Goal: Information Seeking & Learning: Learn about a topic

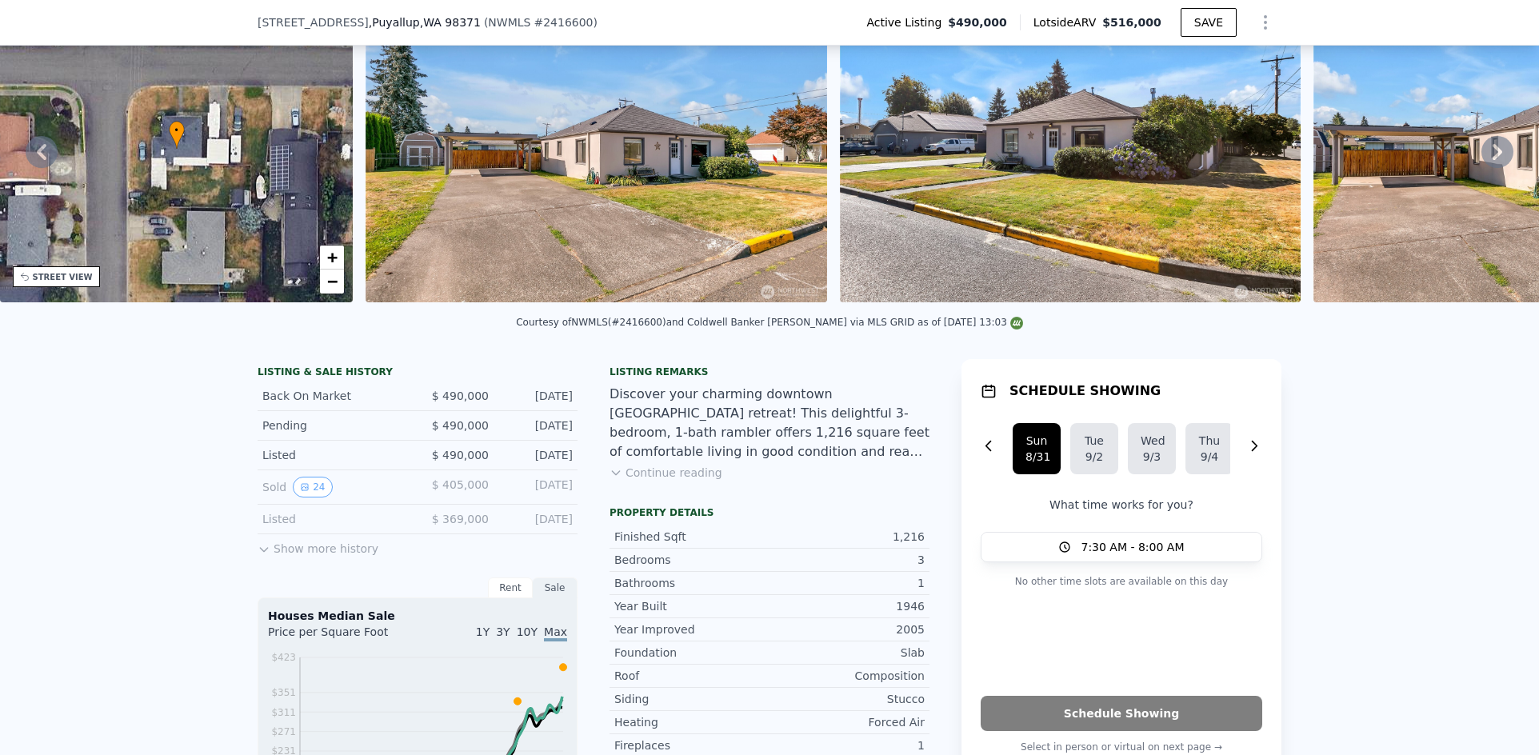
scroll to position [6, 0]
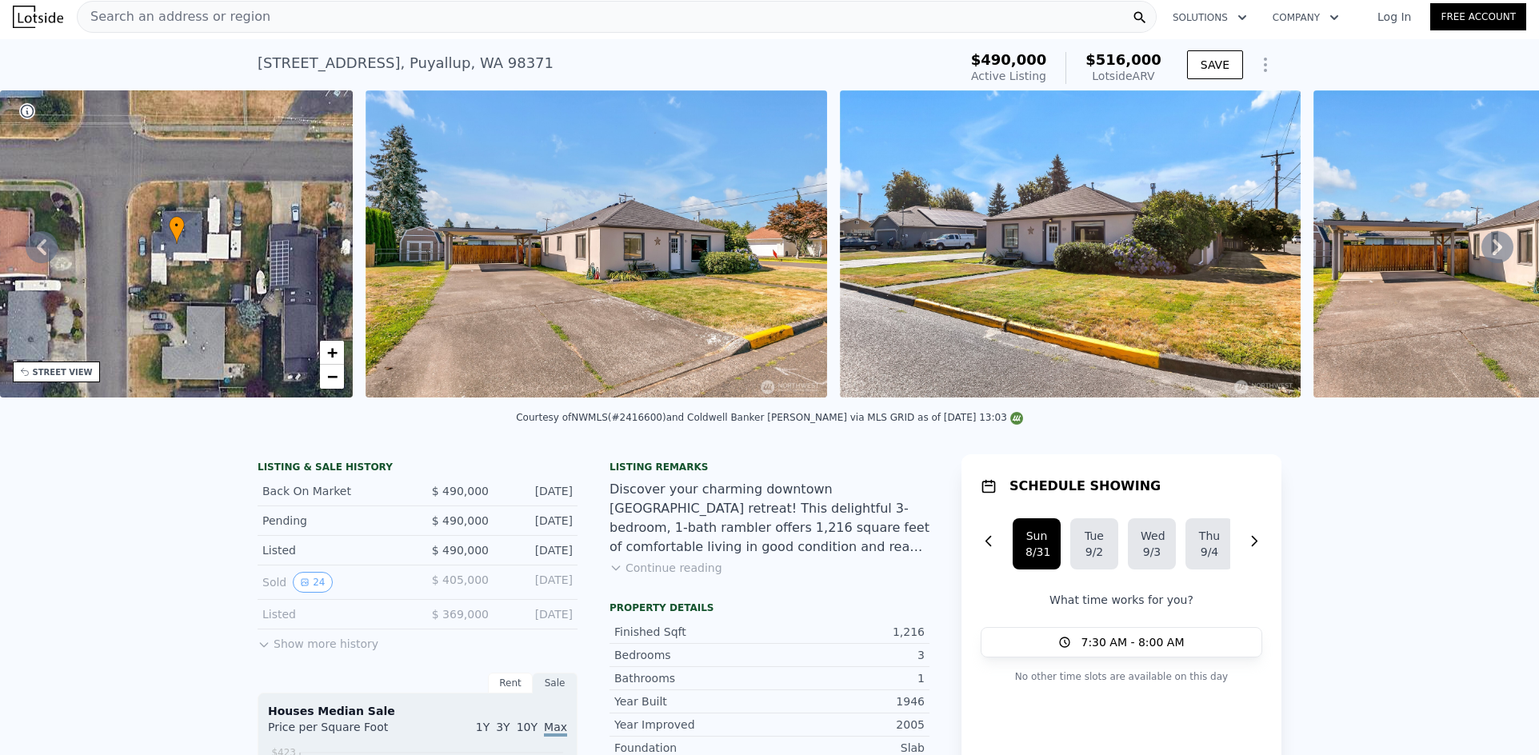
click at [385, 24] on div "Search an address or region" at bounding box center [617, 17] width 1080 height 32
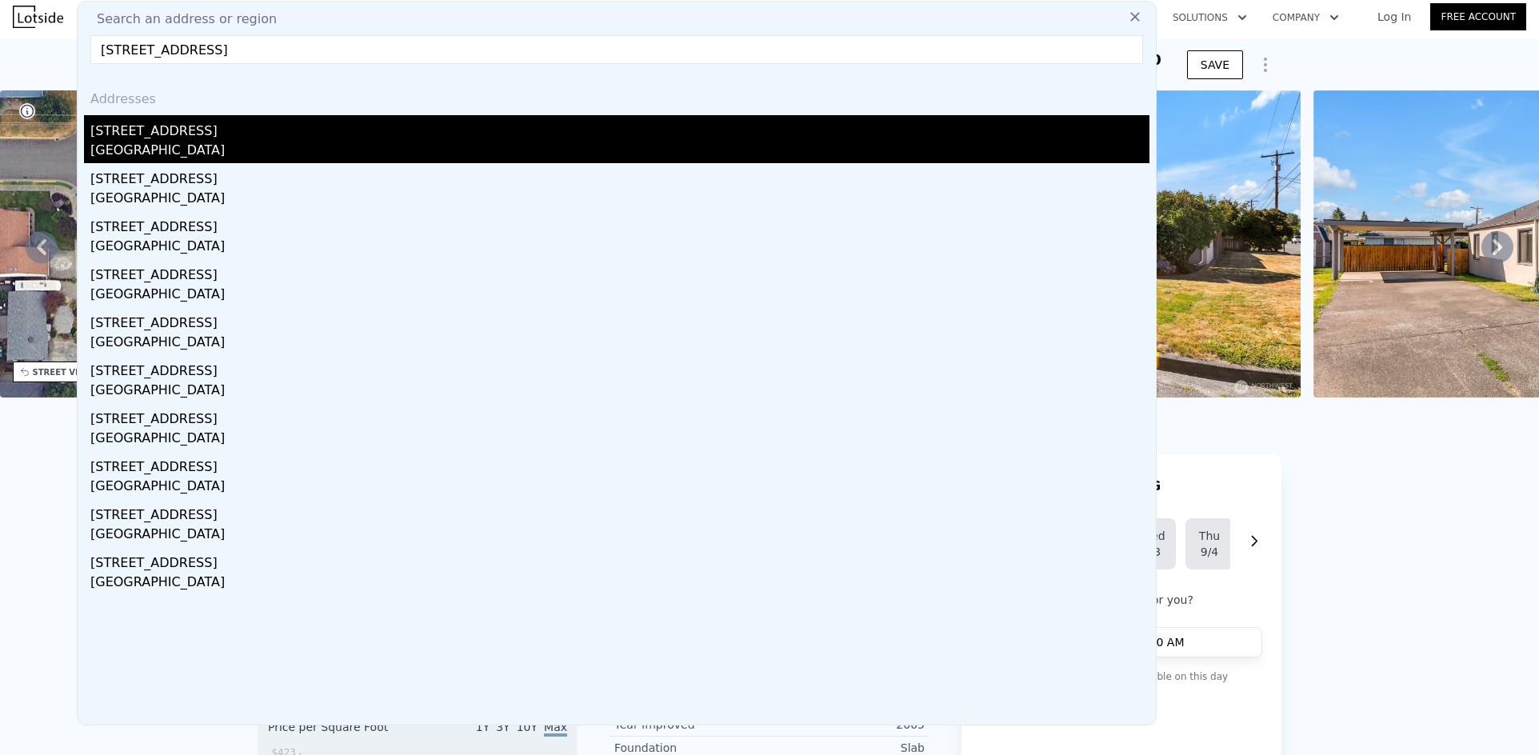
type input "[STREET_ADDRESS]"
click at [201, 134] on div "[STREET_ADDRESS]" at bounding box center [619, 128] width 1059 height 26
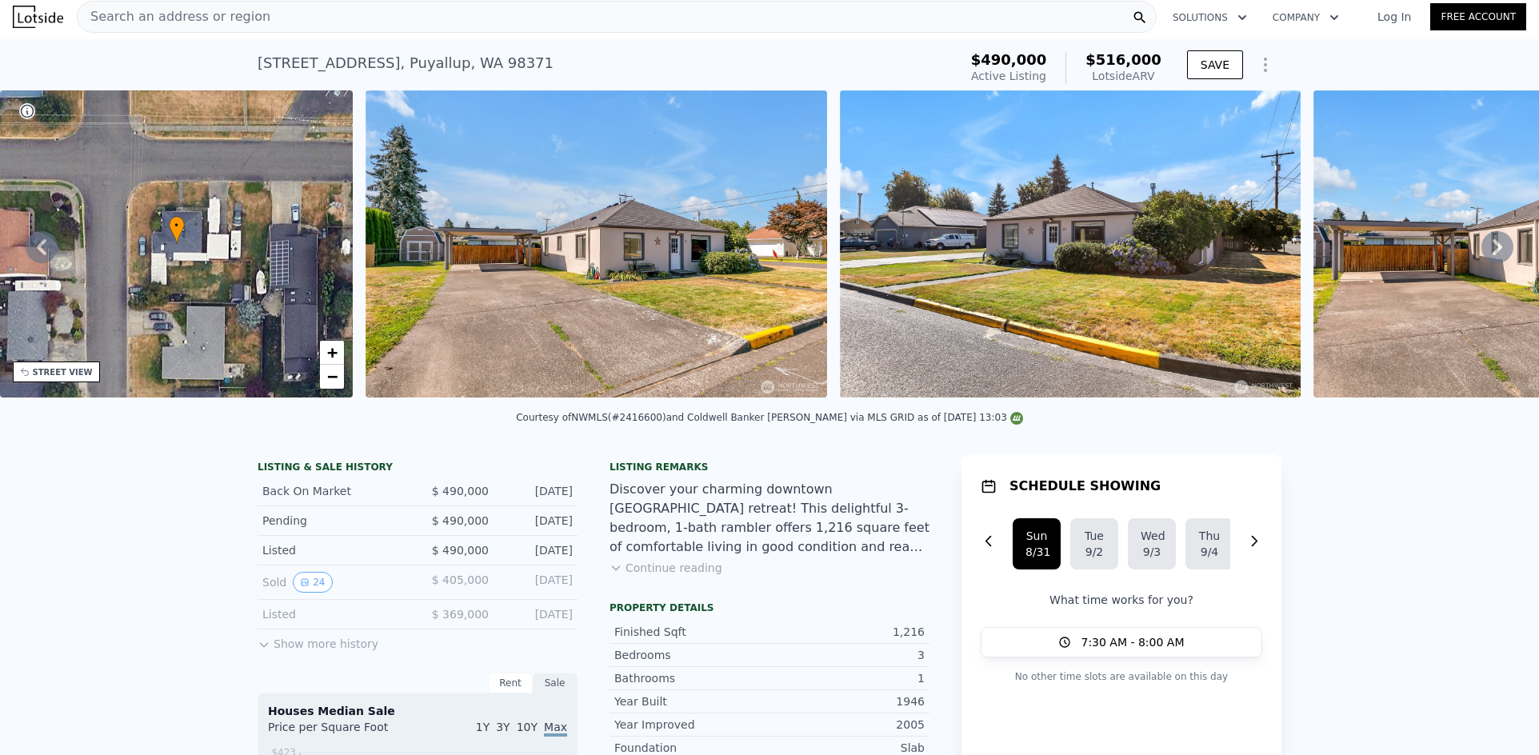
type input "3"
type input "5"
type input "1.5"
type input "3"
type input "1510"
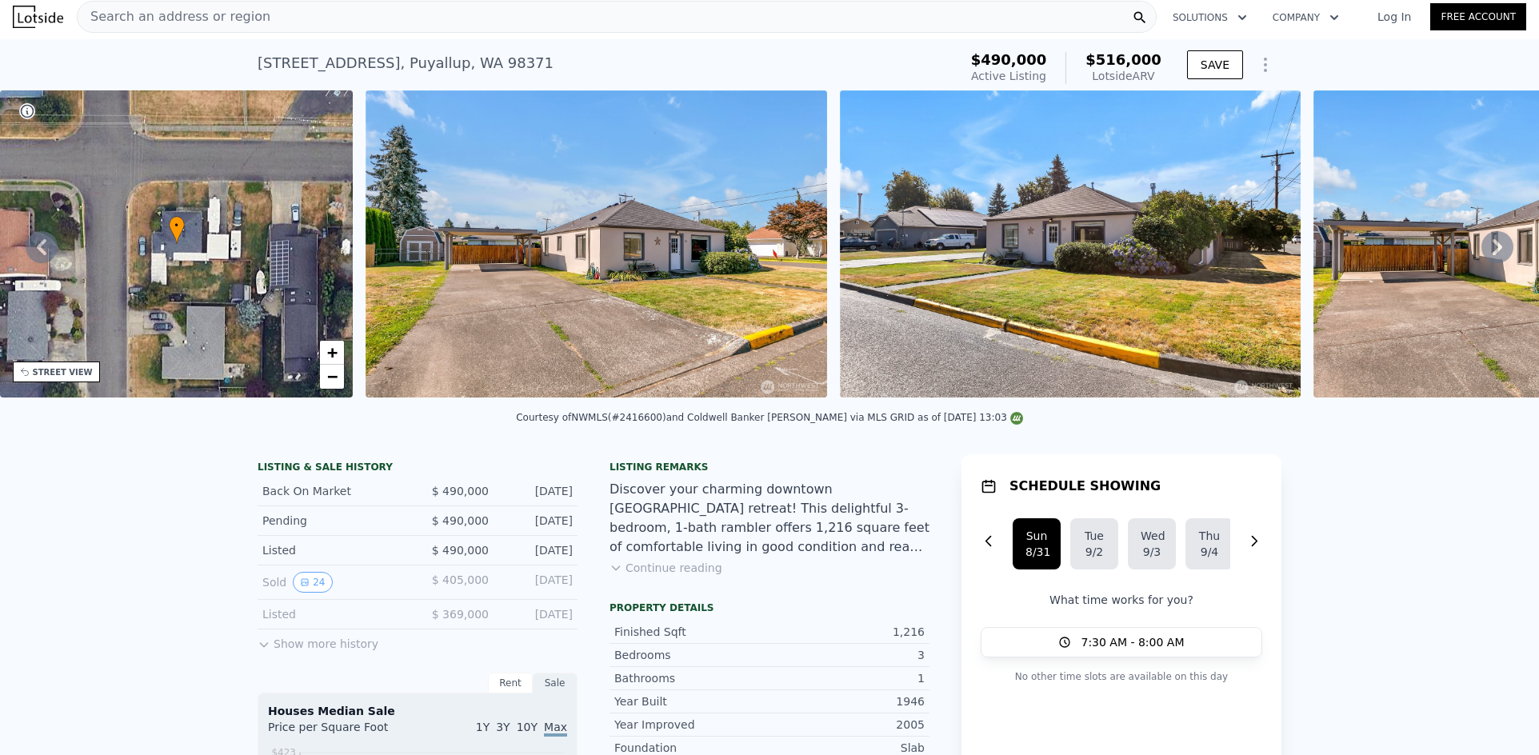
type input "2460"
type input "7066"
type input "10200"
type input "$ 767,000"
type input "6"
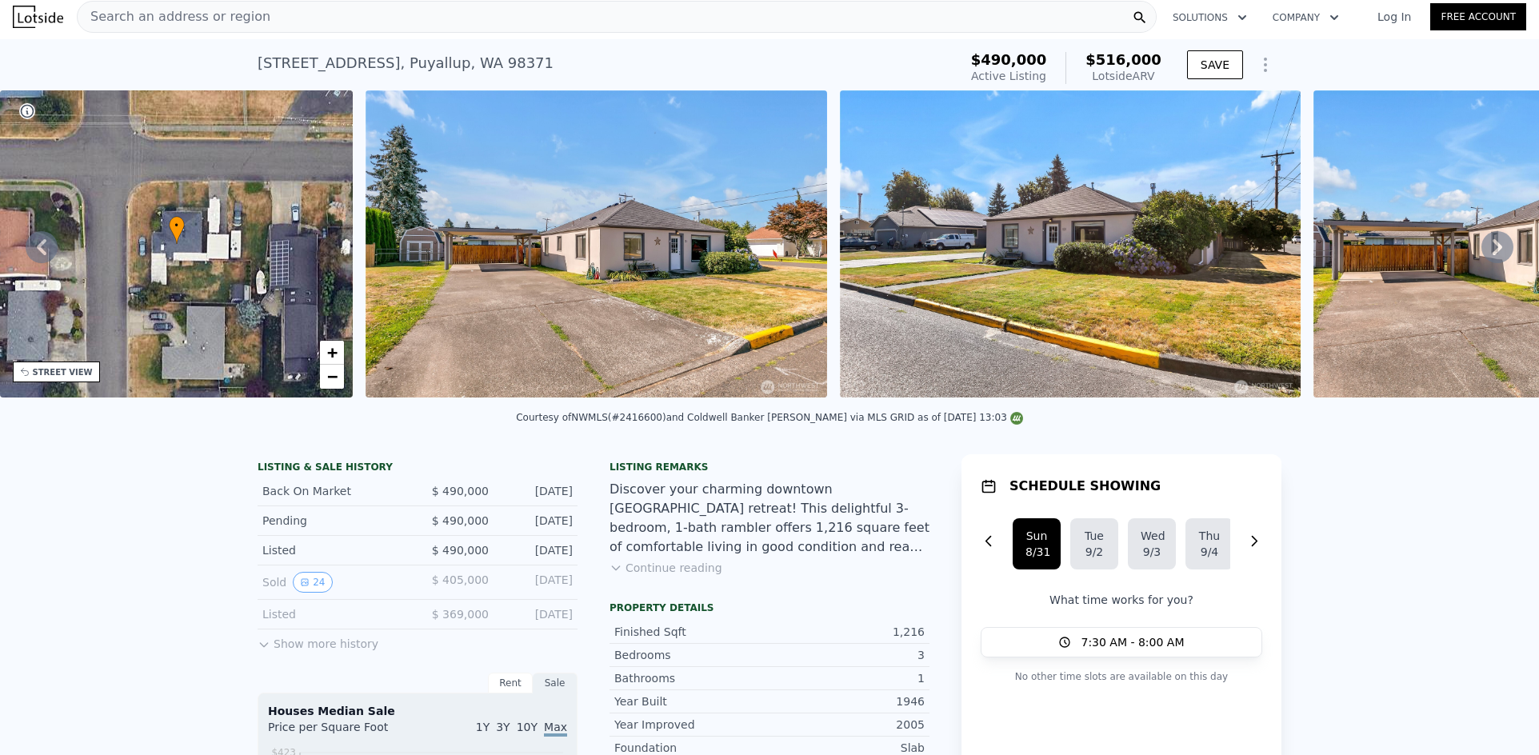
type input "$ 65,408"
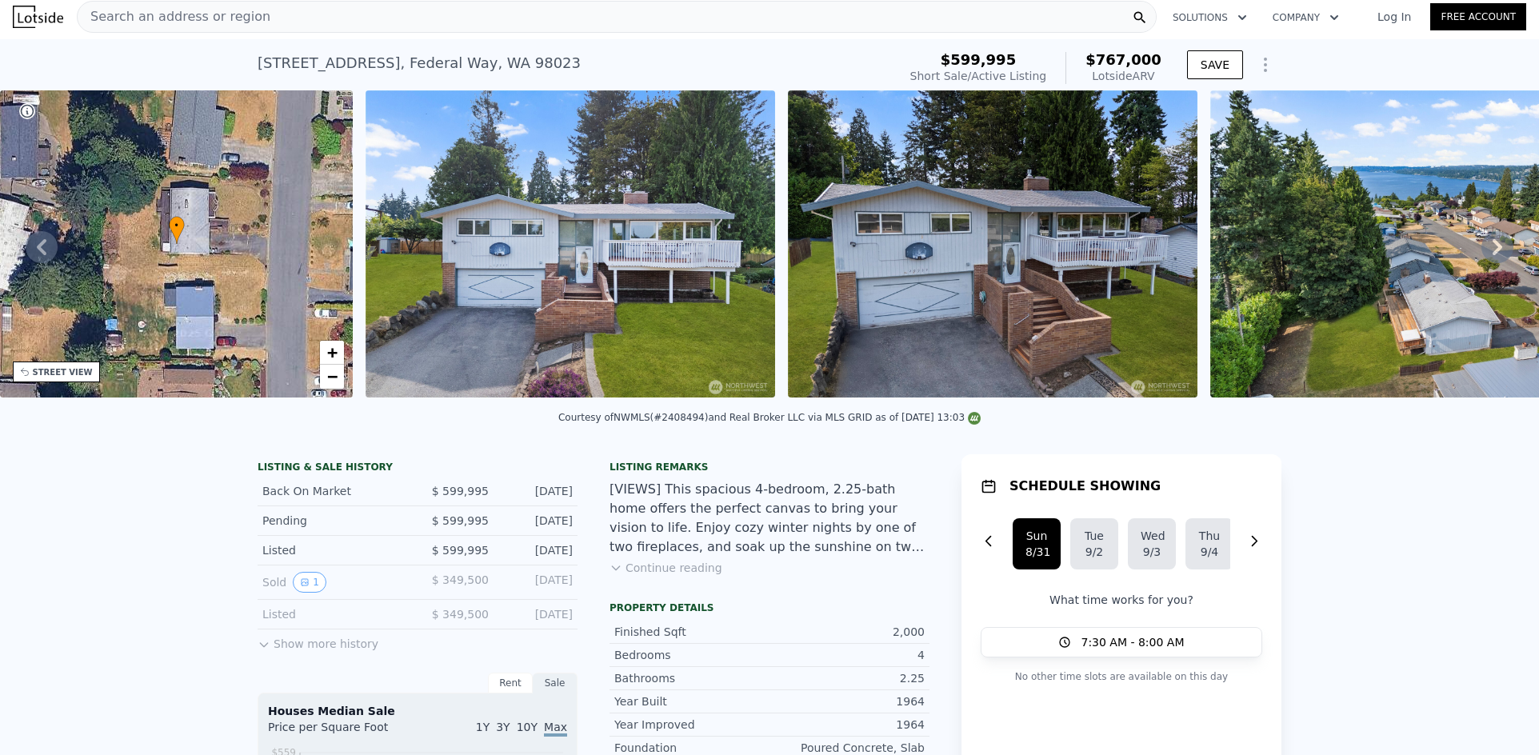
click at [306, 15] on div "Search an address or region" at bounding box center [617, 17] width 1080 height 32
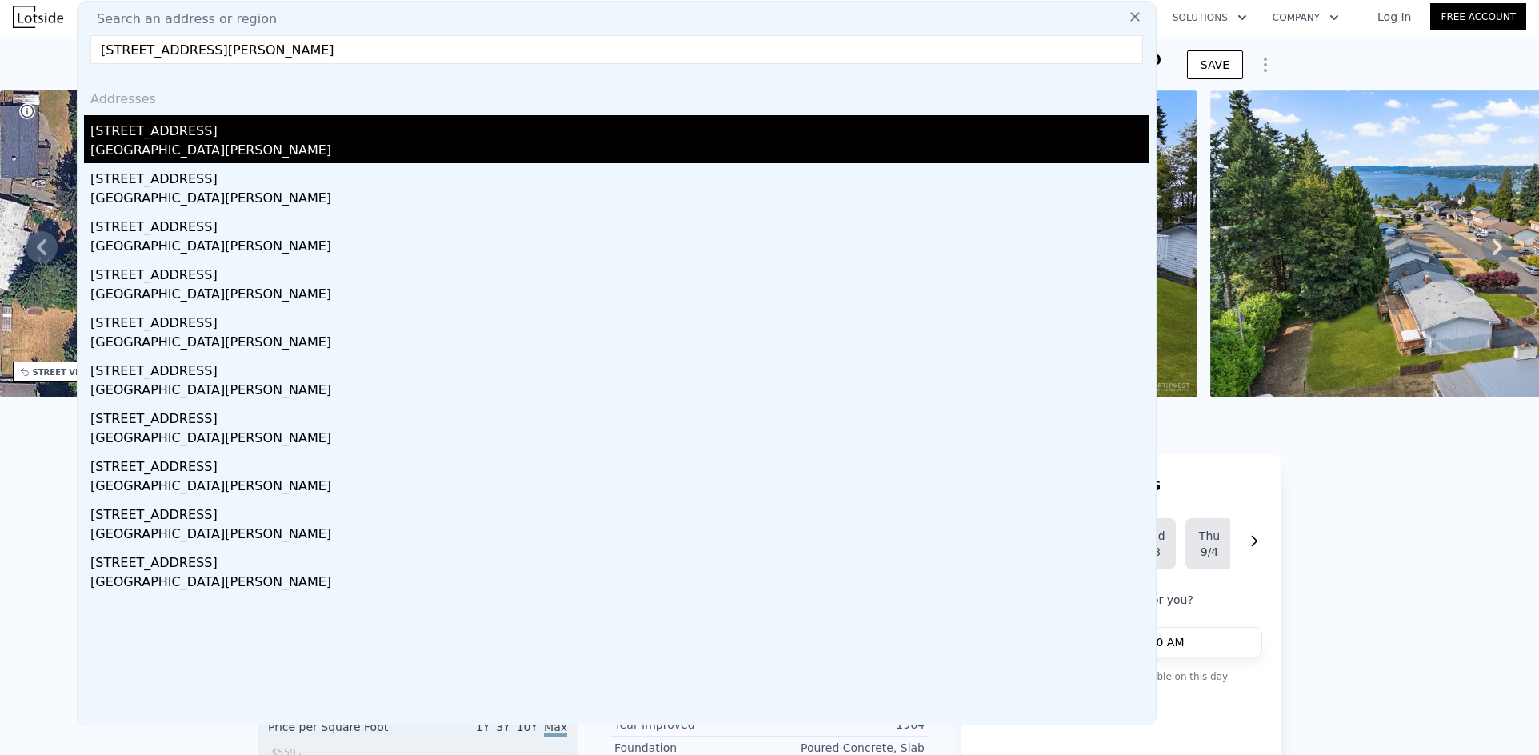
type input "[STREET_ADDRESS][PERSON_NAME]"
click at [214, 131] on div "[STREET_ADDRESS]" at bounding box center [619, 128] width 1059 height 26
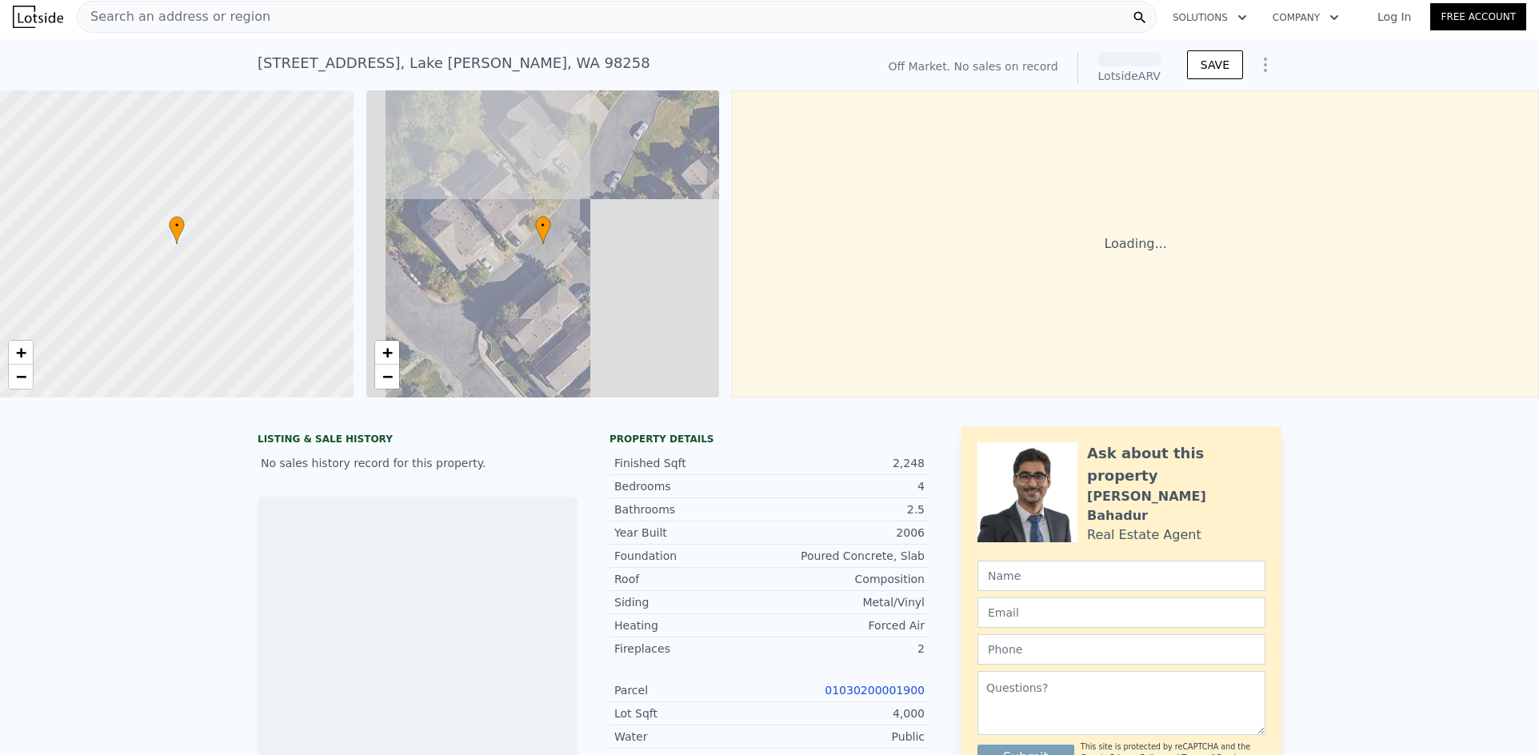
scroll to position [0, 6]
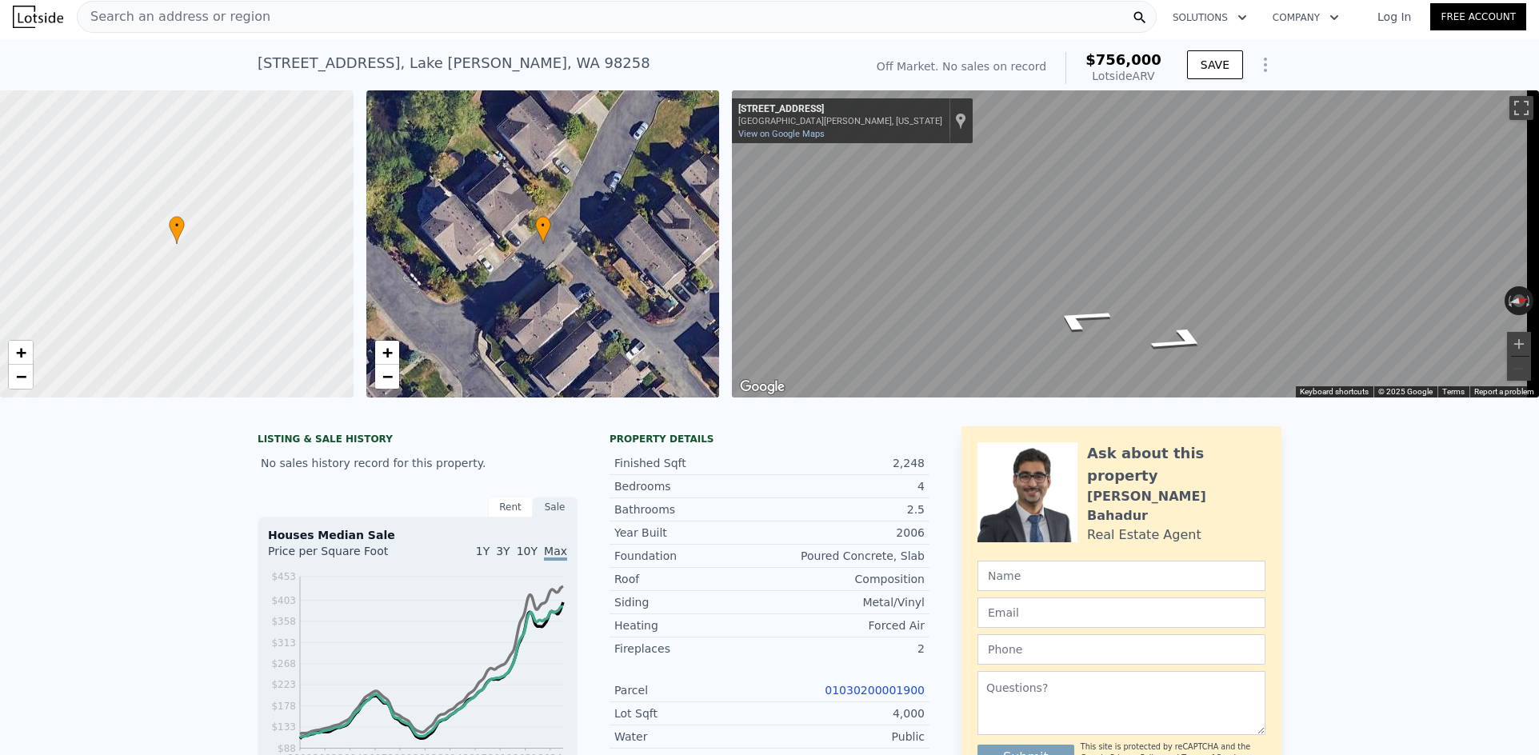
click at [259, 16] on div "Search an address or region" at bounding box center [617, 17] width 1080 height 32
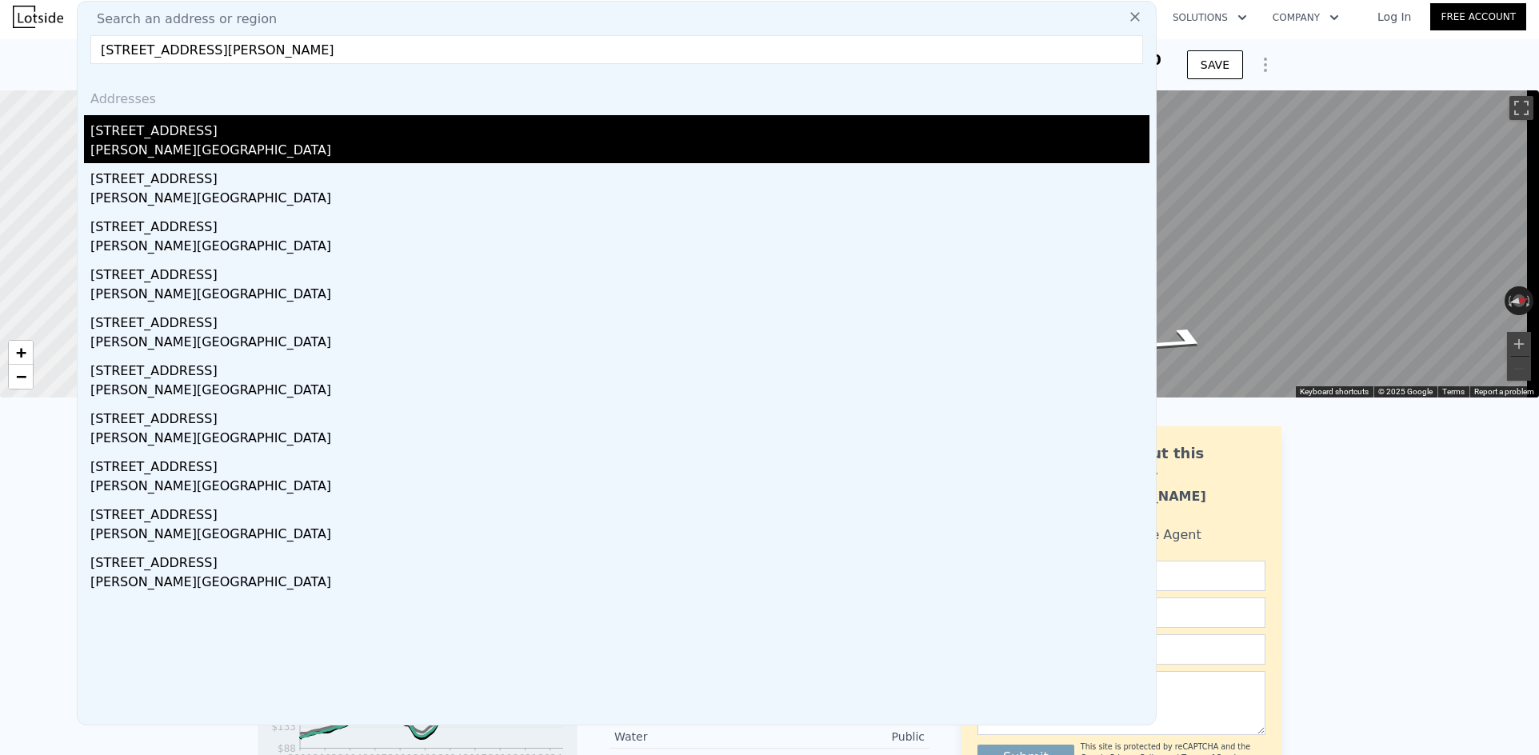
type input "[STREET_ADDRESS][PERSON_NAME]"
click at [218, 146] on div "[PERSON_NAME][GEOGRAPHIC_DATA]" at bounding box center [619, 152] width 1059 height 22
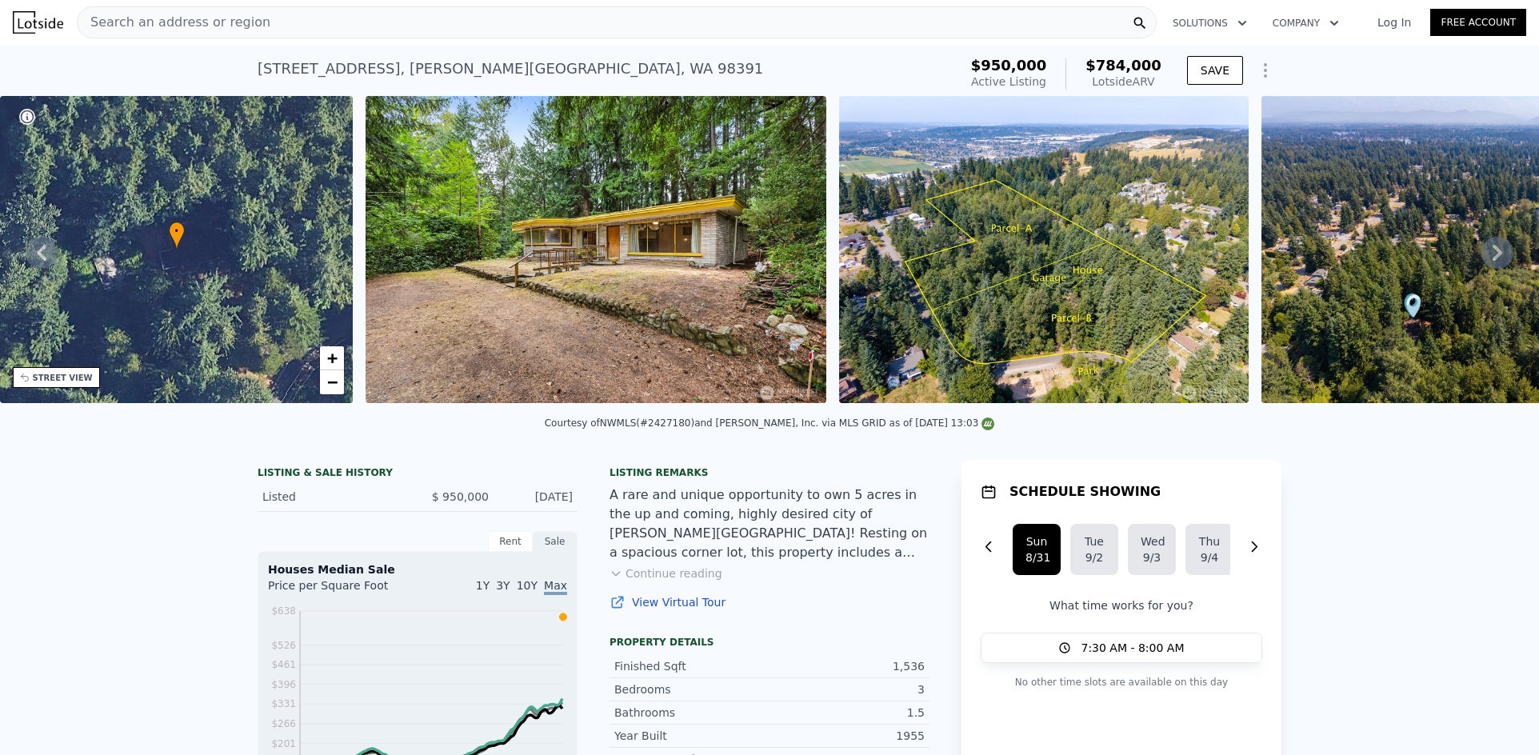
click at [294, 18] on div "Search an address or region" at bounding box center [617, 22] width 1080 height 32
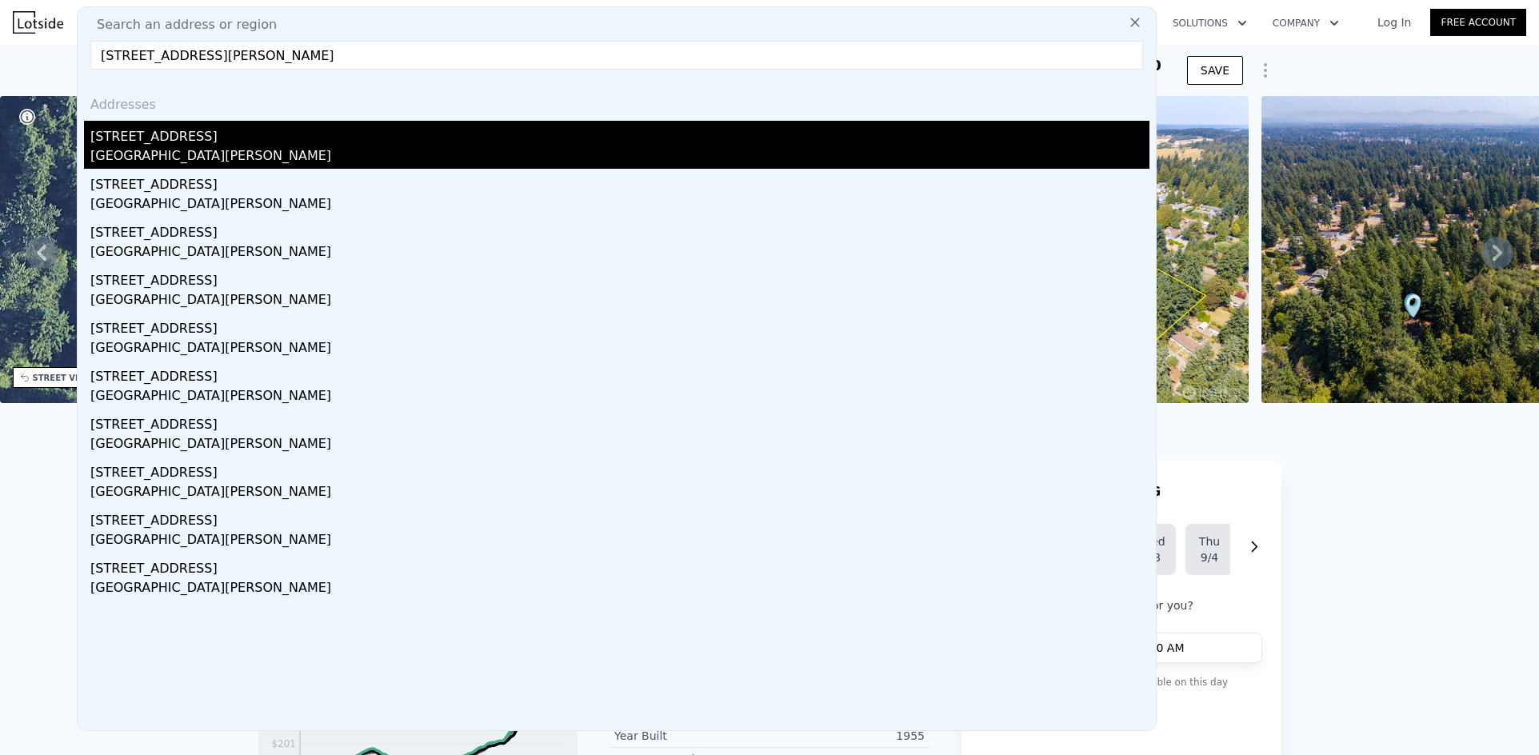
type input "[STREET_ADDRESS][PERSON_NAME]"
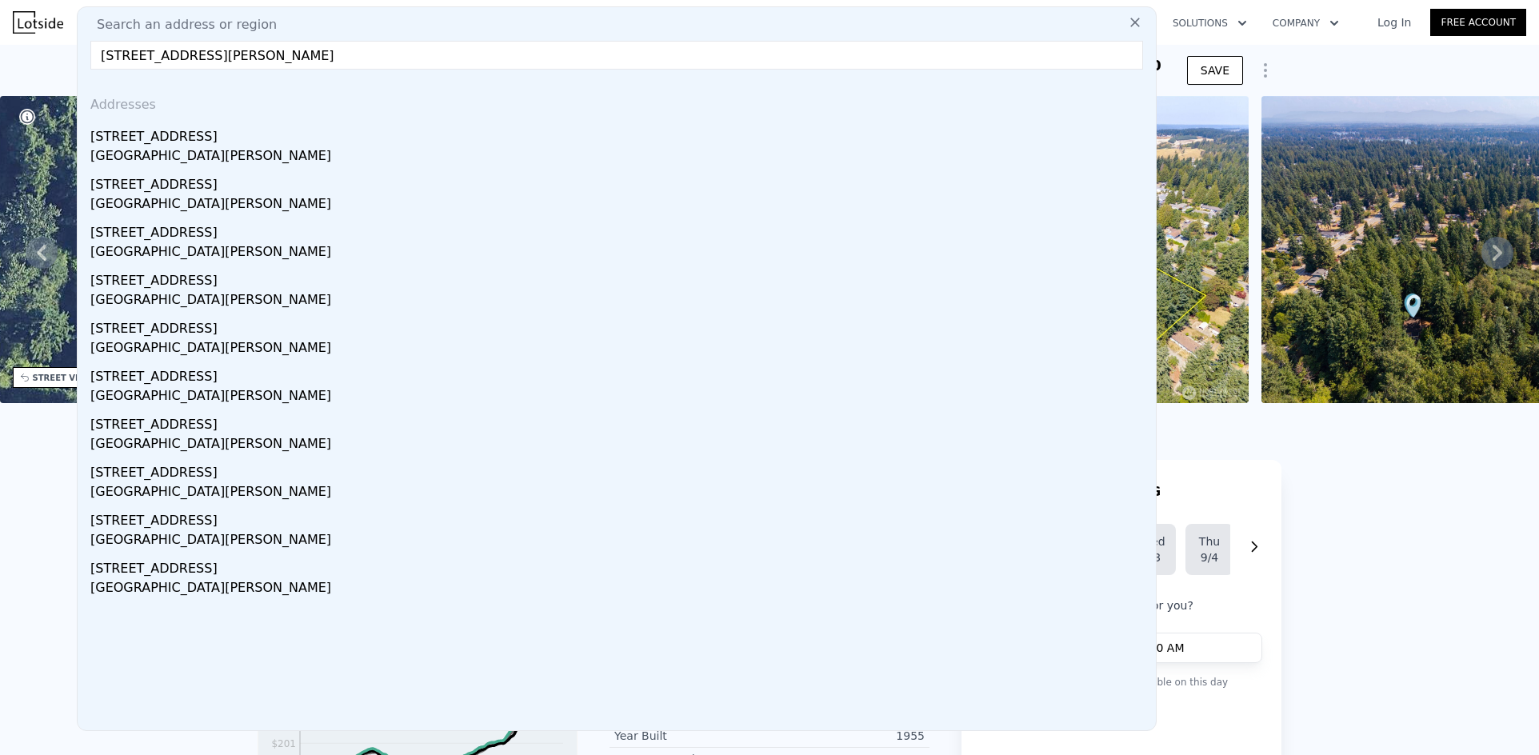
drag, startPoint x: 253, startPoint y: 148, endPoint x: 884, endPoint y: 154, distance: 631.1
click at [253, 148] on div "[GEOGRAPHIC_DATA][PERSON_NAME]" at bounding box center [619, 157] width 1059 height 22
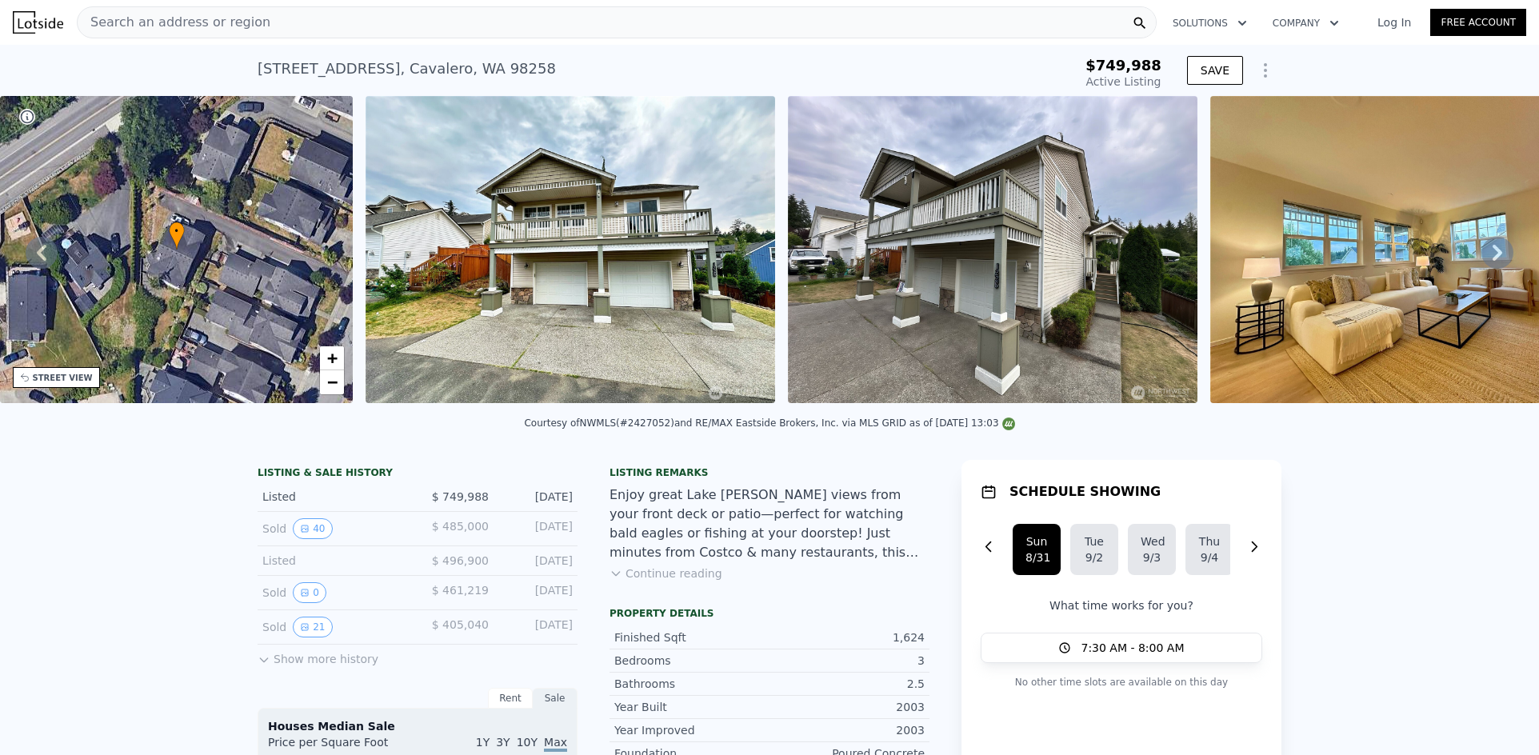
click at [358, 29] on div "Search an address or region" at bounding box center [617, 22] width 1080 height 32
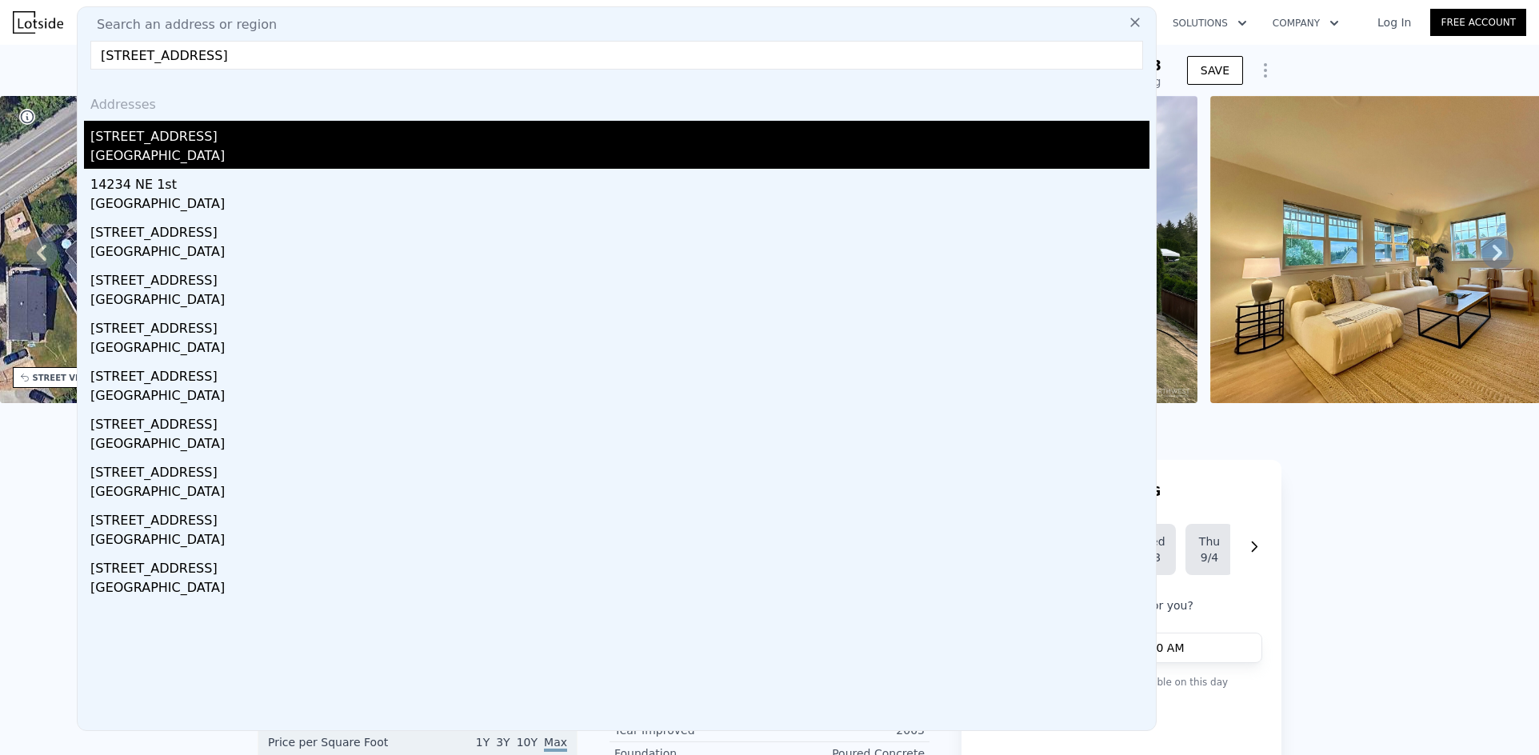
type input "[STREET_ADDRESS]"
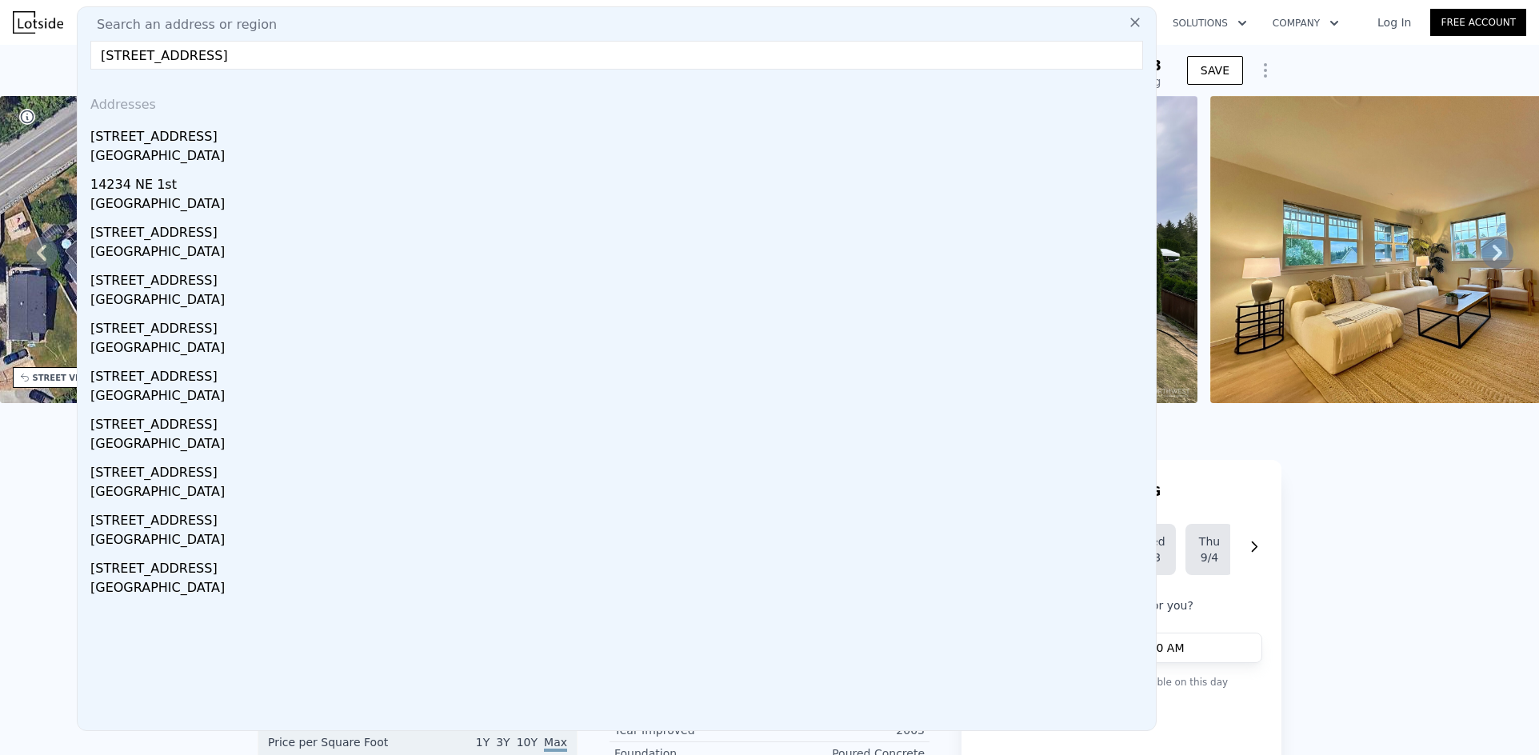
drag, startPoint x: 204, startPoint y: 147, endPoint x: 881, endPoint y: 7, distance: 691.7
click at [204, 147] on div "[GEOGRAPHIC_DATA]" at bounding box center [619, 157] width 1059 height 22
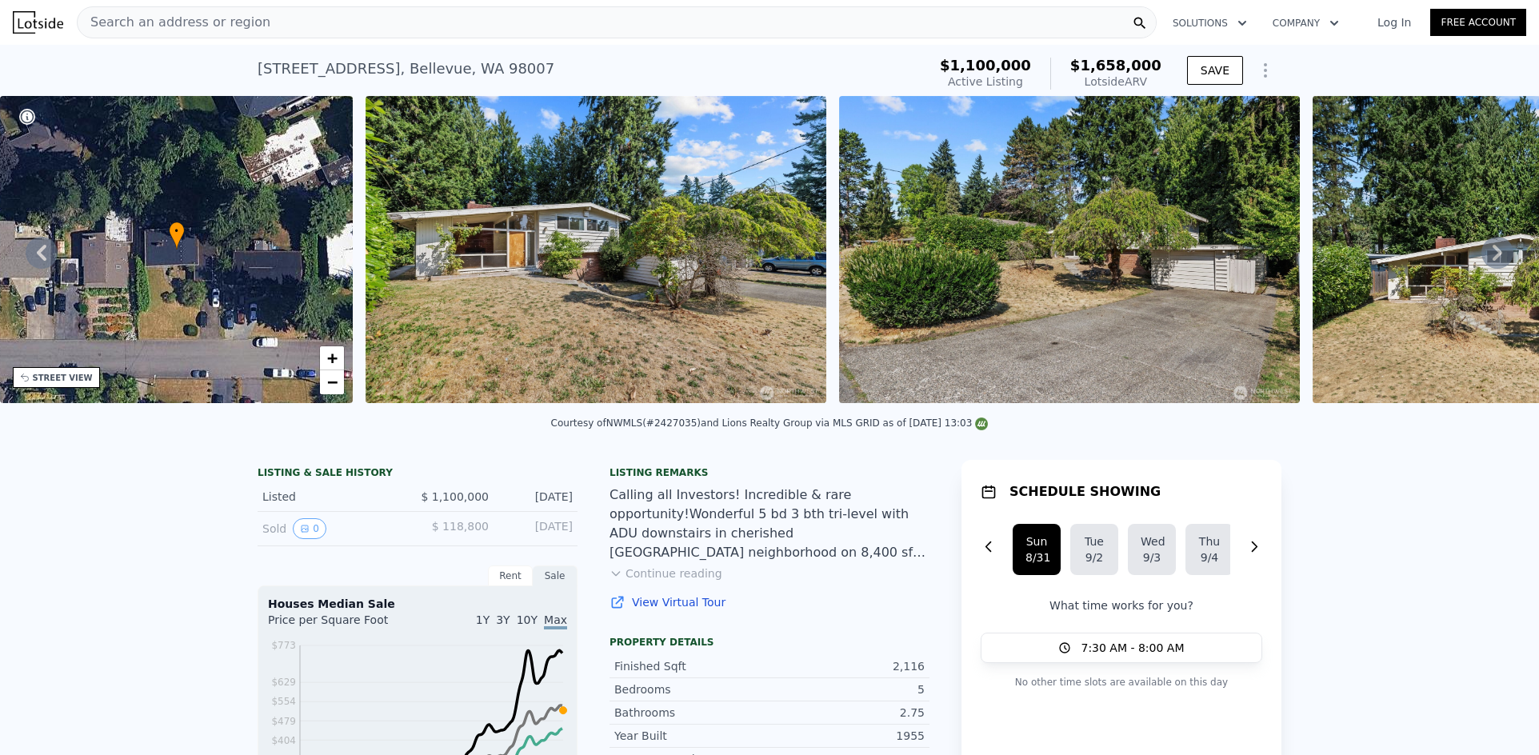
click at [261, 268] on div "• + −" at bounding box center [177, 249] width 354 height 307
click at [329, 355] on span "+" at bounding box center [332, 358] width 10 height 20
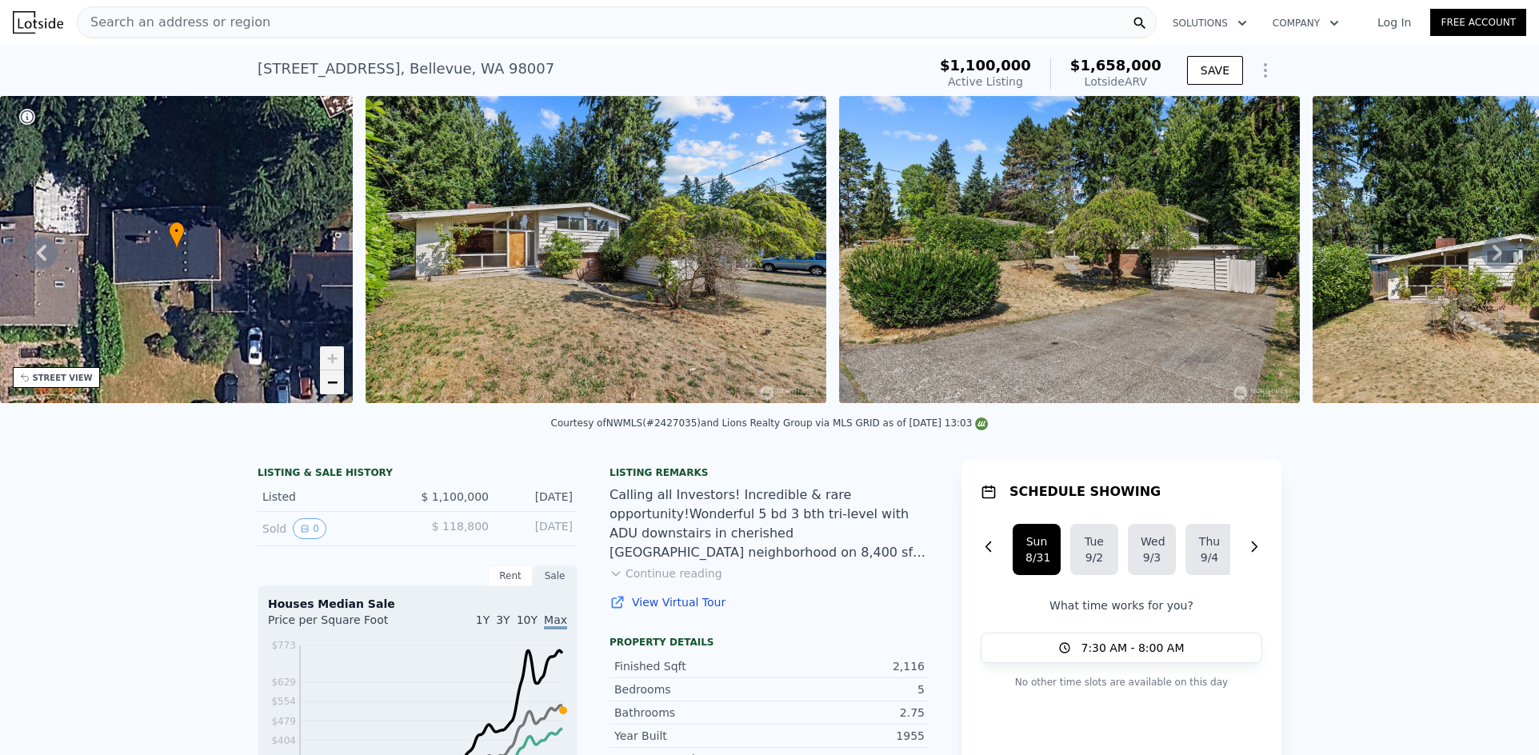
click at [332, 382] on span "−" at bounding box center [332, 382] width 10 height 20
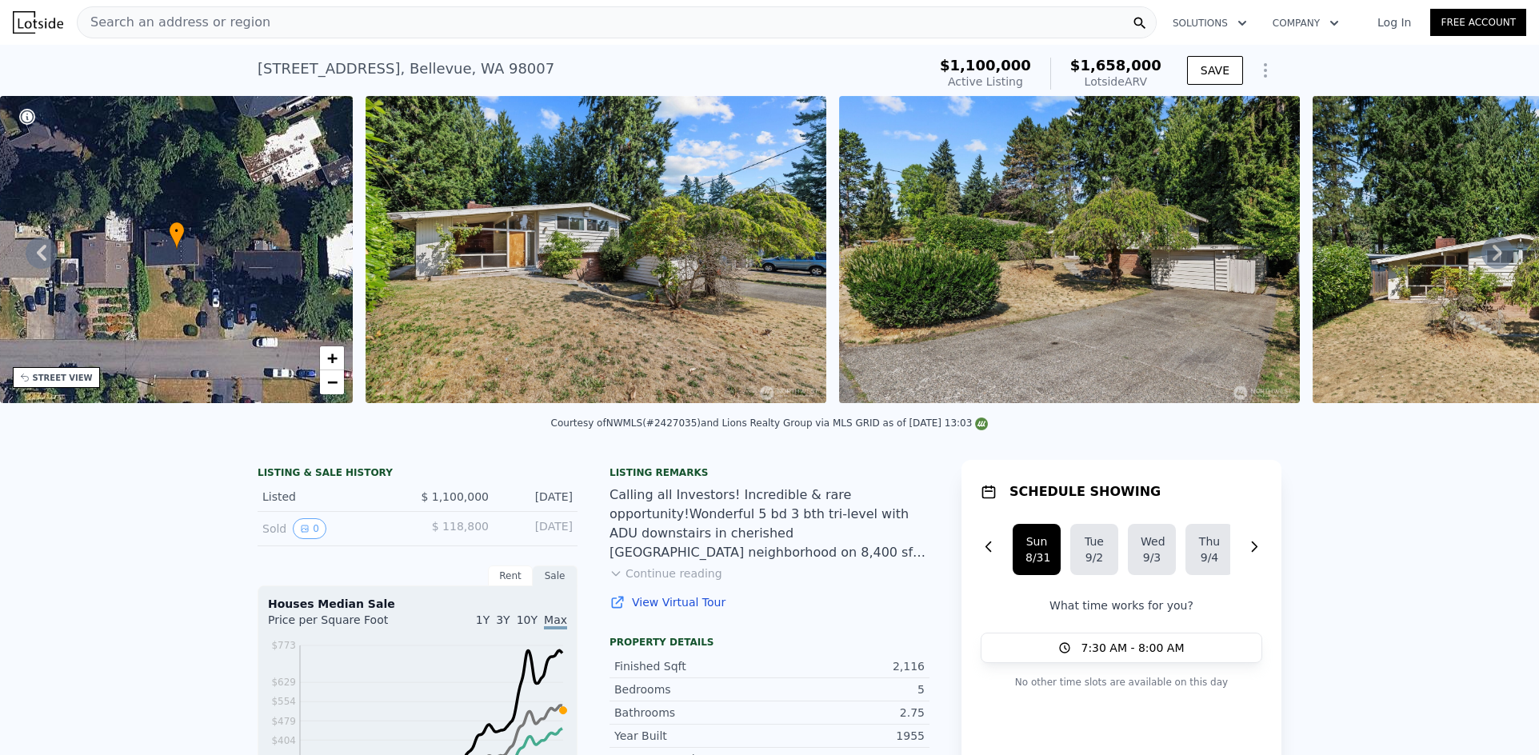
click at [463, 18] on div "Search an address or region" at bounding box center [617, 22] width 1080 height 32
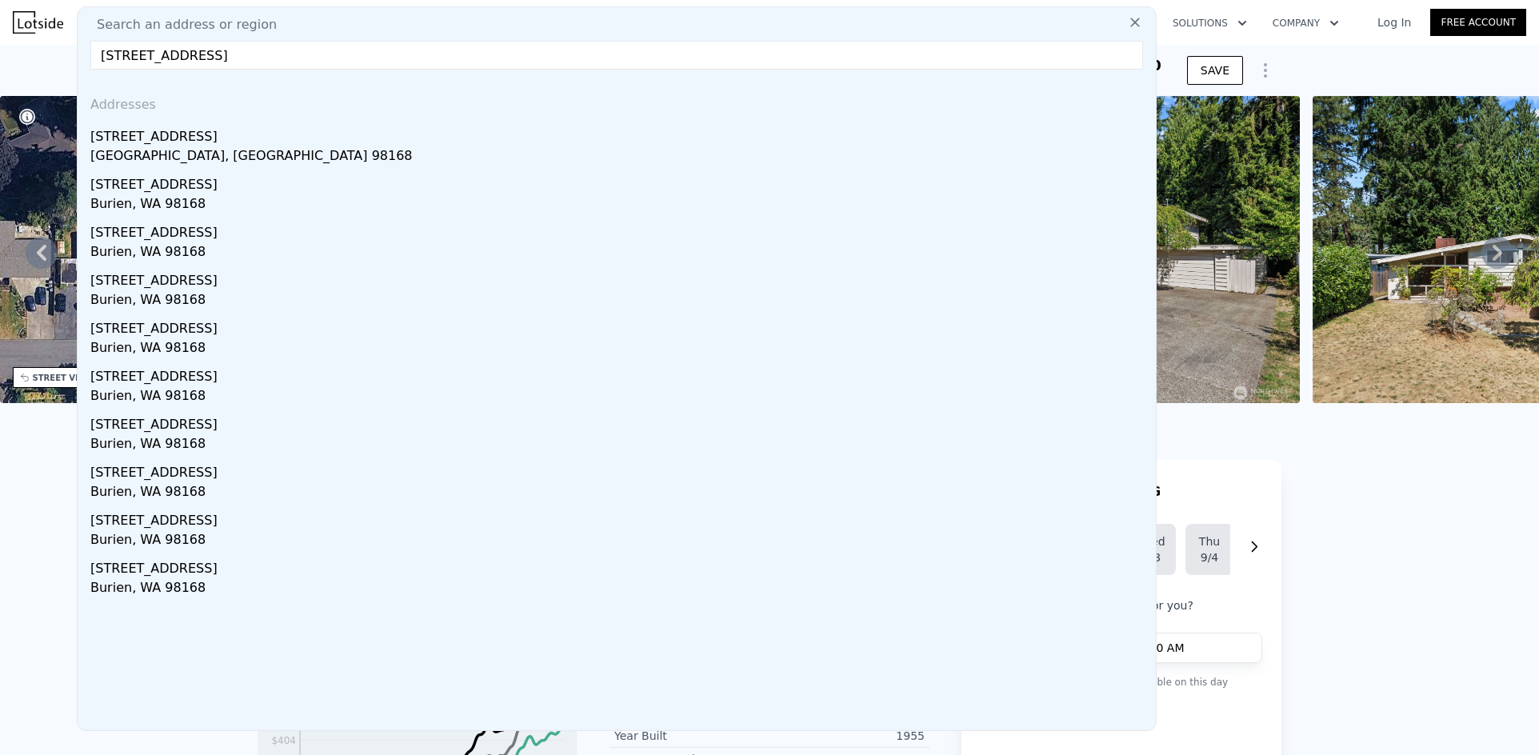
type input "[STREET_ADDRESS]"
click at [1127, 21] on icon at bounding box center [1135, 22] width 16 height 16
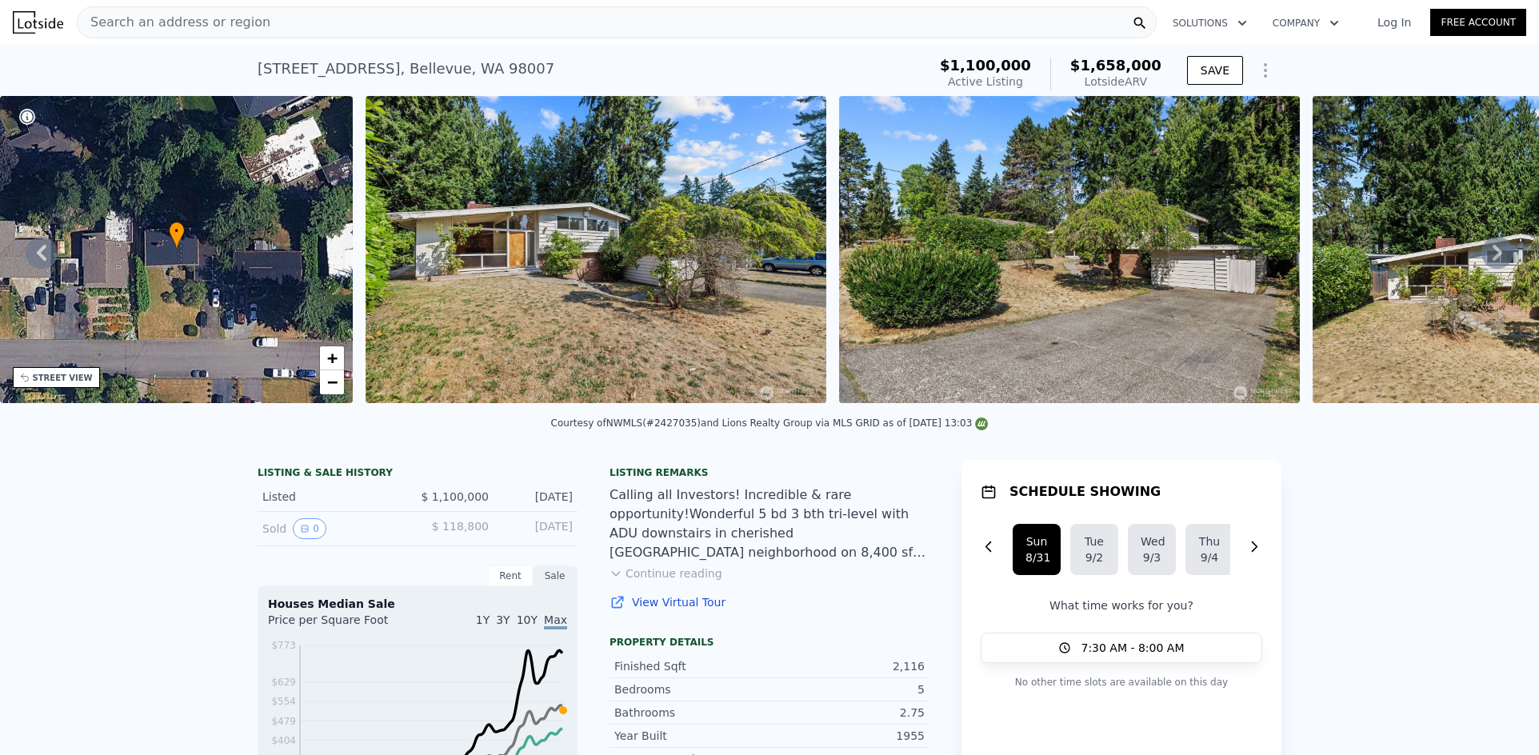
click at [560, 18] on div "Search an address or region" at bounding box center [617, 22] width 1080 height 32
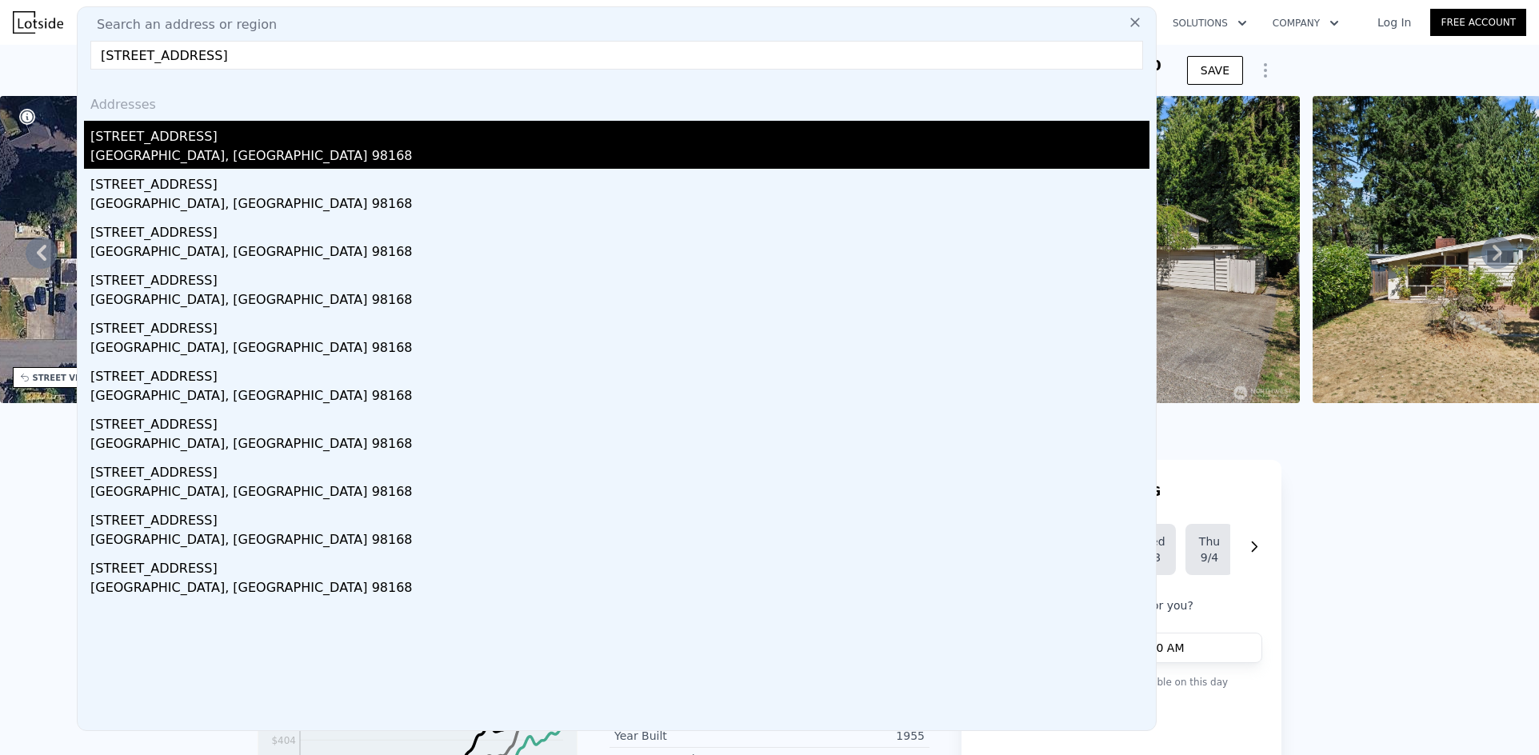
type input "[STREET_ADDRESS]"
click at [312, 160] on div "[GEOGRAPHIC_DATA], [GEOGRAPHIC_DATA] 98168" at bounding box center [619, 157] width 1059 height 22
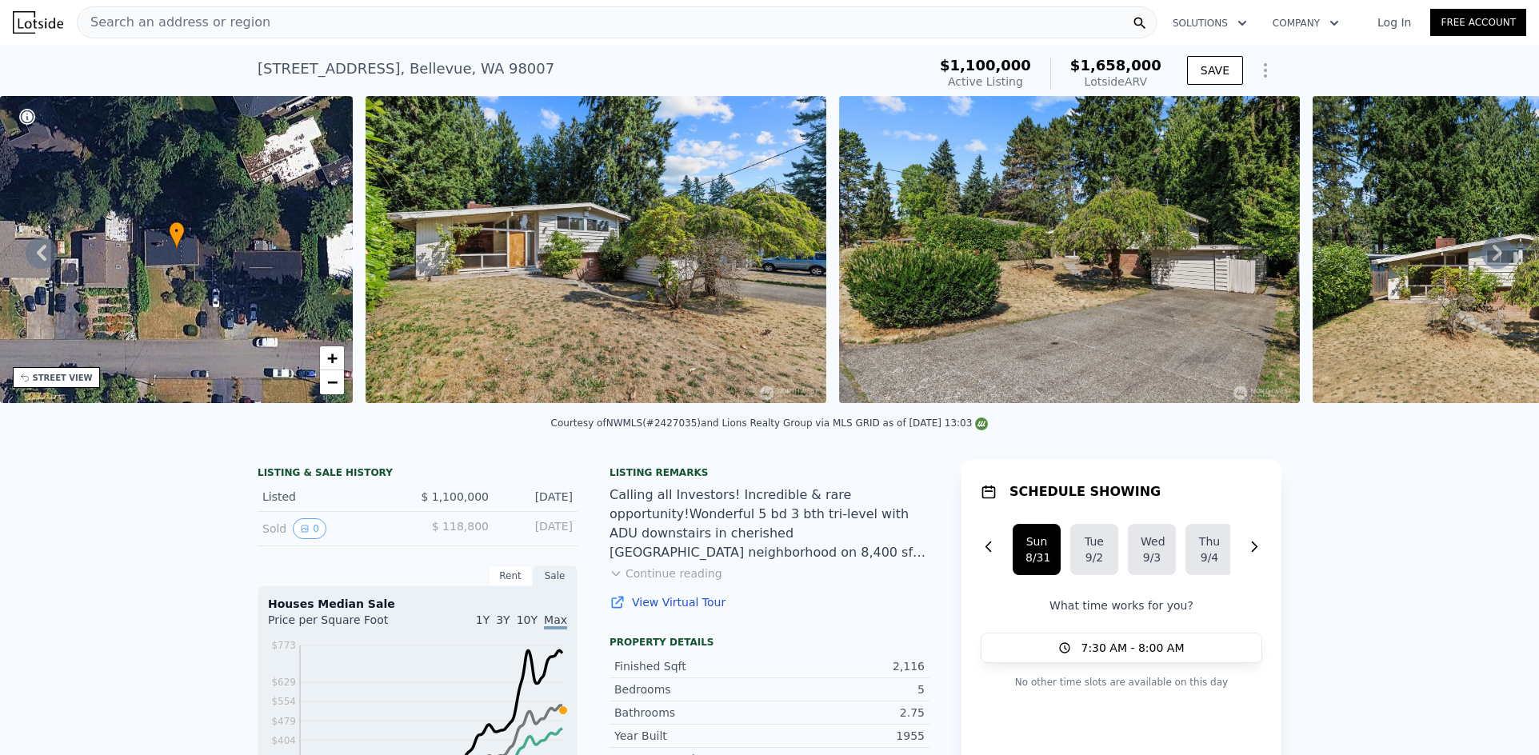
type input "4"
type input "1"
type input "2"
type input "1190"
type input "1940"
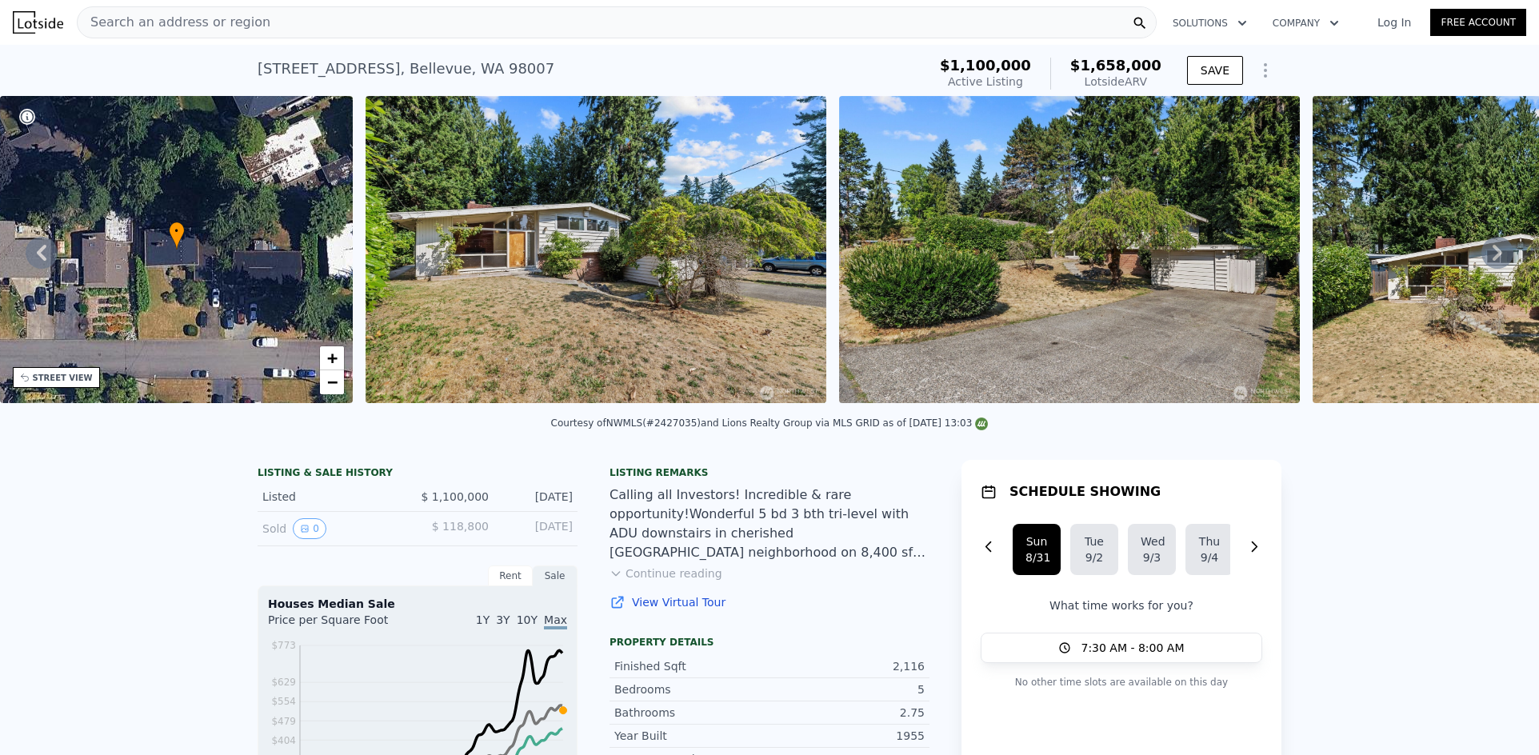
type input "8100"
type input "17731"
type input "$ 666,000"
type input "6"
type input "$ 211,998"
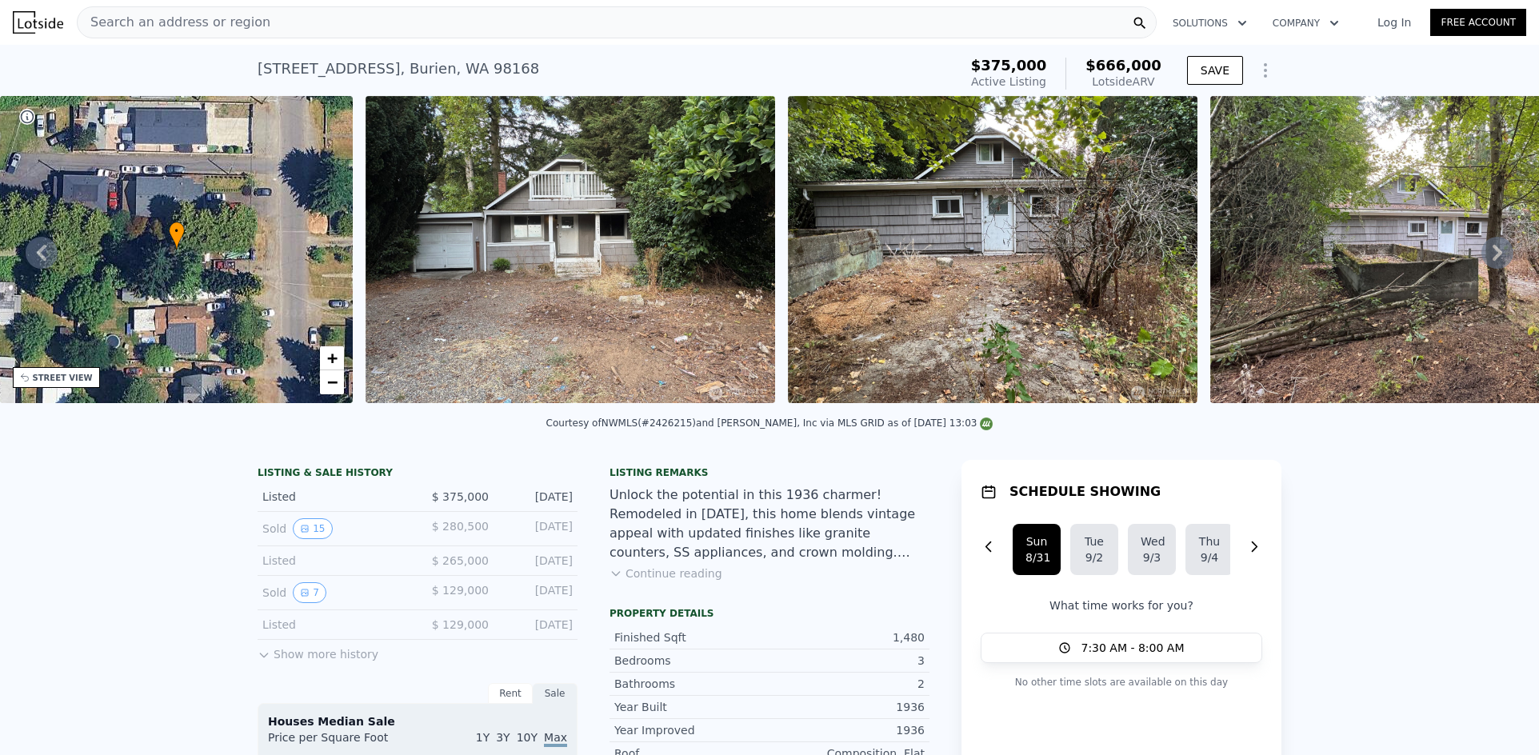
click at [505, 30] on div "Search an address or region" at bounding box center [617, 22] width 1080 height 32
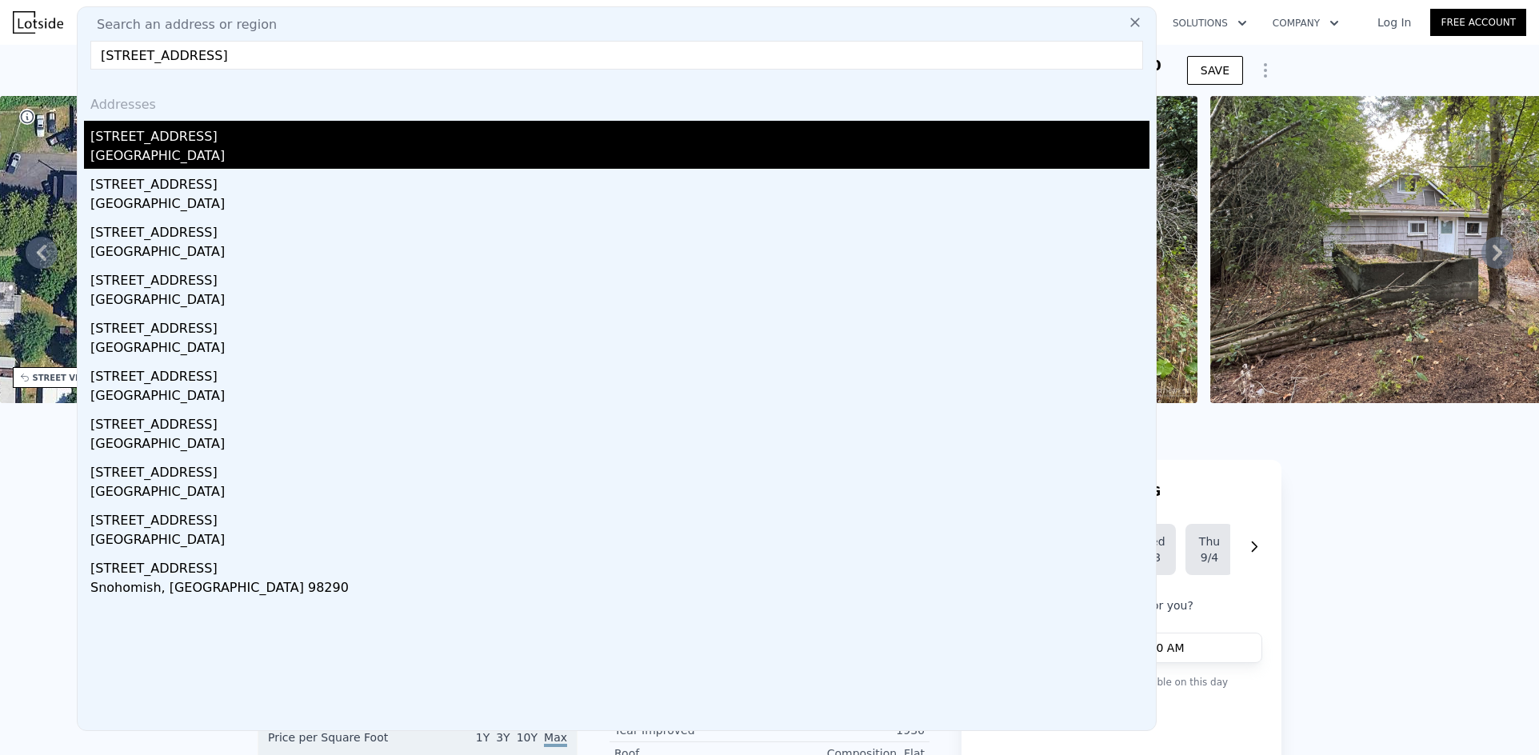
type input "[STREET_ADDRESS]"
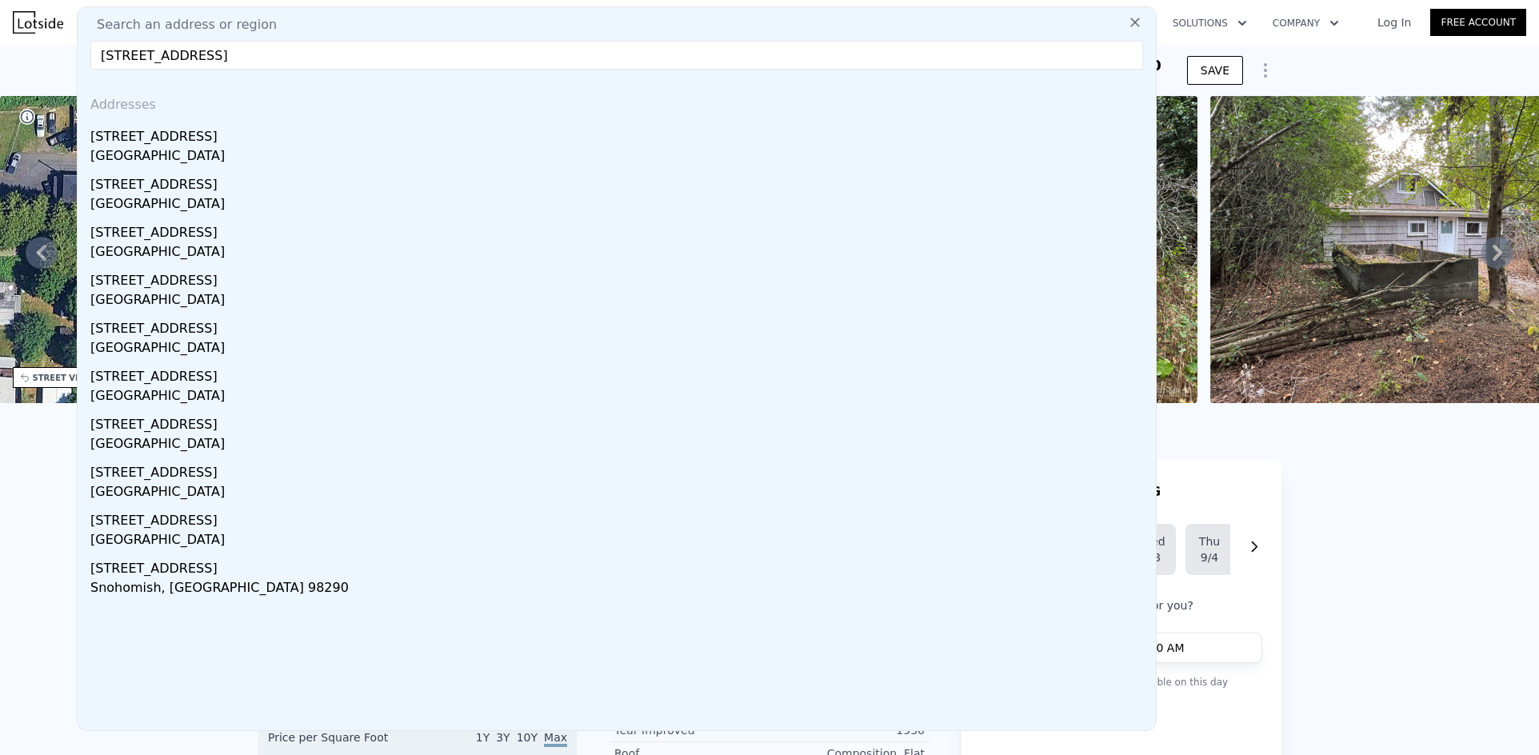
drag, startPoint x: 240, startPoint y: 142, endPoint x: 1054, endPoint y: 64, distance: 817.9
click at [240, 142] on div "[STREET_ADDRESS]" at bounding box center [619, 134] width 1059 height 26
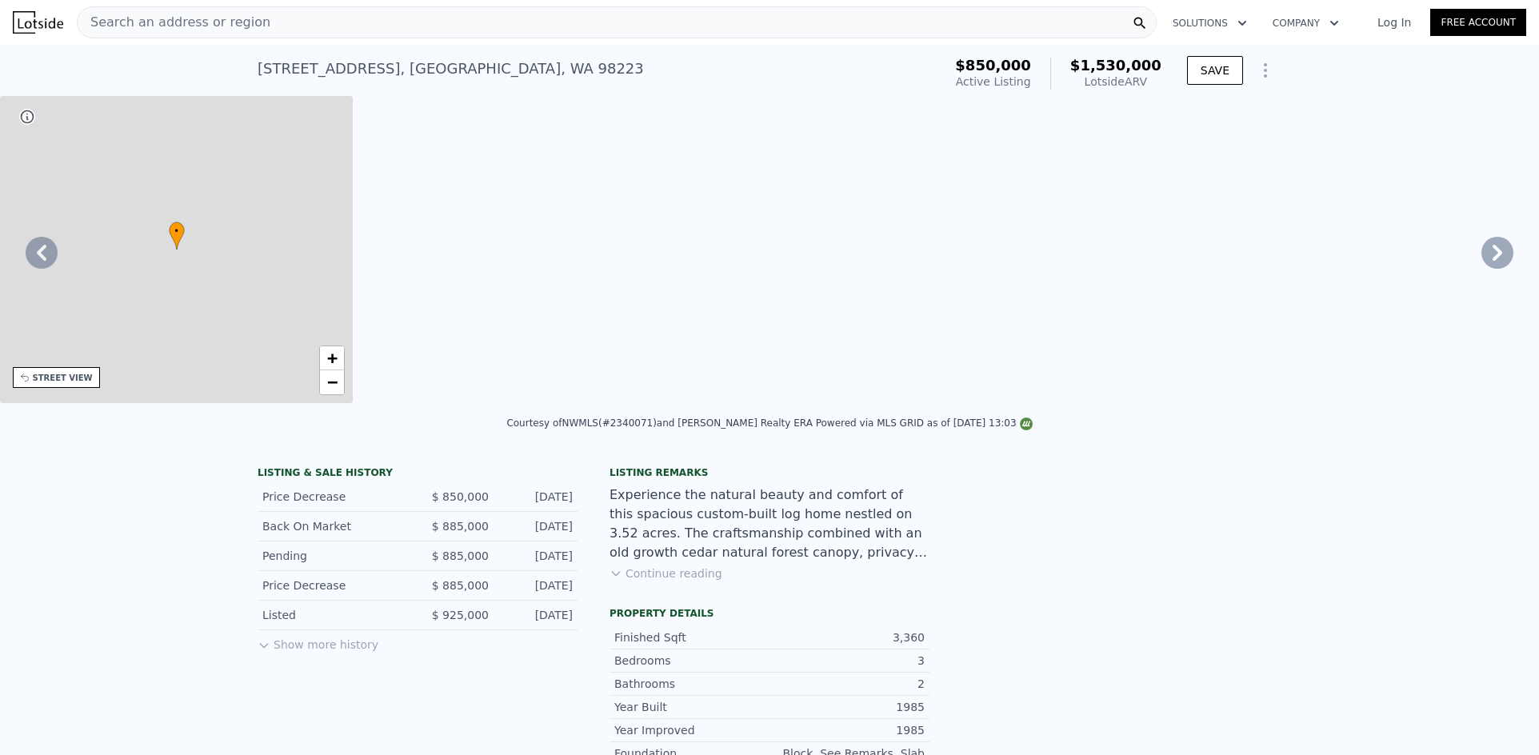
type input "4"
type input "5"
type input "2.75"
type input "4"
type input "2536"
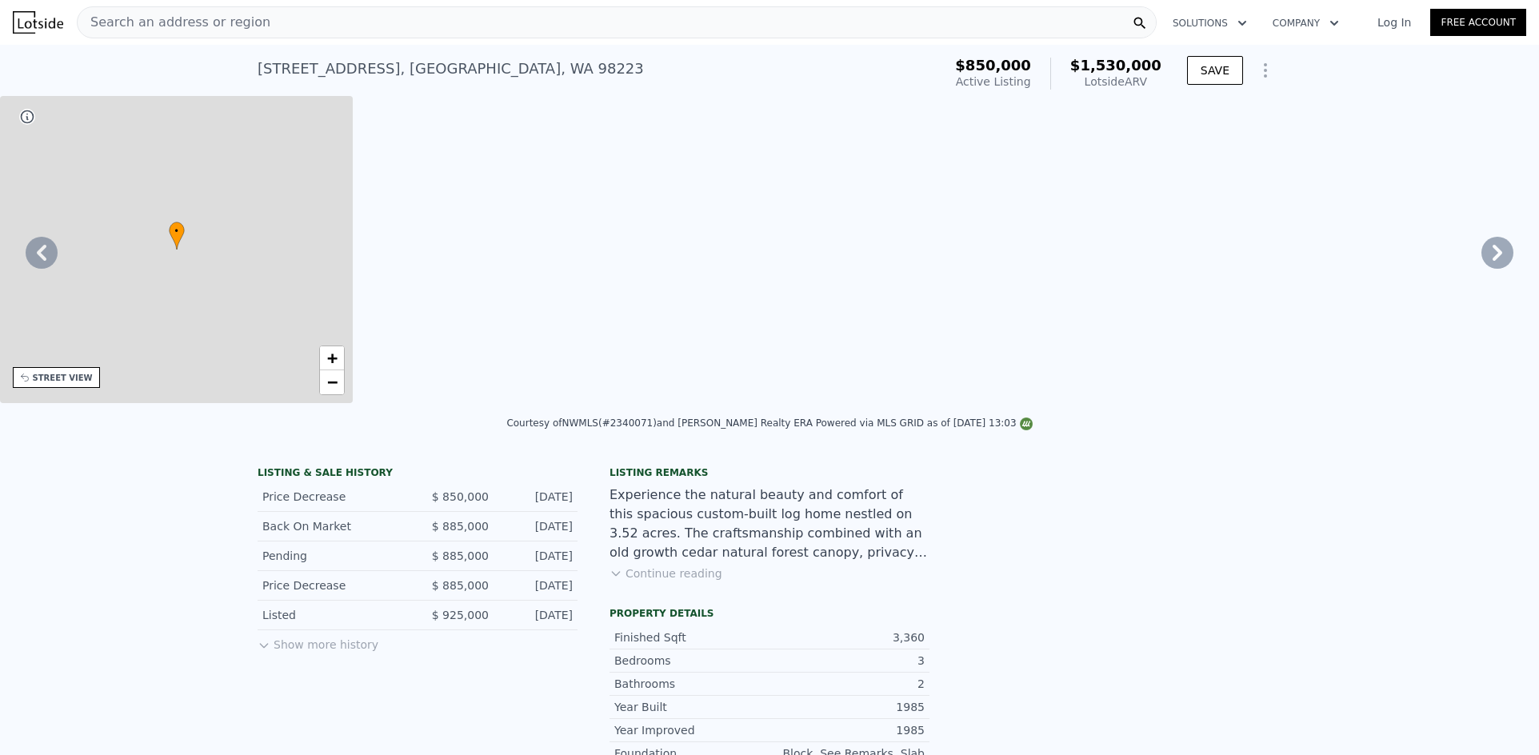
type input "4269"
type input "98010"
type input "213008"
type input "$ 1,530,000"
type input "8"
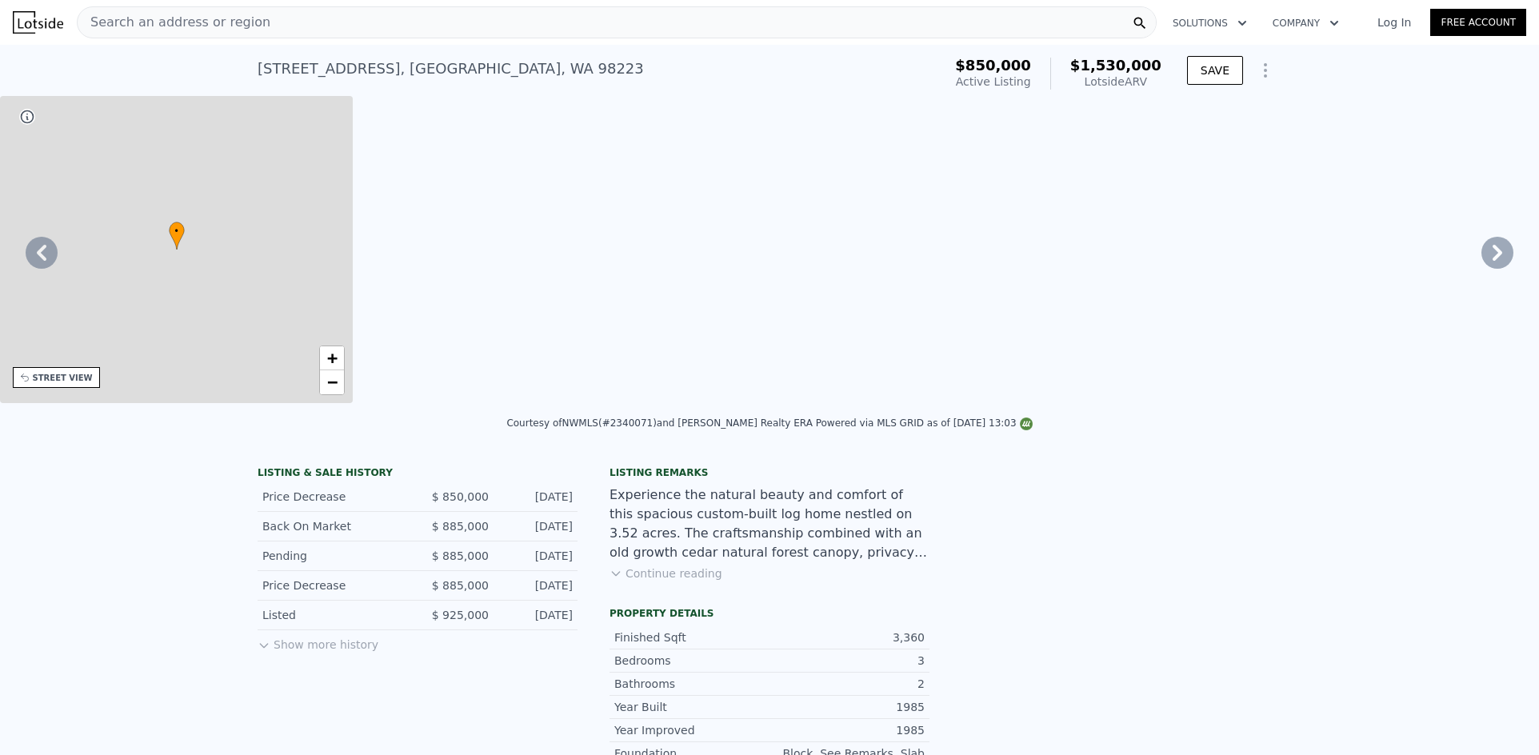
type input "$ 470,466"
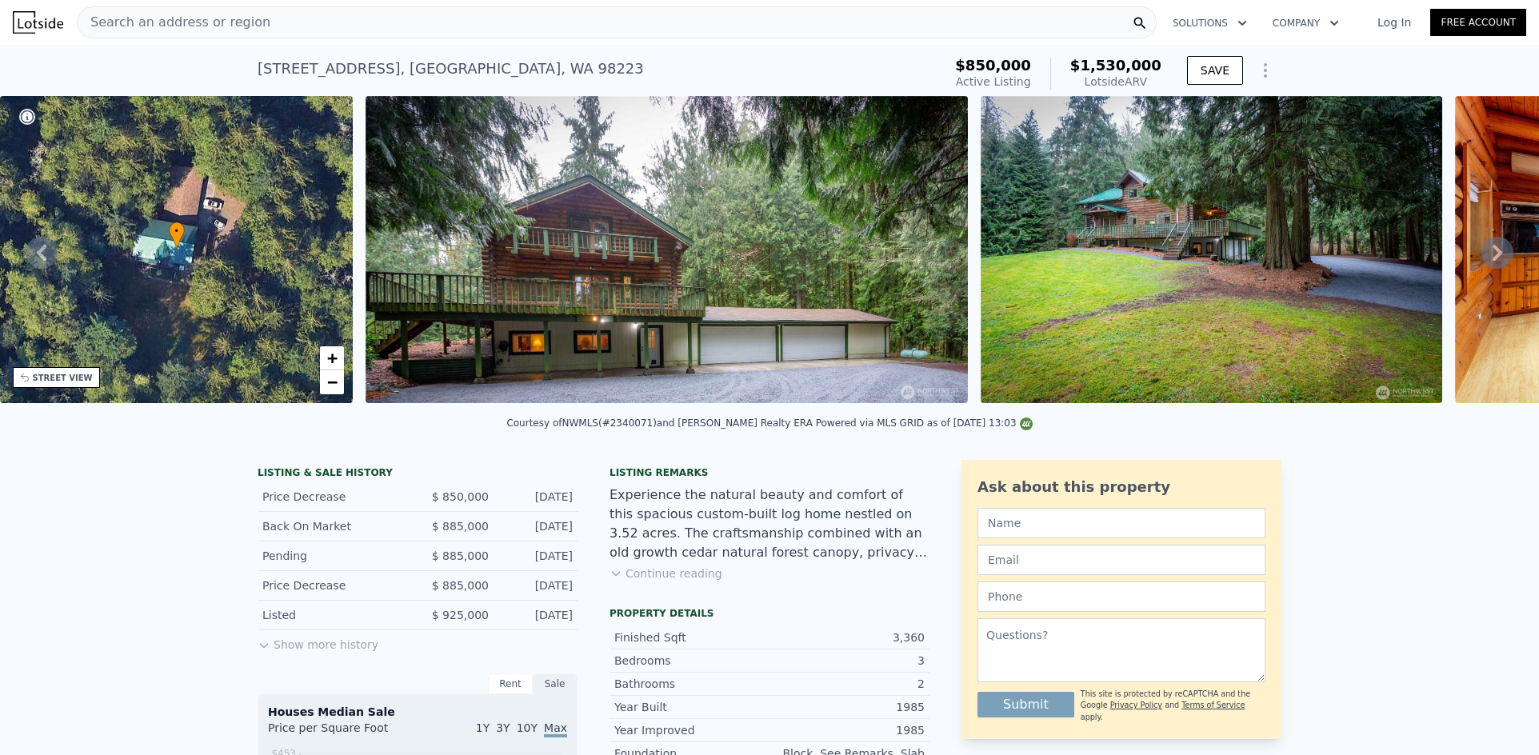
click at [436, 22] on div "Search an address or region" at bounding box center [617, 22] width 1080 height 32
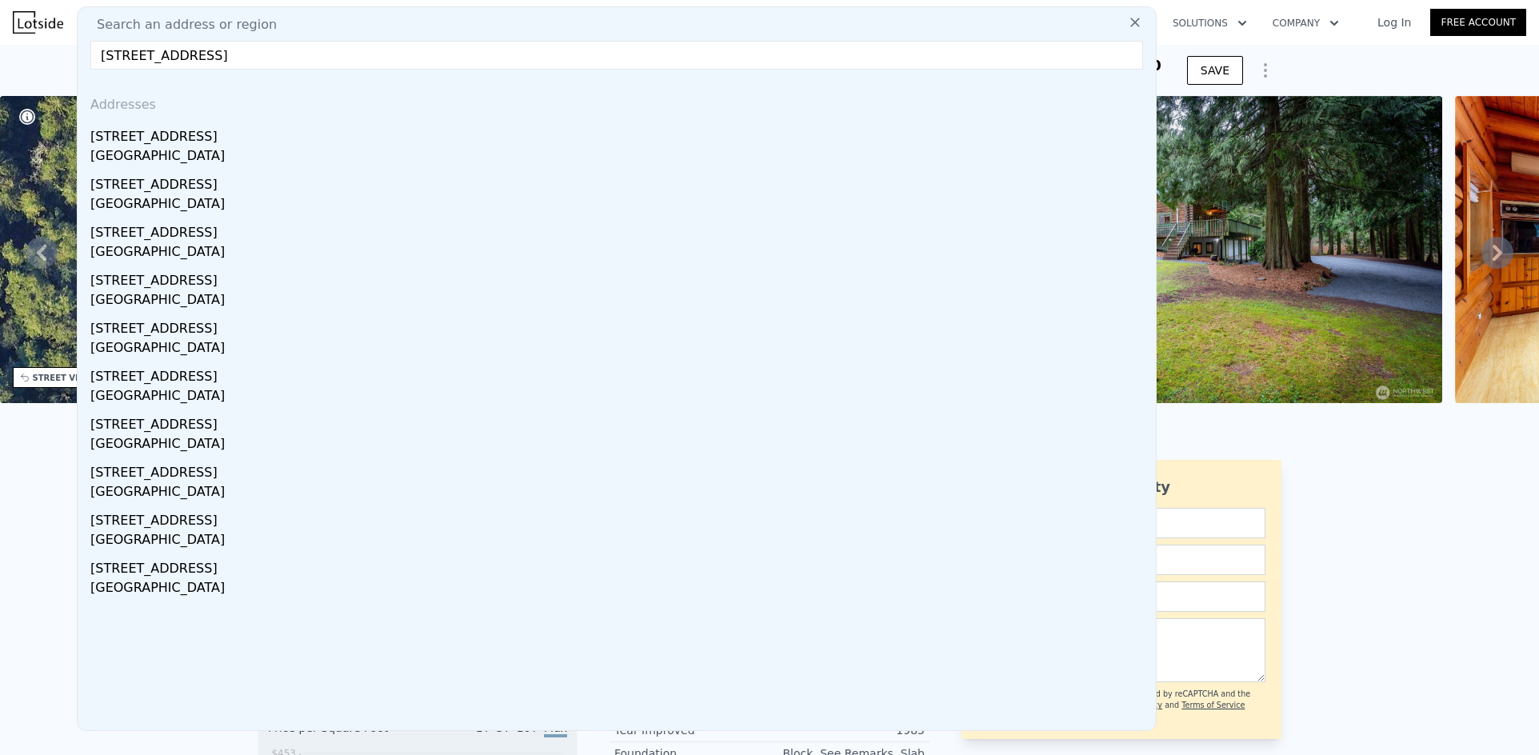
type input "[STREET_ADDRESS]"
click at [250, 152] on div "[GEOGRAPHIC_DATA]" at bounding box center [619, 157] width 1059 height 22
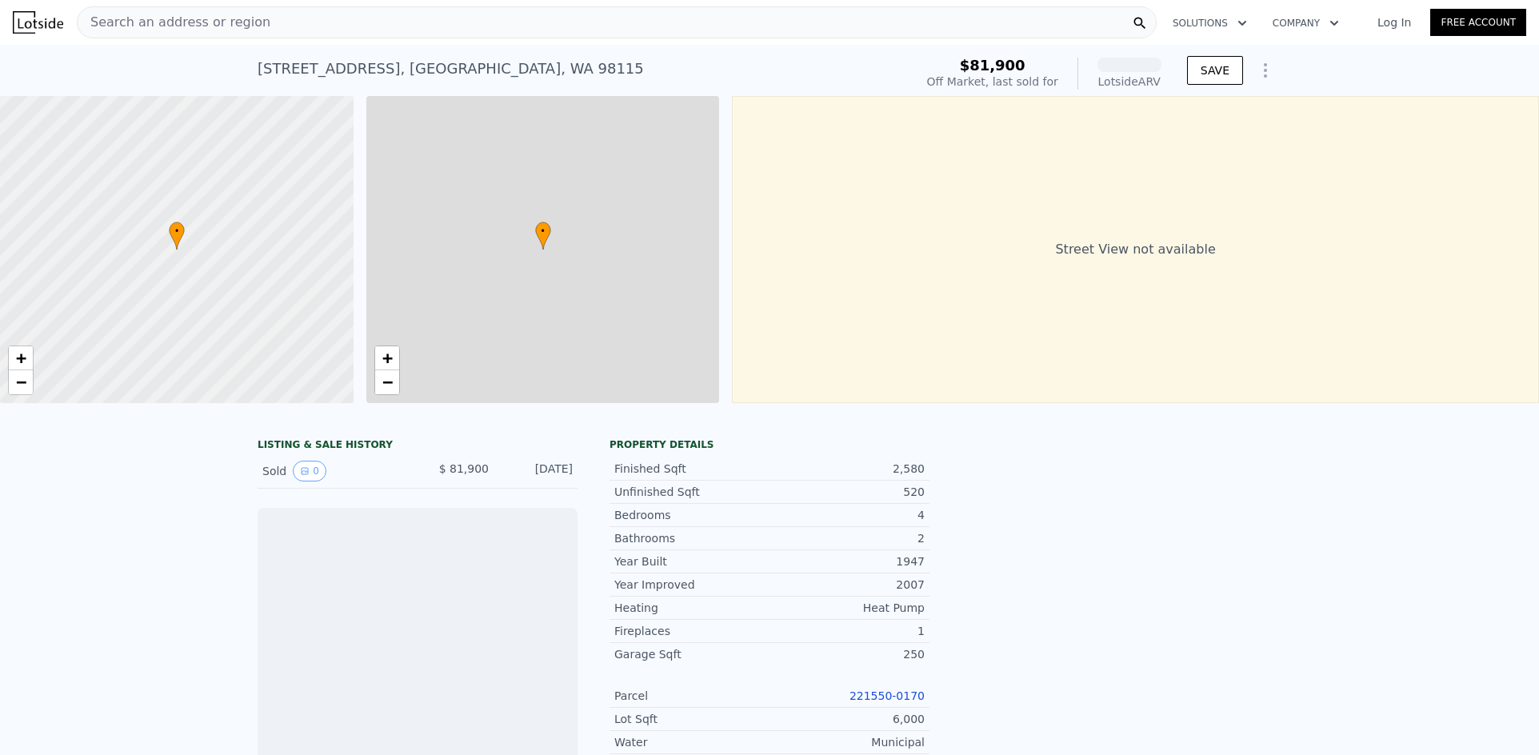
scroll to position [0, 6]
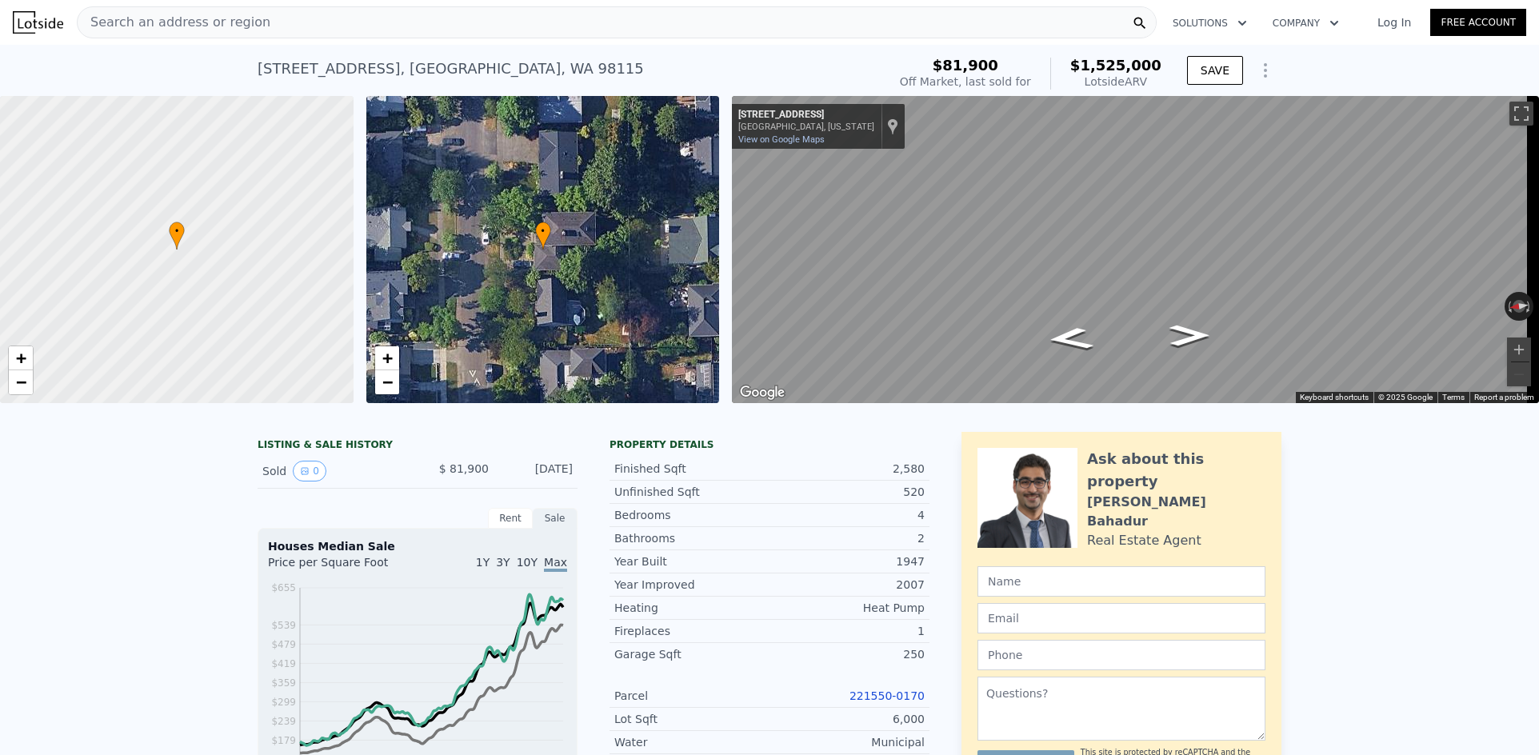
click at [390, 17] on div "Search an address or region" at bounding box center [617, 22] width 1080 height 32
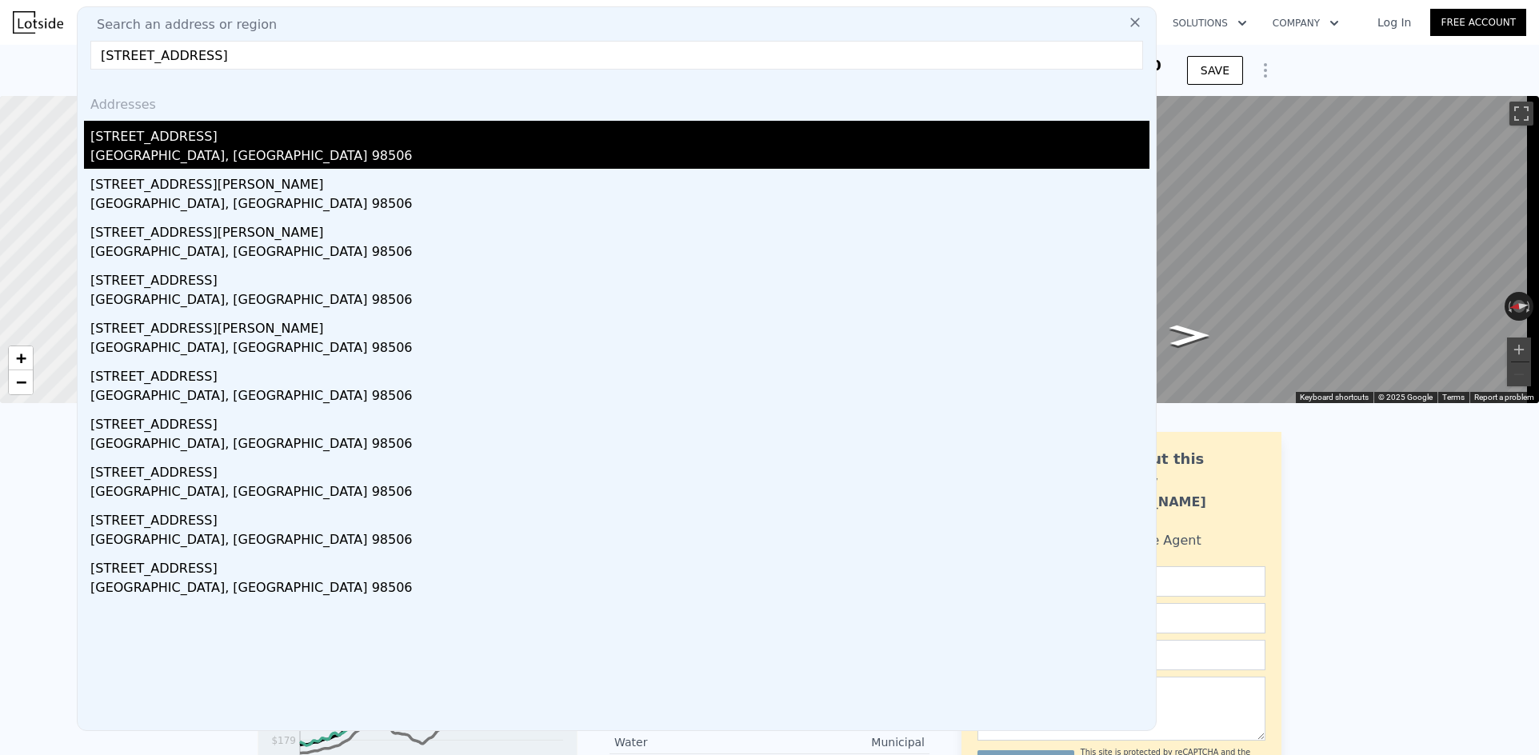
type input "[STREET_ADDRESS]"
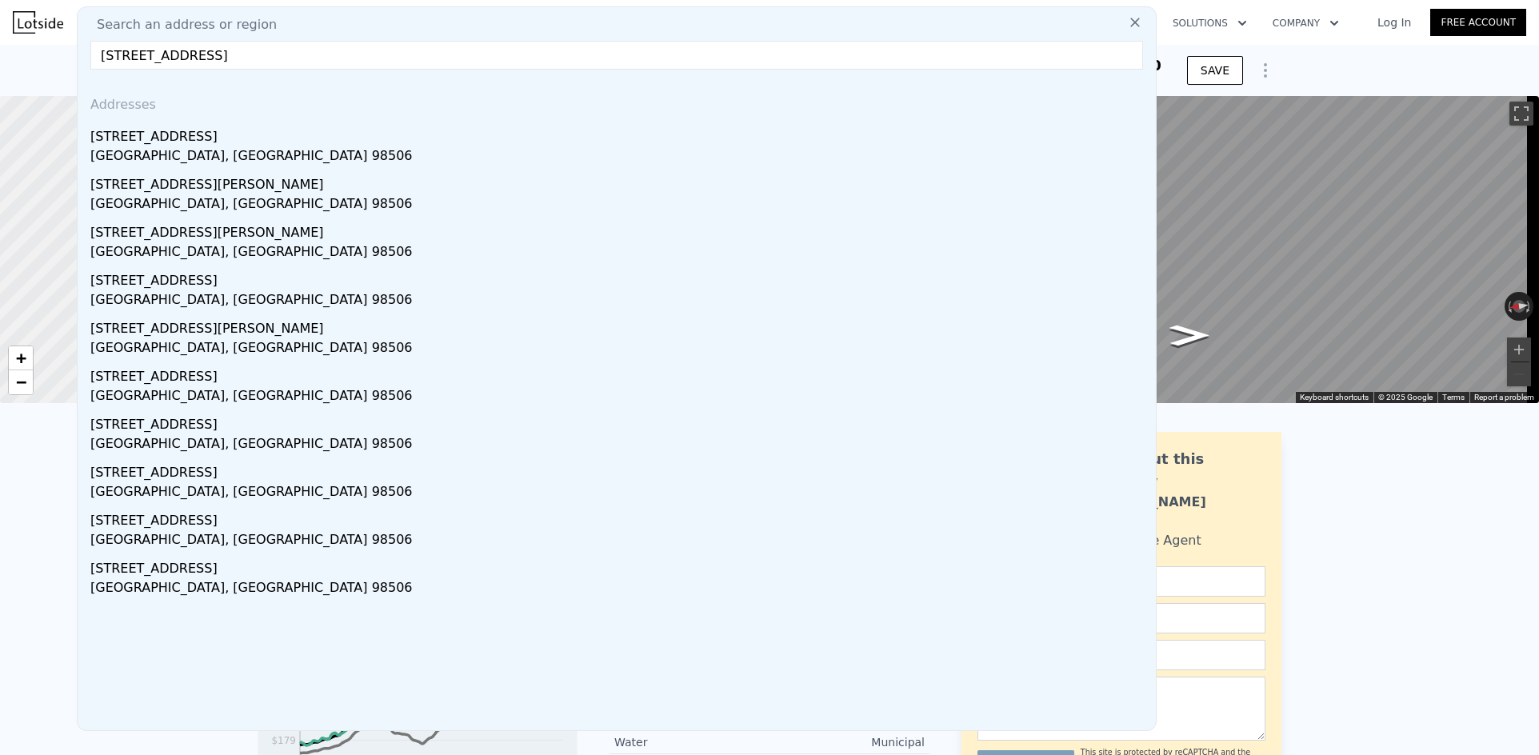
drag, startPoint x: 259, startPoint y: 151, endPoint x: 1033, endPoint y: 2, distance: 788.5
click at [258, 151] on div "[GEOGRAPHIC_DATA], [GEOGRAPHIC_DATA] 98506" at bounding box center [619, 157] width 1059 height 22
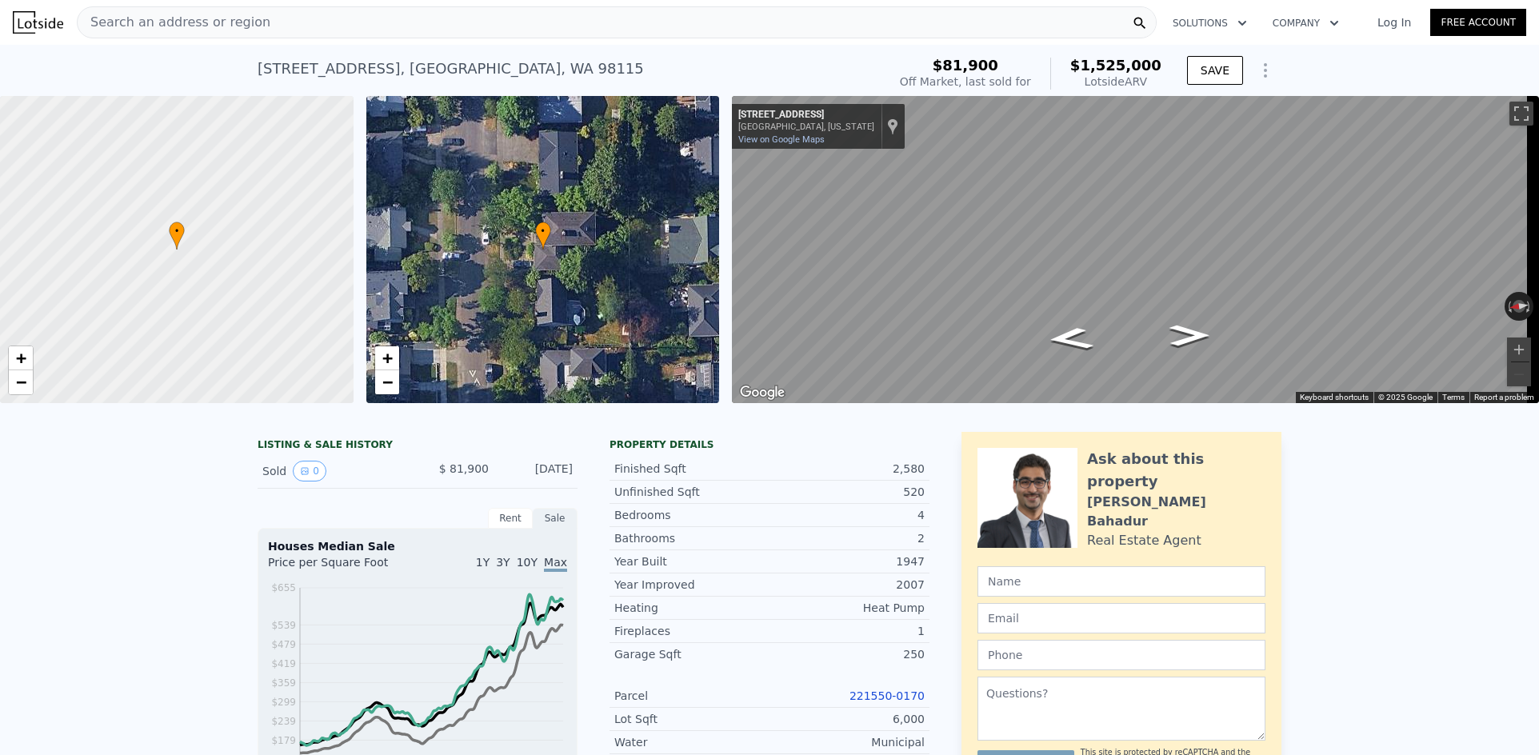
type input "2"
type input "5"
type input "1.5"
type input "2.5"
type input "1460"
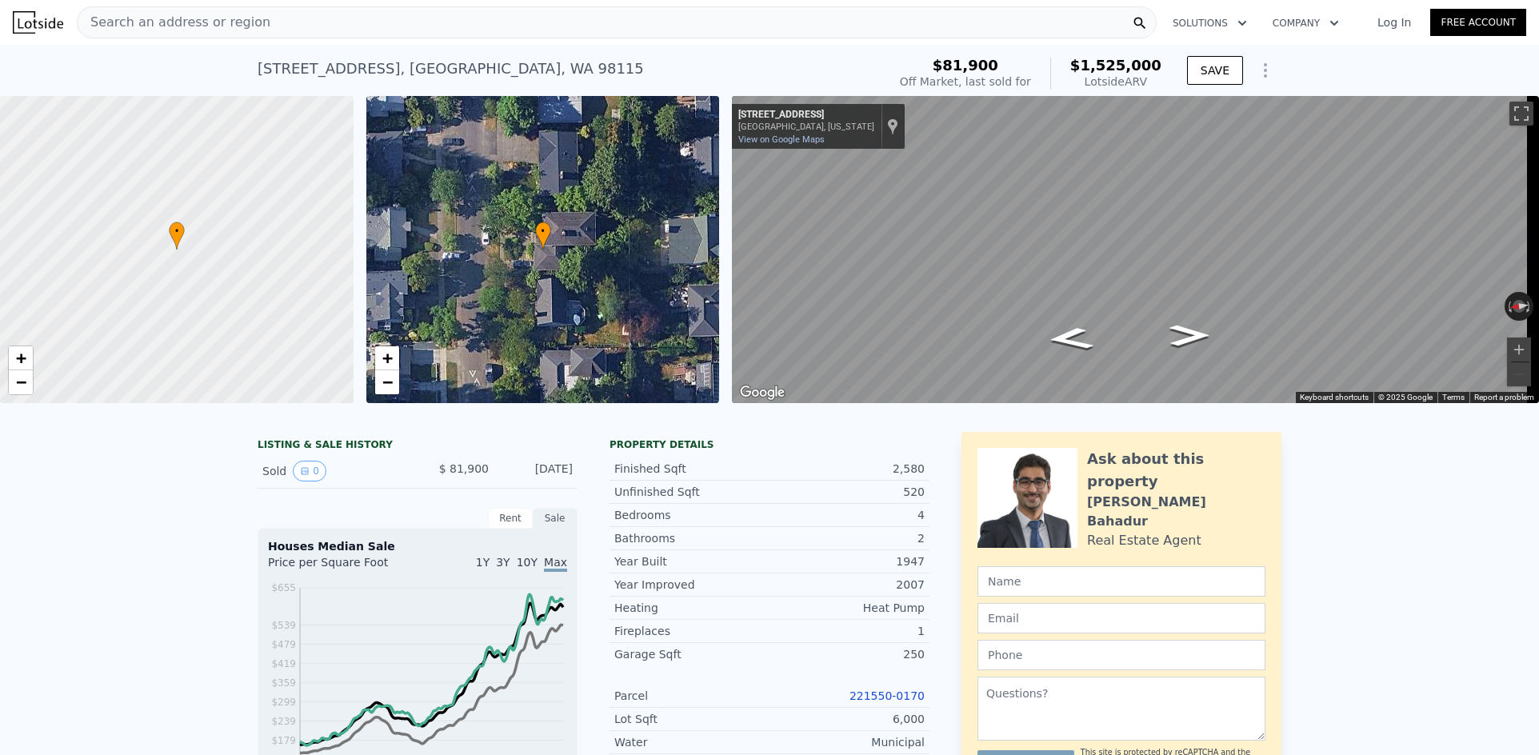
type input "2280"
type input "8058"
type input "17336"
type input "$ 636,000"
type input "6"
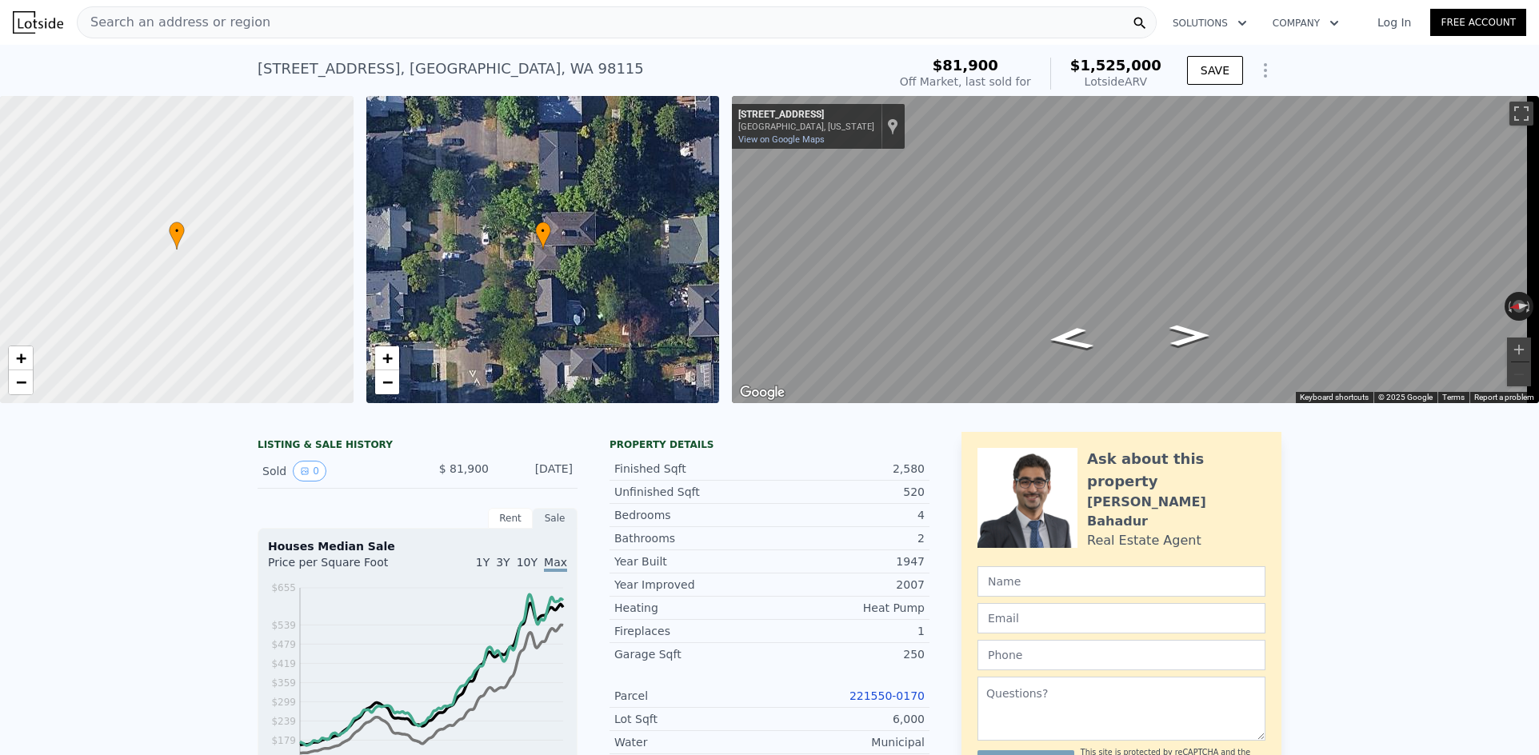
type input "$ 224,460"
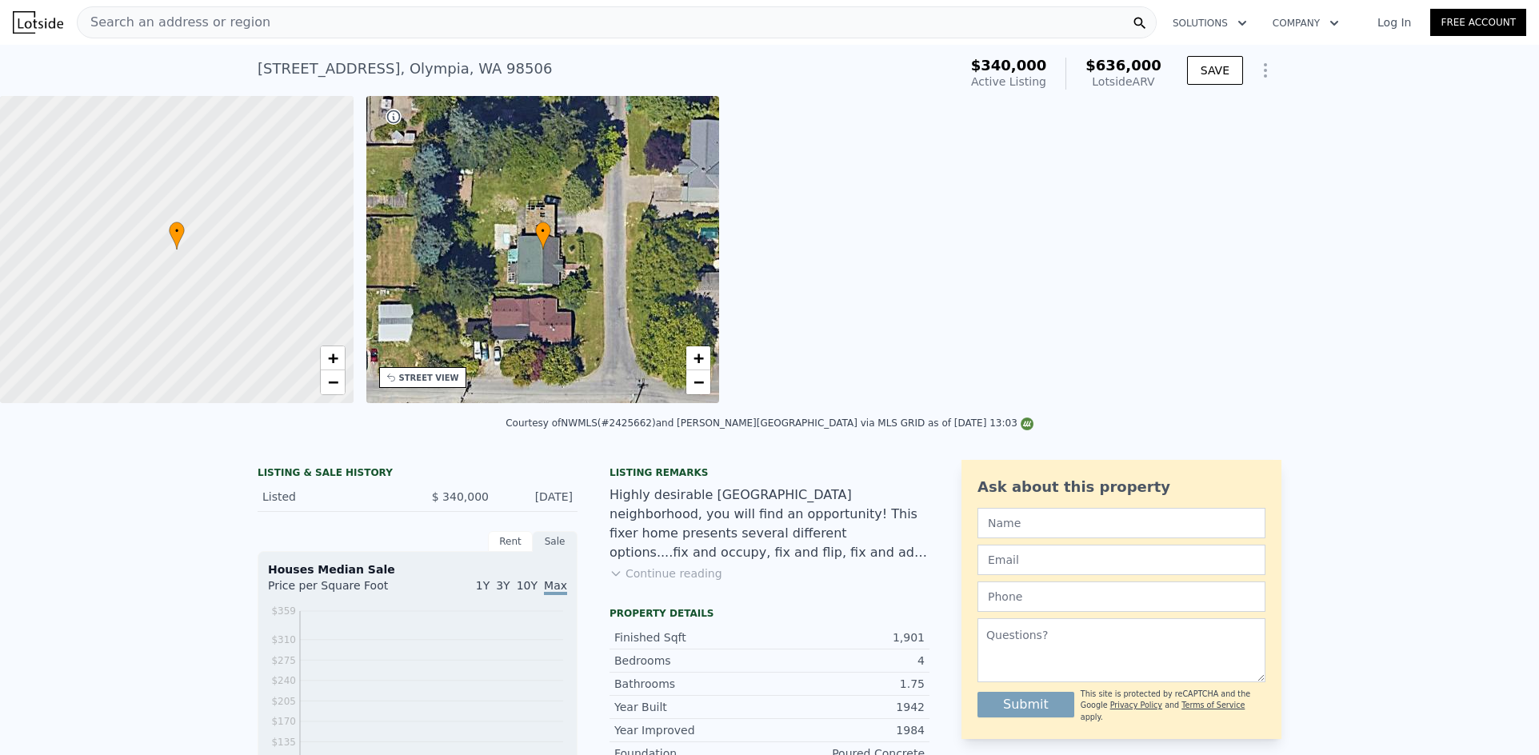
scroll to position [0, 373]
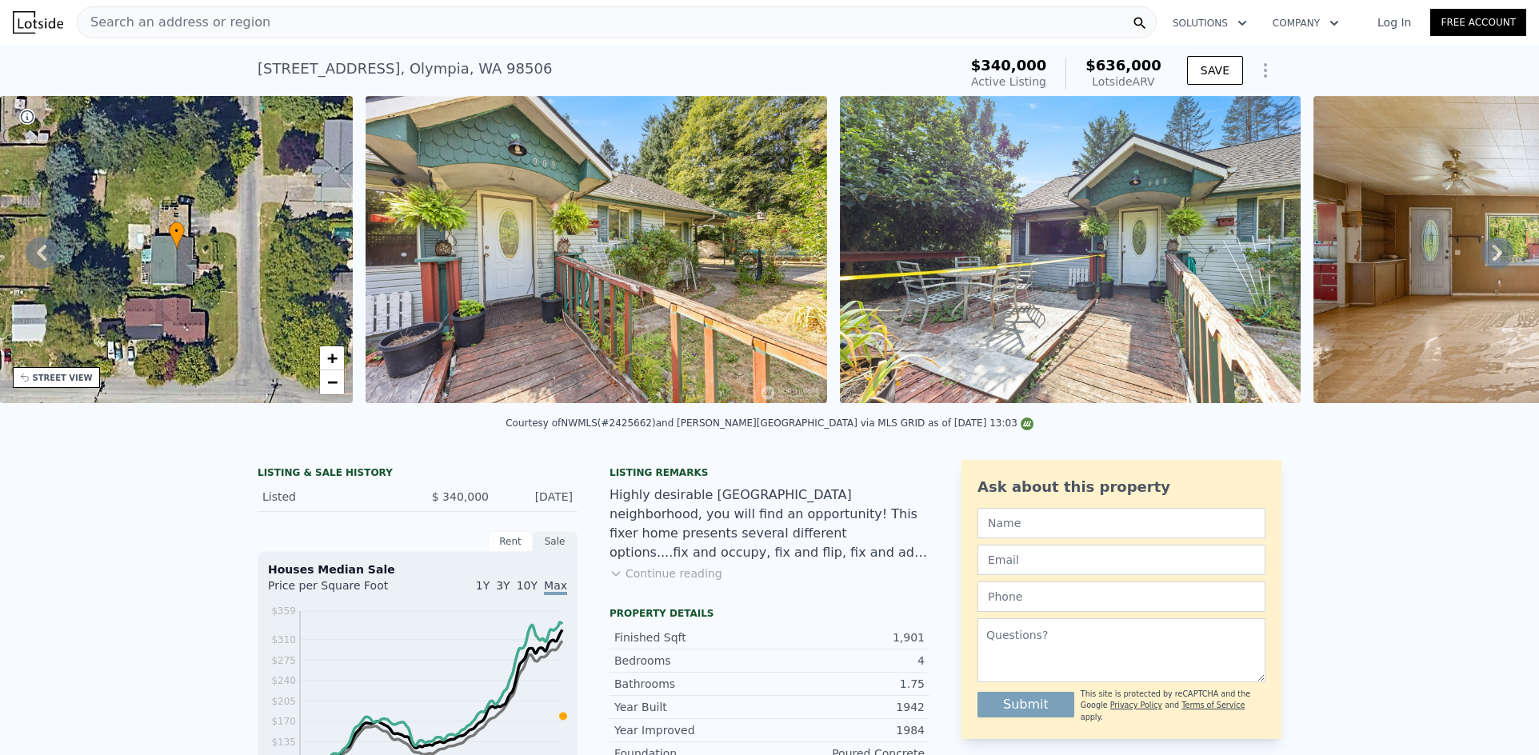
click at [242, 30] on span "Search an address or region" at bounding box center [174, 22] width 193 height 19
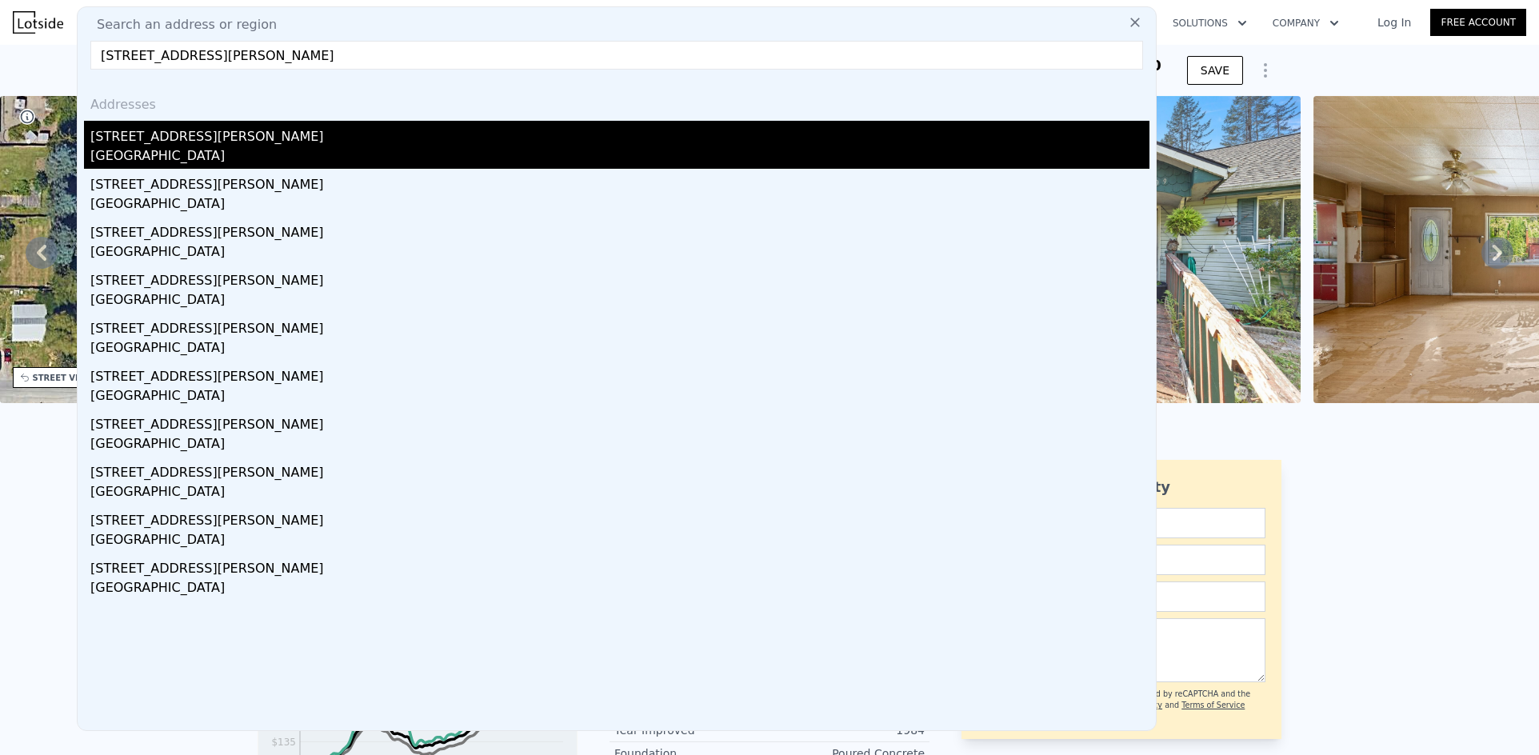
type input "[STREET_ADDRESS][PERSON_NAME]"
click at [210, 140] on div "[STREET_ADDRESS][PERSON_NAME]" at bounding box center [619, 134] width 1059 height 26
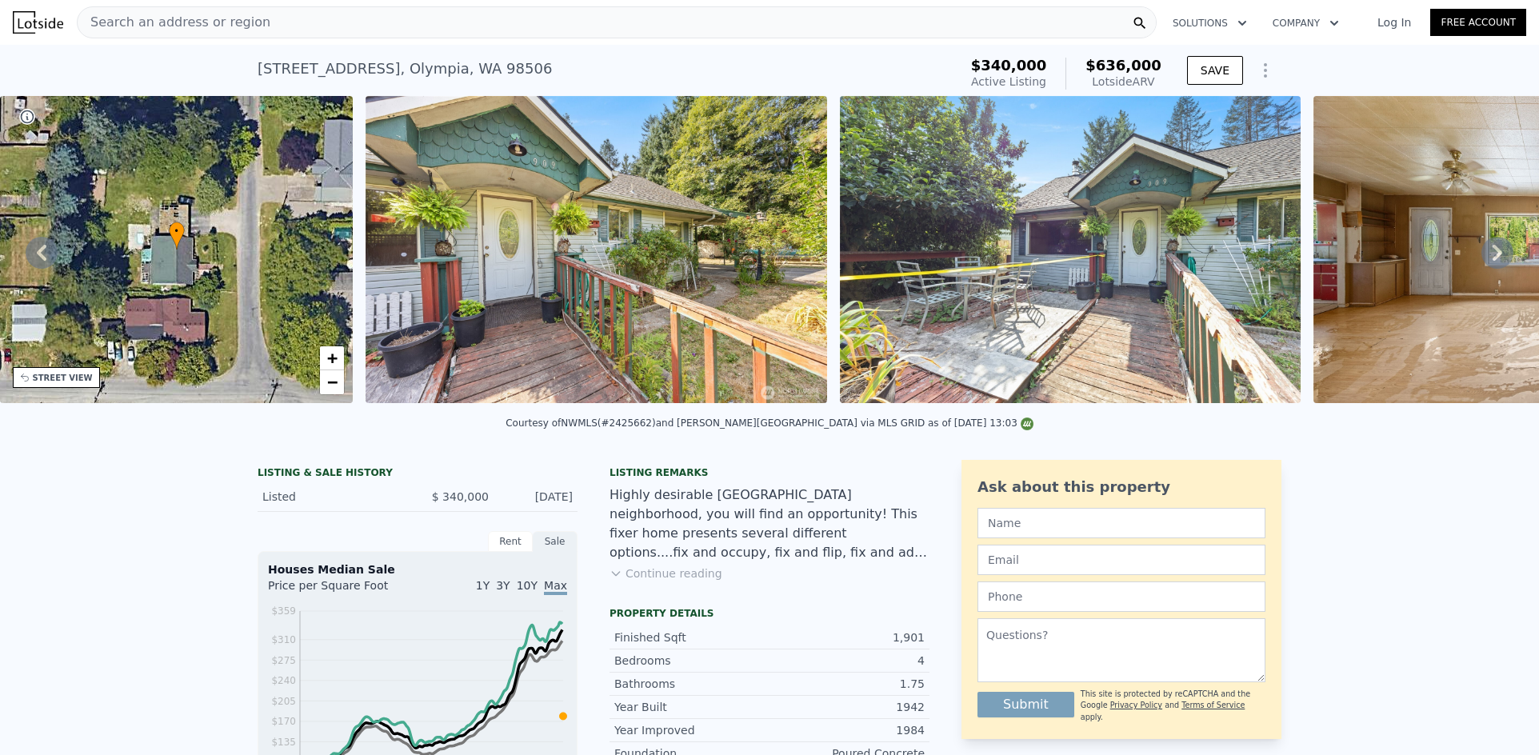
type input "3"
type input "1420"
type input "2240"
type input "0"
type input "10050"
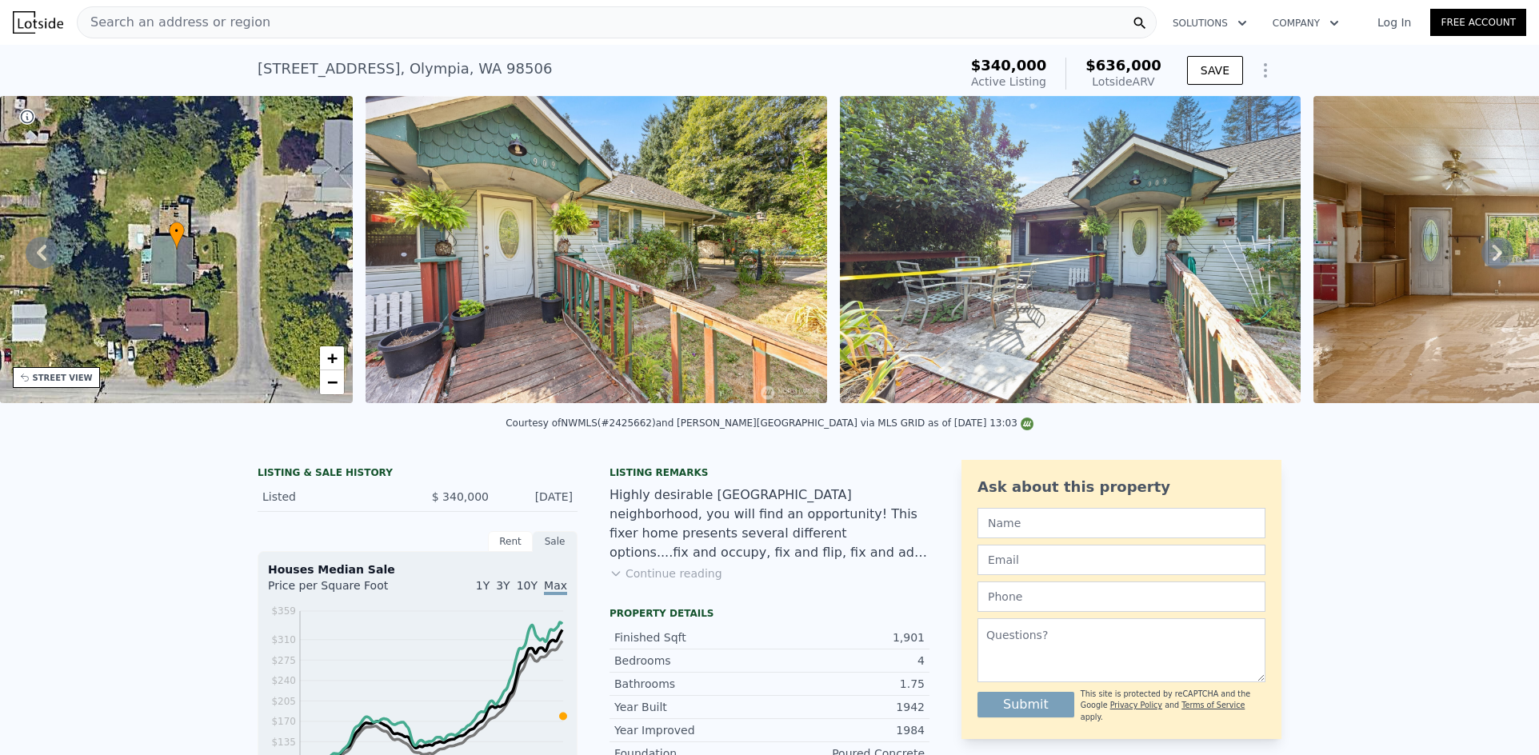
type input "$ 1,399,000"
type input "7"
type input "$ 312,849"
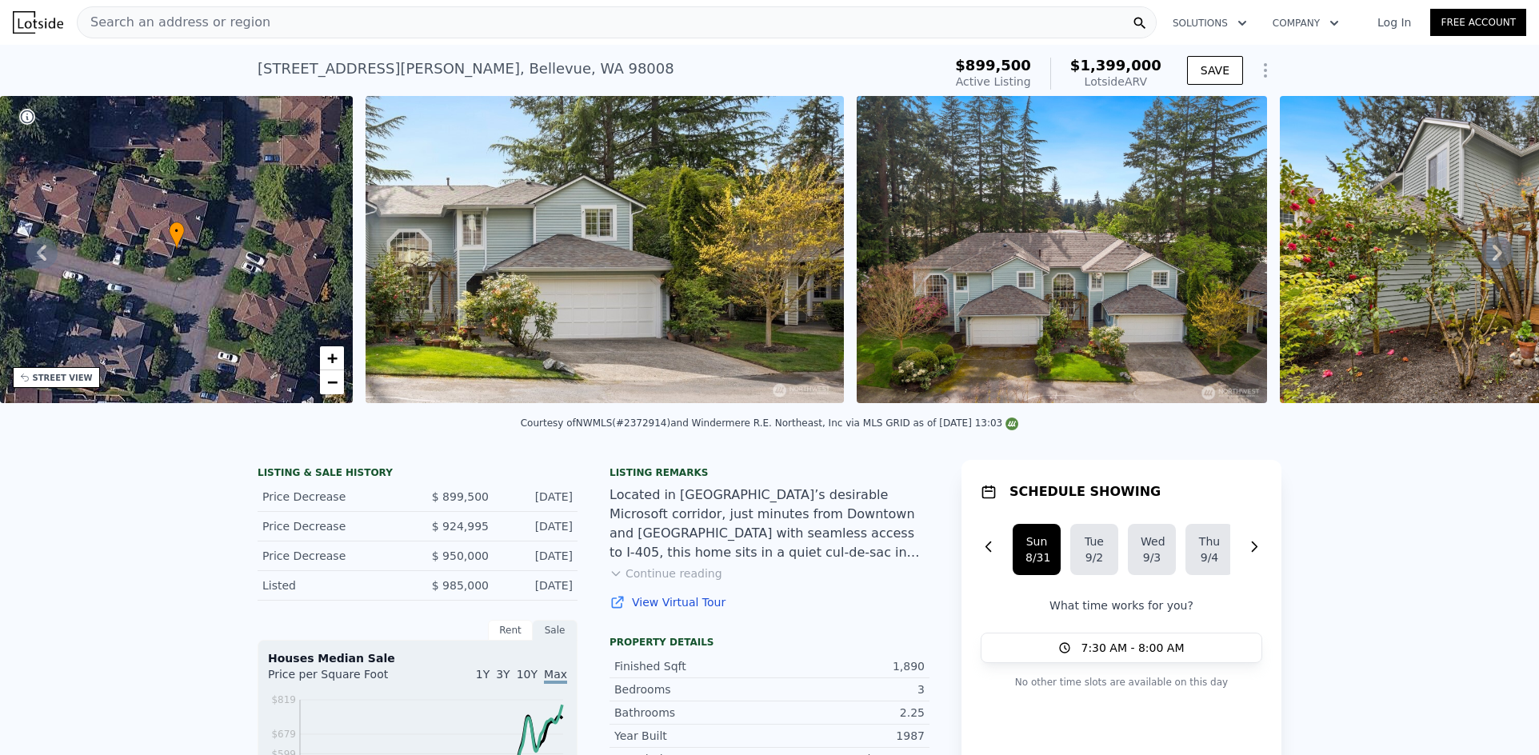
click at [282, 23] on div "Search an address or region" at bounding box center [617, 22] width 1080 height 32
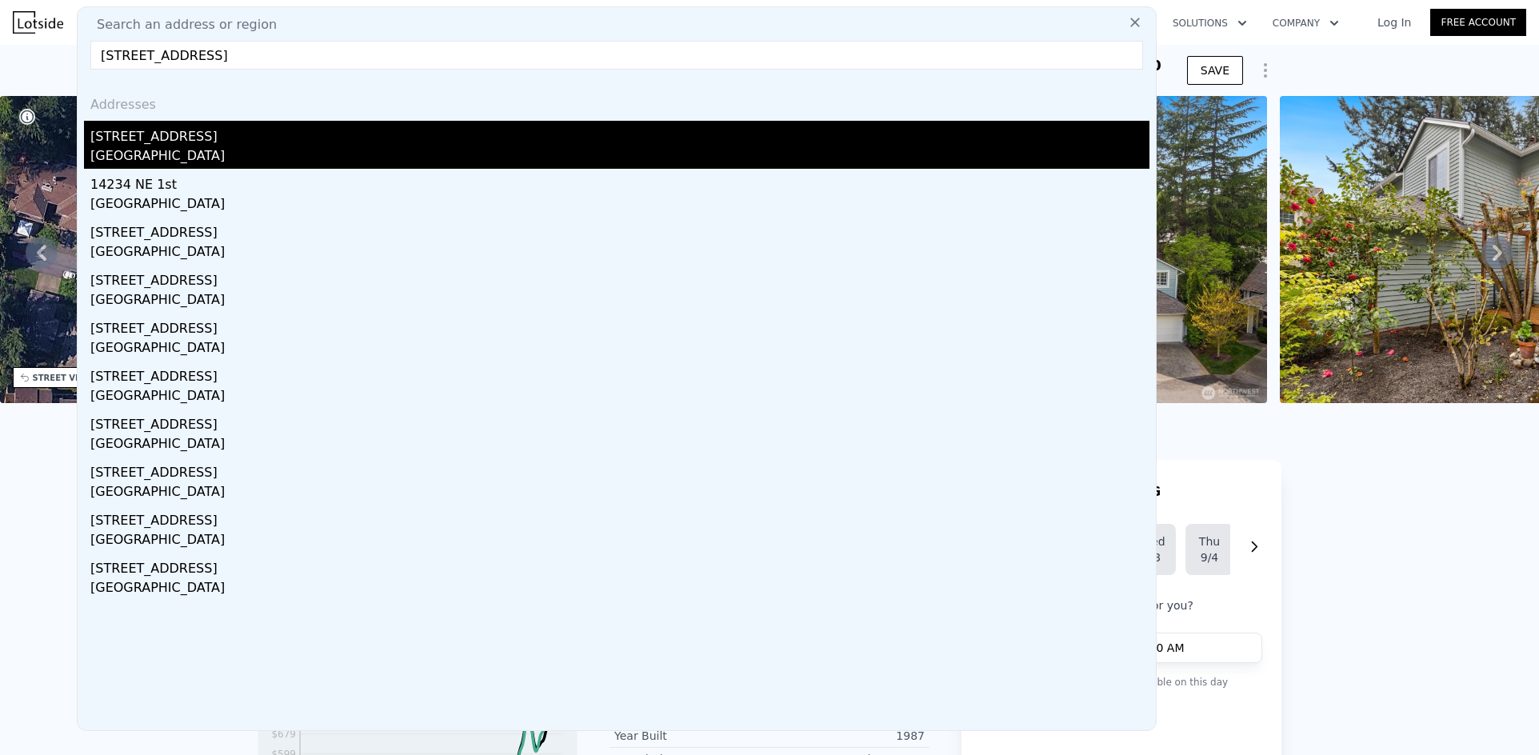
type input "[STREET_ADDRESS]"
click at [195, 139] on div "[STREET_ADDRESS]" at bounding box center [619, 134] width 1059 height 26
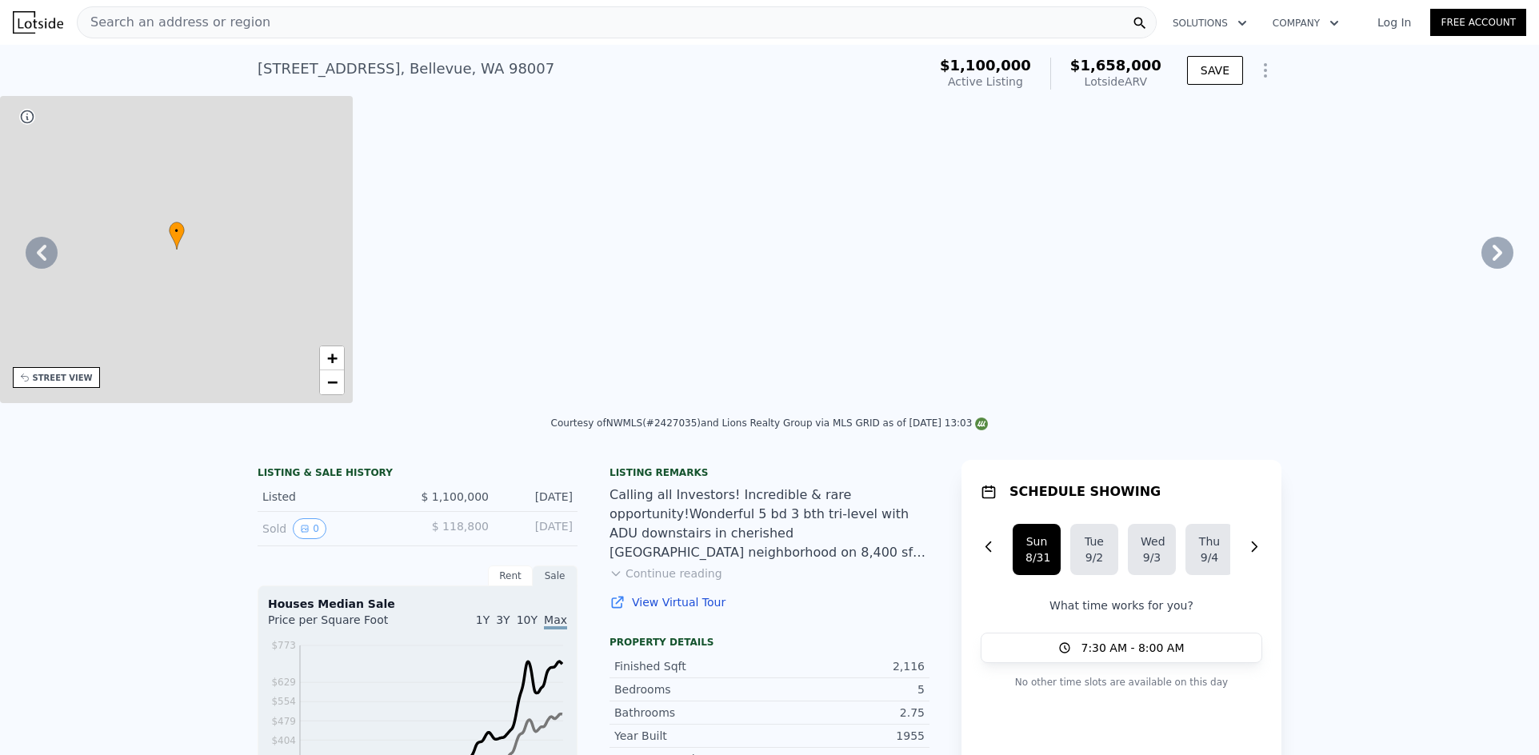
type input "1.75"
type input "2.75"
type input "1550"
type input "2682"
type input "7475"
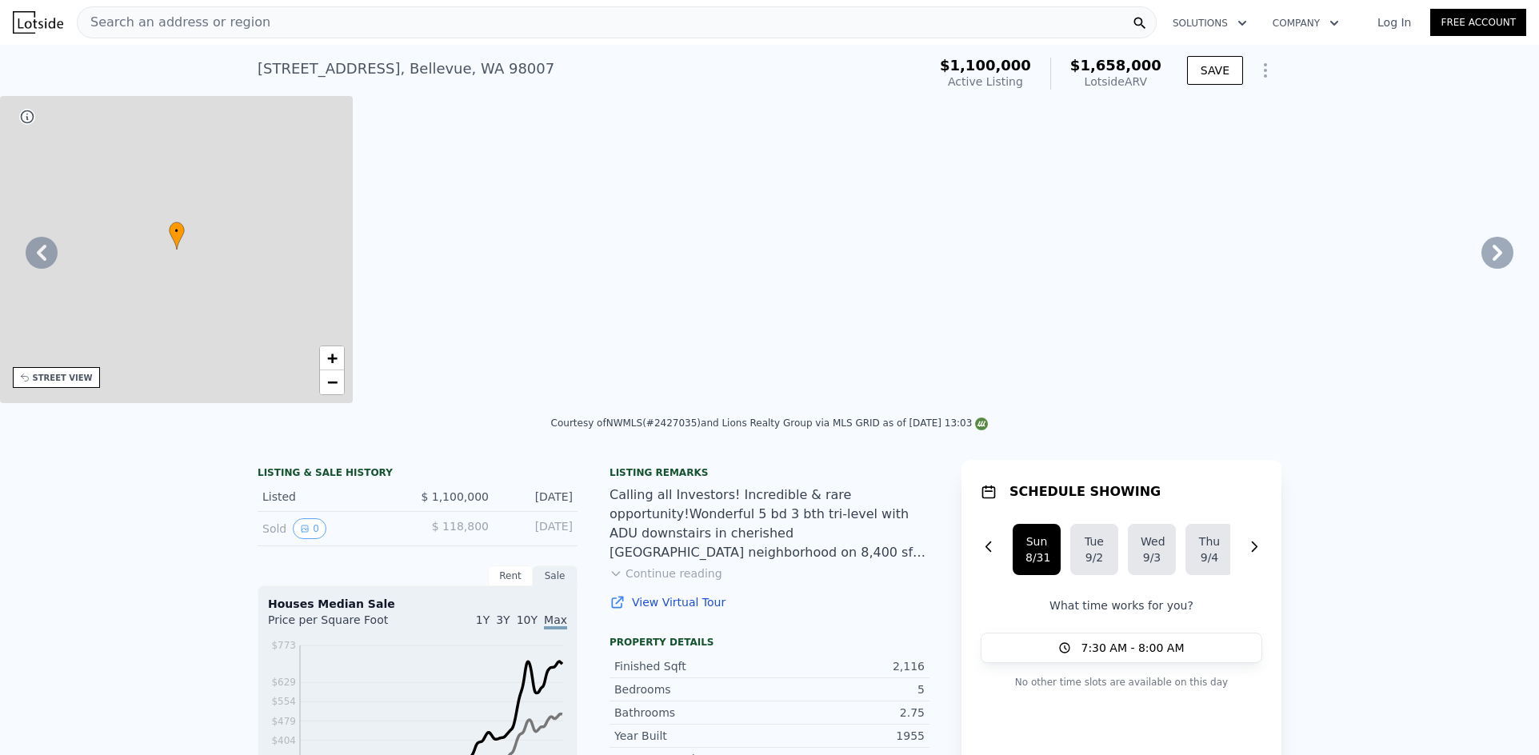
type input "14800"
type input "$ 1,658,000"
type input "8"
type input "$ 312,016"
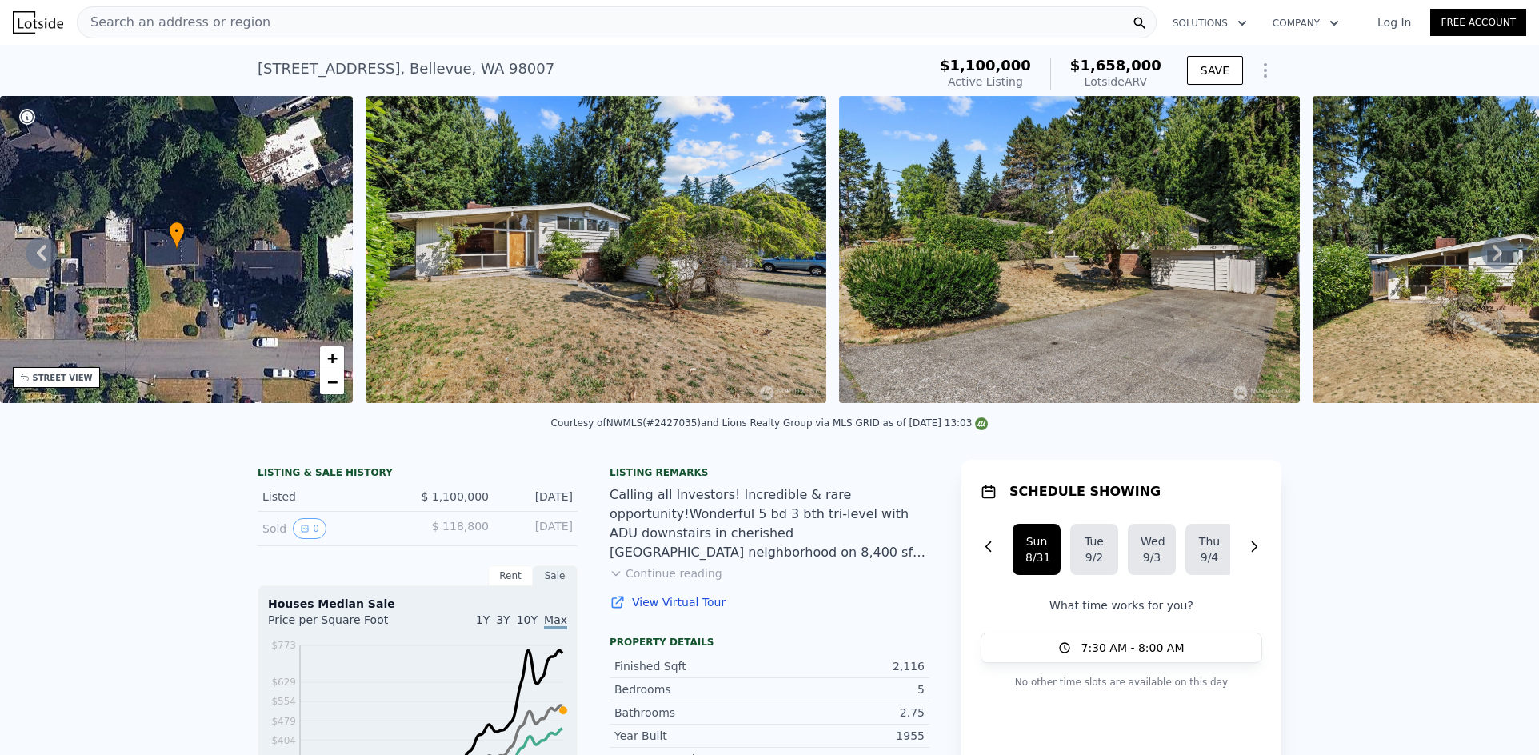
click at [257, 23] on div "Search an address or region" at bounding box center [617, 22] width 1080 height 32
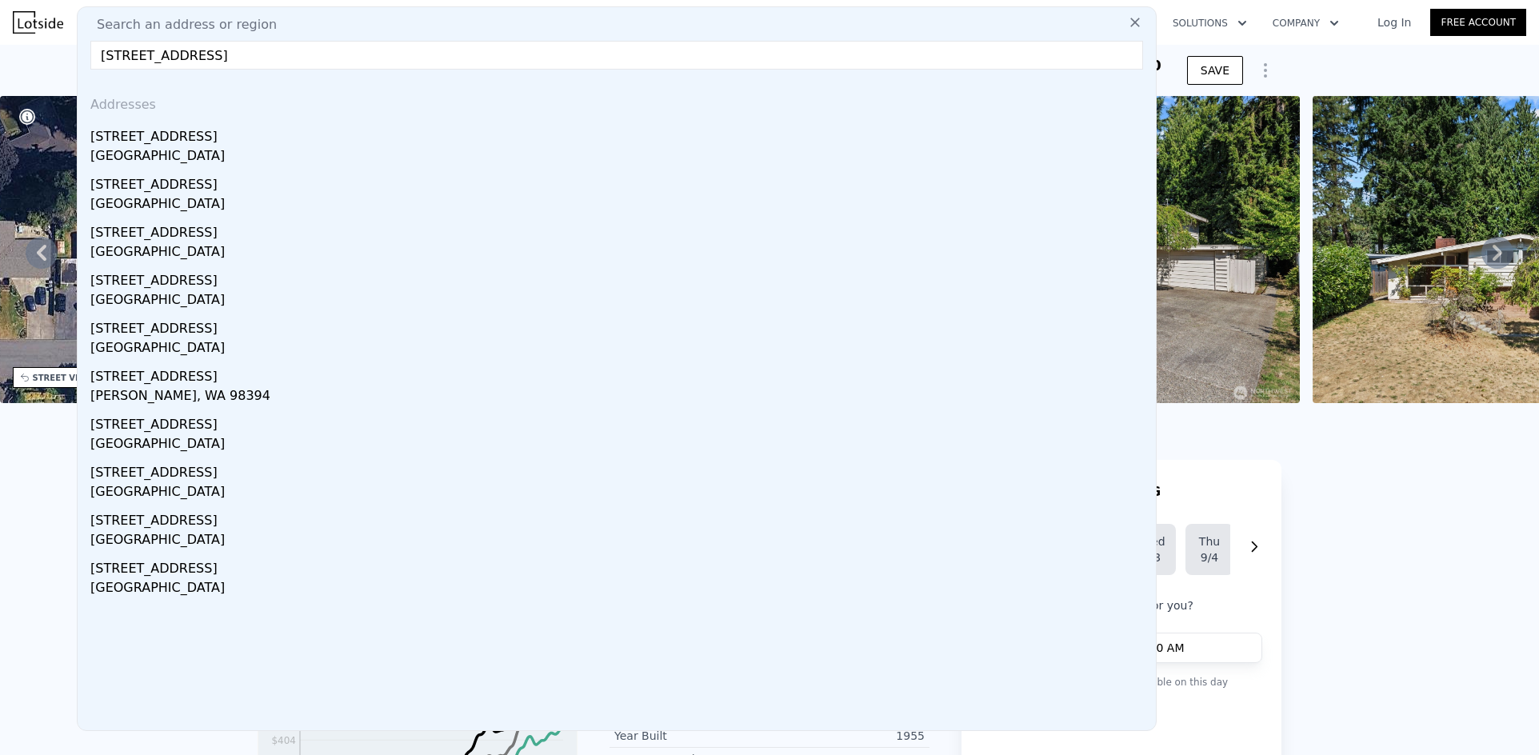
type input "[STREET_ADDRESS]"
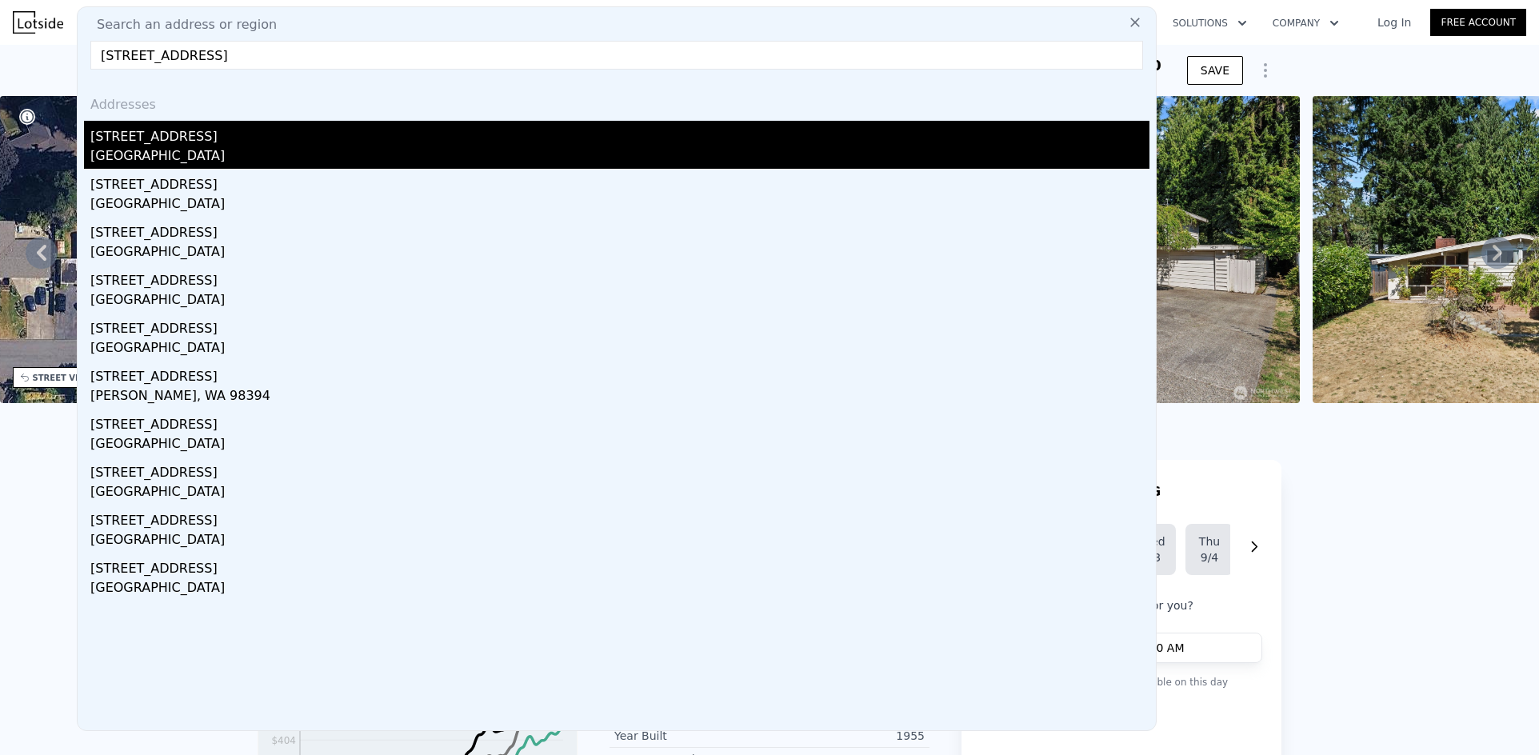
click at [207, 134] on div "[STREET_ADDRESS]" at bounding box center [619, 134] width 1059 height 26
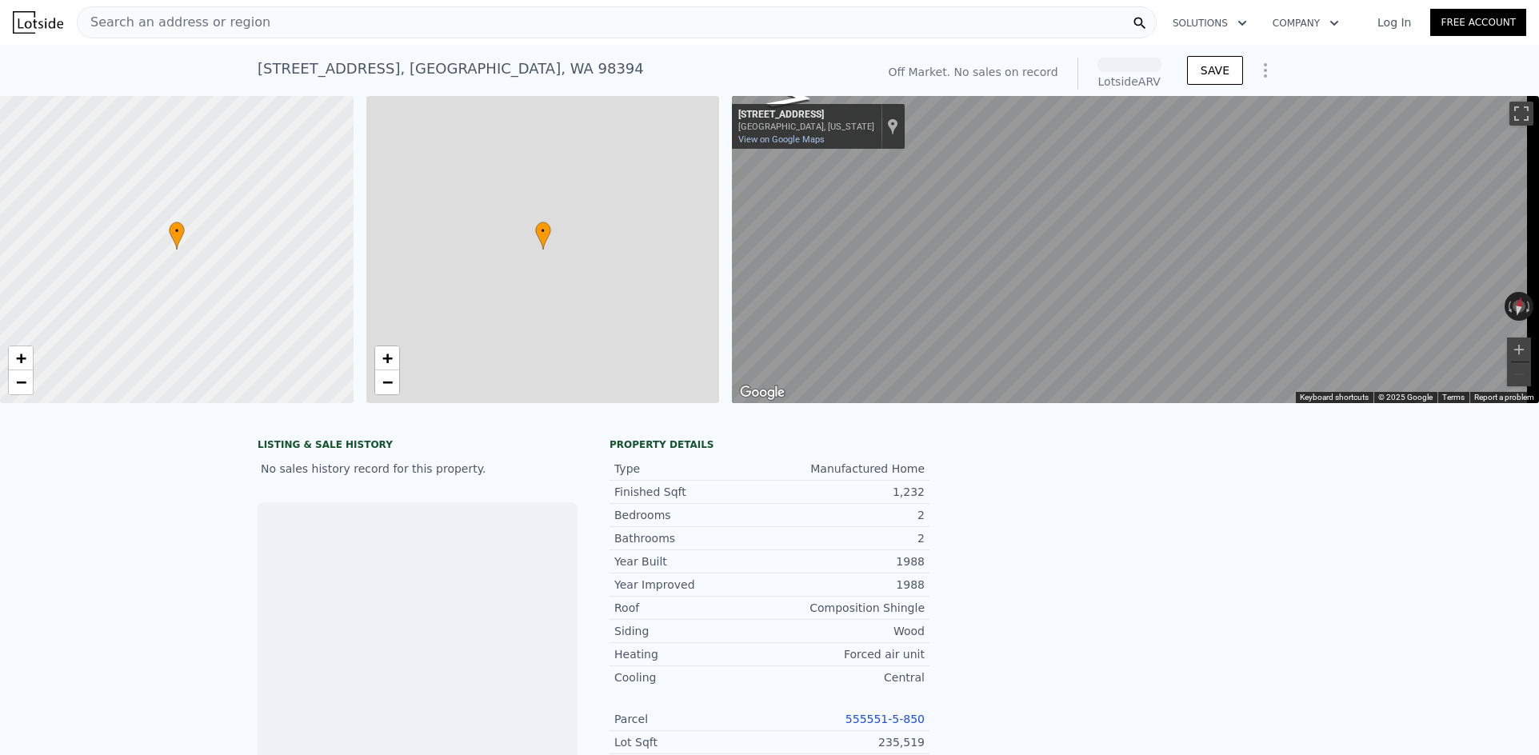
scroll to position [0, 6]
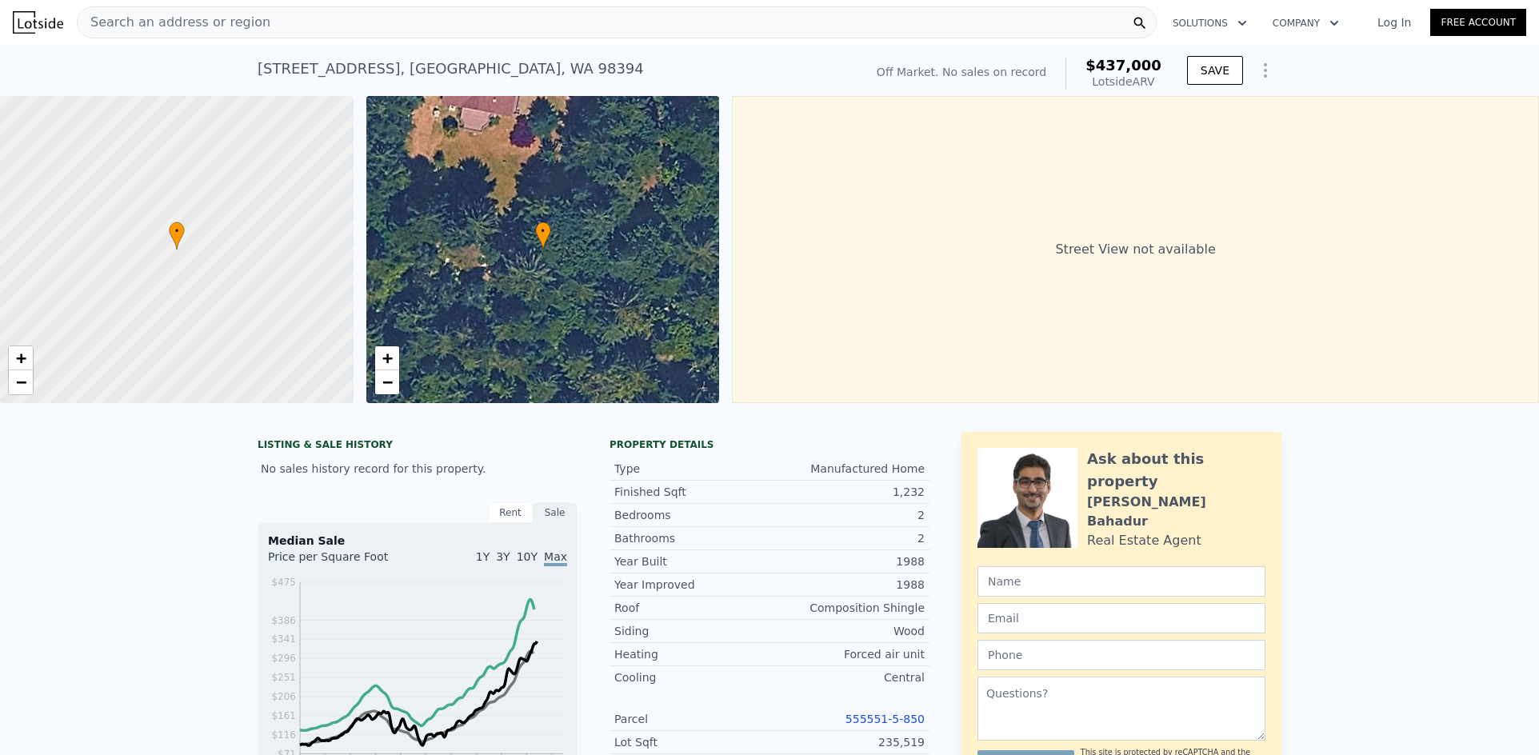
click at [173, 26] on span "Search an address or region" at bounding box center [174, 22] width 193 height 19
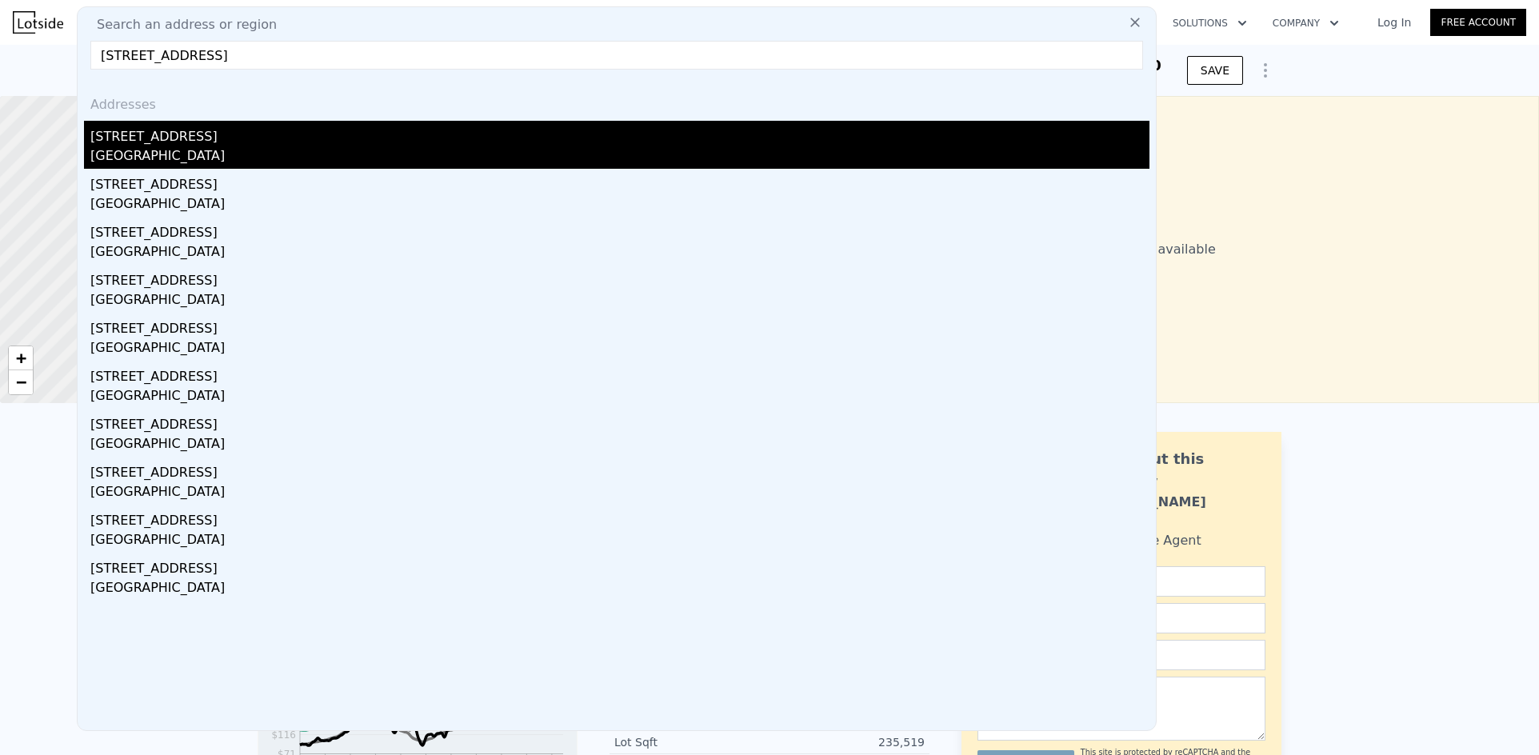
type input "[STREET_ADDRESS]"
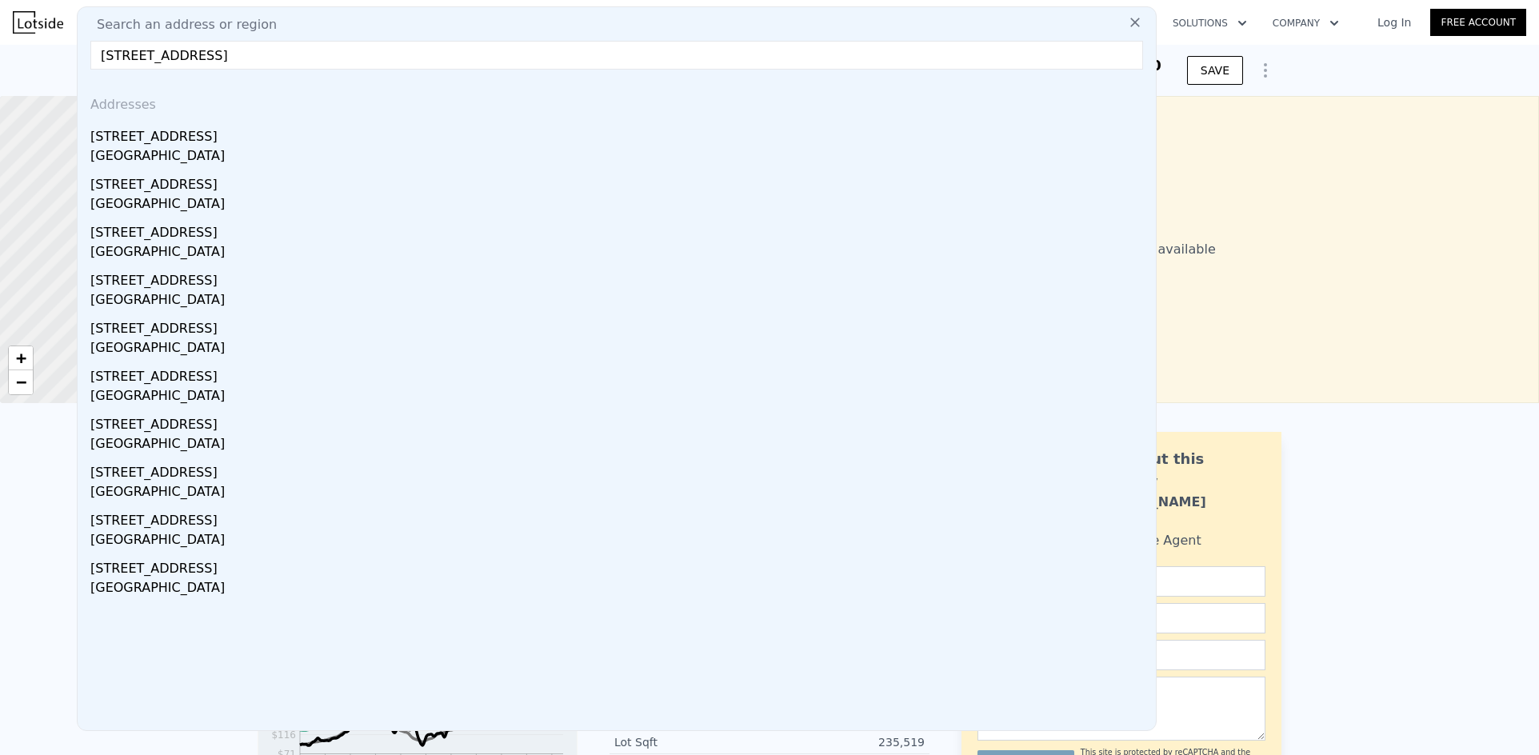
drag, startPoint x: 185, startPoint y: 134, endPoint x: 1275, endPoint y: 254, distance: 1096.6
click at [184, 134] on div "[STREET_ADDRESS]" at bounding box center [619, 134] width 1059 height 26
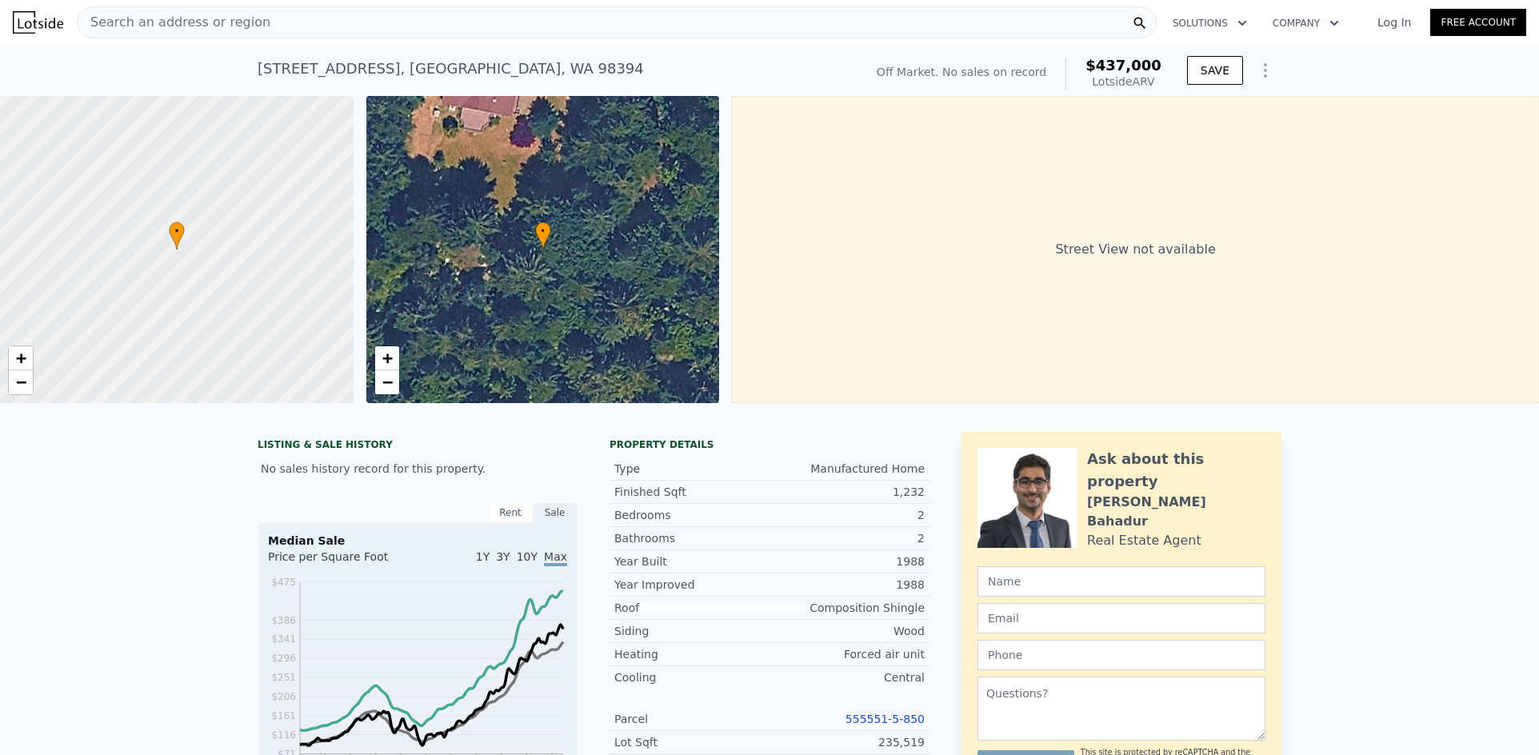
type input "4"
type input "1"
type input "2.25"
type input "990"
type input "1830"
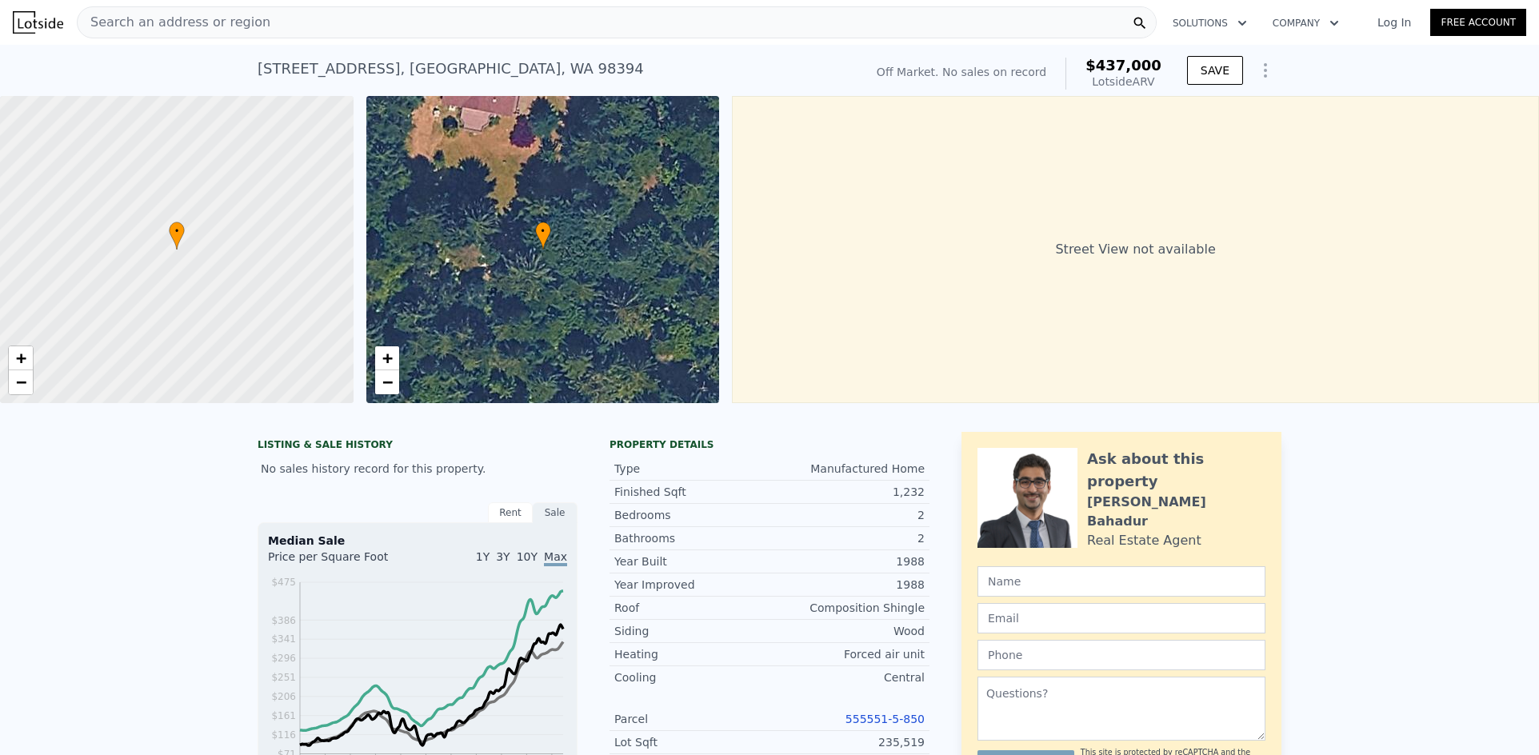
type input "4386"
type input "8098"
type input "$ 934,000"
type input "7"
type input "-$ 1,791"
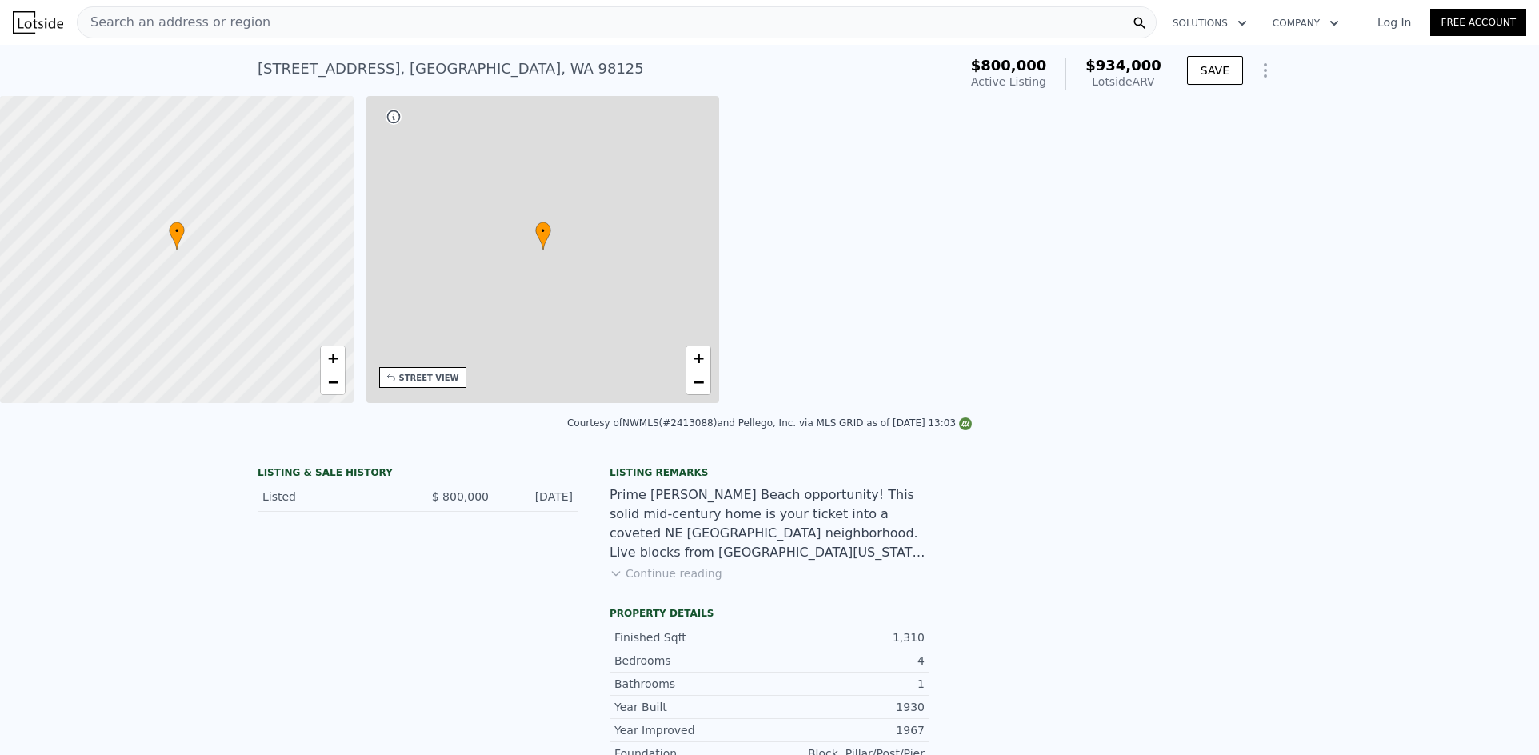
scroll to position [0, 373]
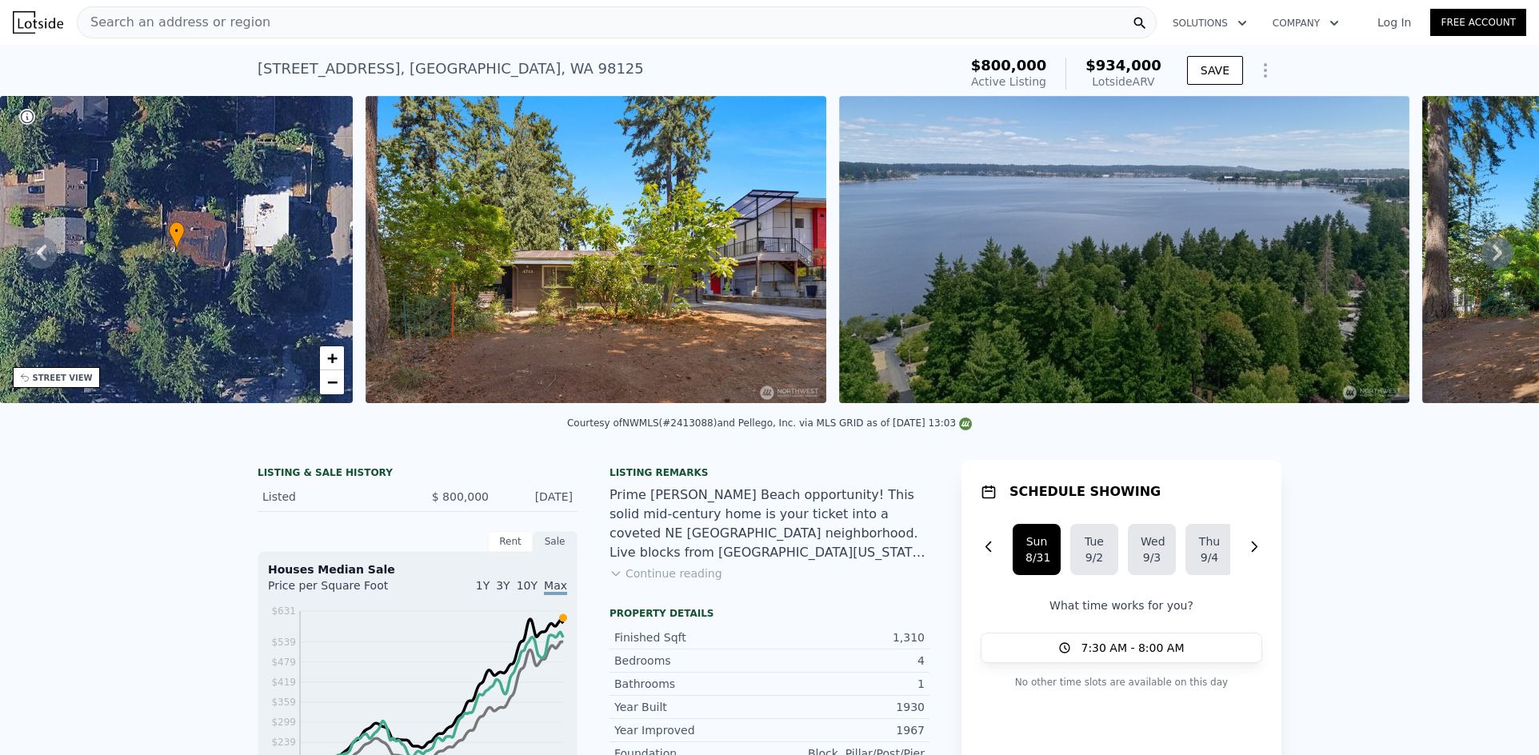
click at [396, 18] on div "Search an address or region" at bounding box center [617, 22] width 1080 height 32
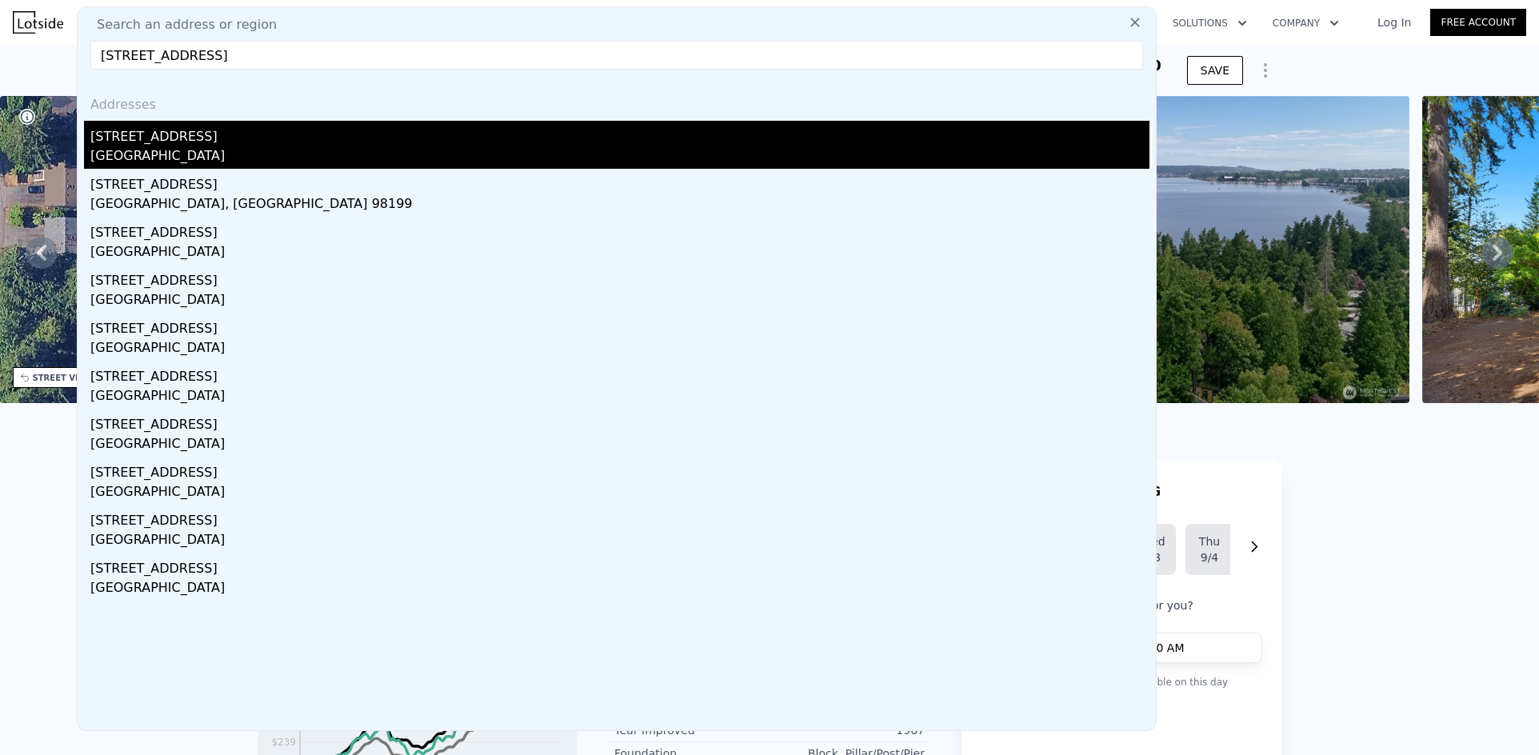
type input "[STREET_ADDRESS]"
click at [222, 141] on div "[STREET_ADDRESS]" at bounding box center [619, 134] width 1059 height 26
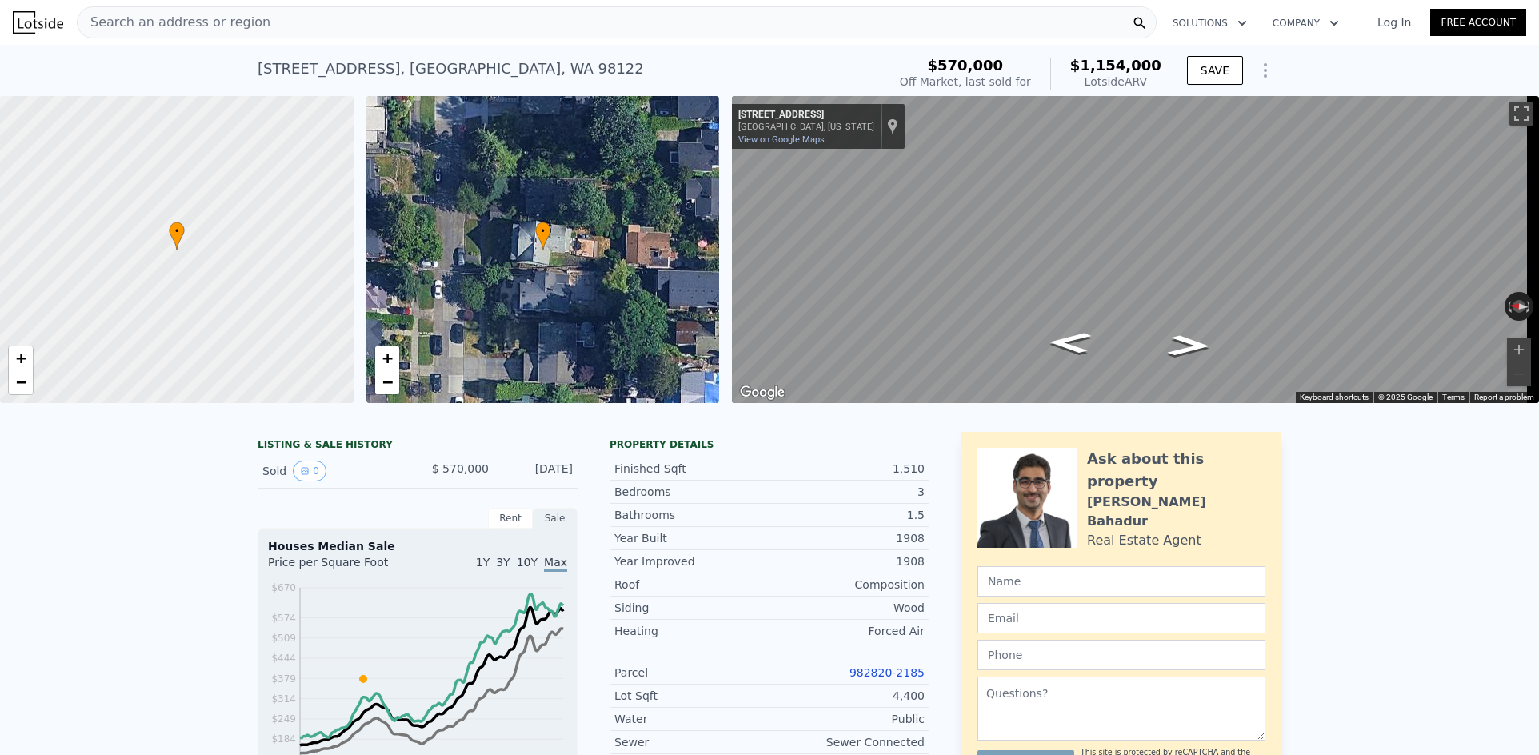
click at [242, 20] on span "Search an address or region" at bounding box center [174, 22] width 193 height 19
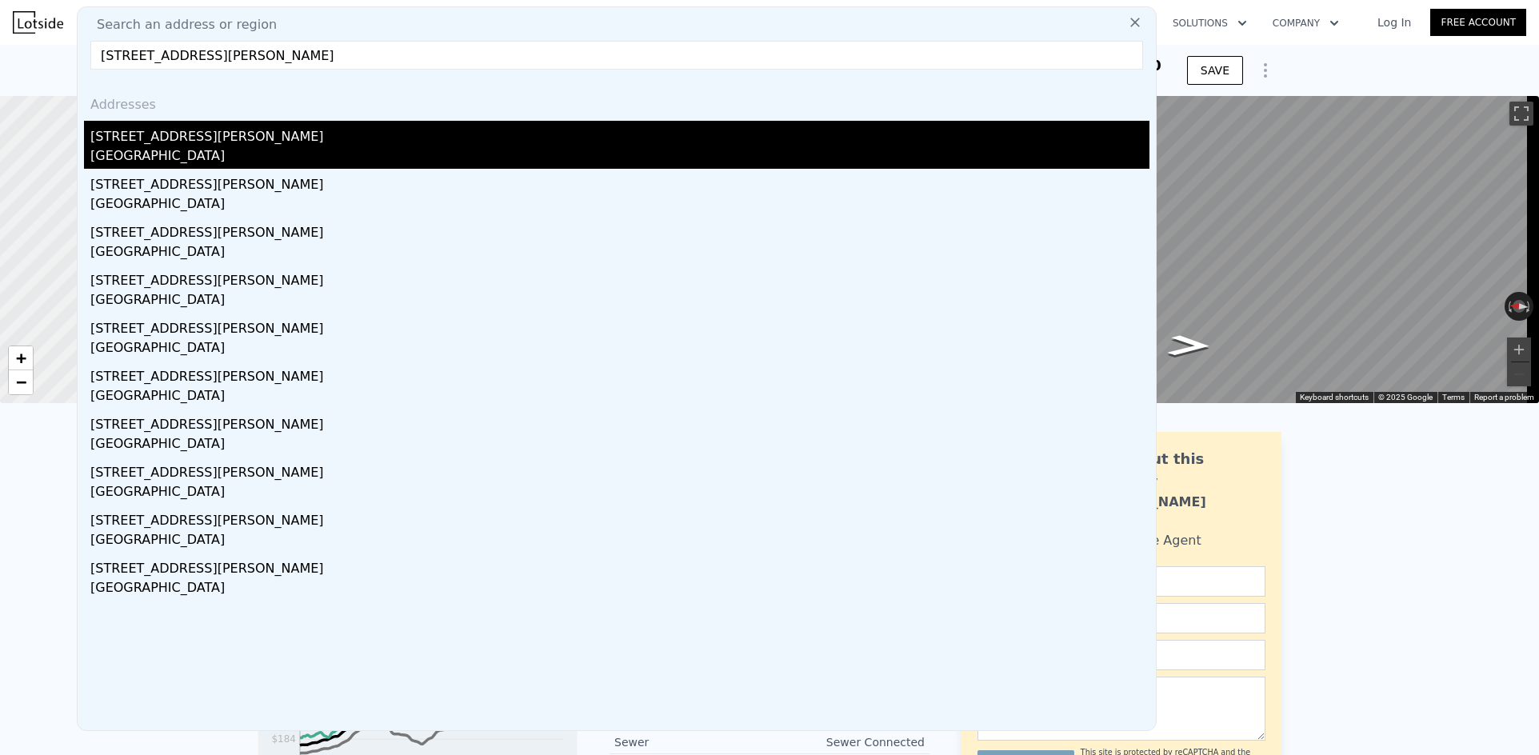
type input "[STREET_ADDRESS][PERSON_NAME]"
click at [192, 132] on div "[STREET_ADDRESS][PERSON_NAME]" at bounding box center [619, 134] width 1059 height 26
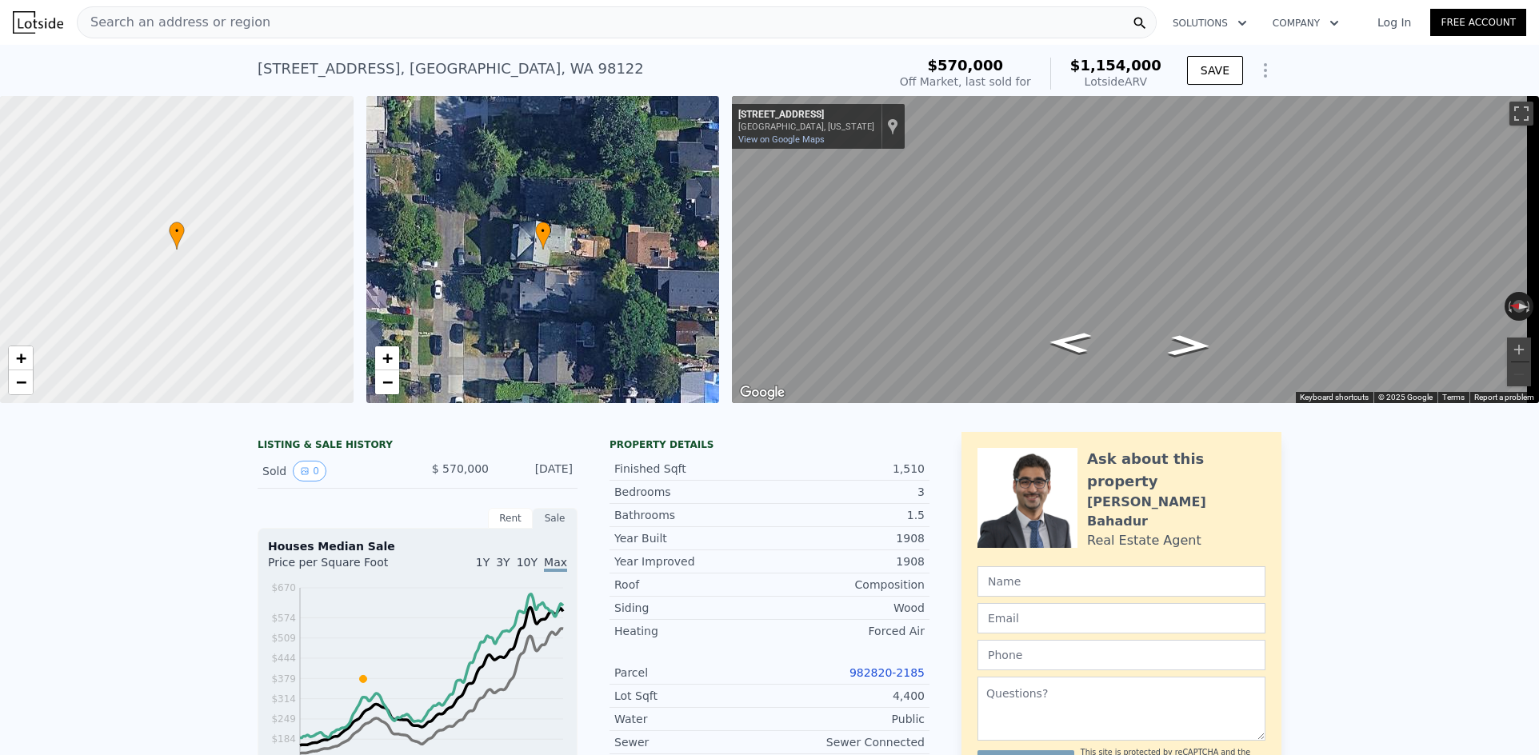
type input "2"
type input "3"
type input "2.25"
type input "1800"
type input "1956"
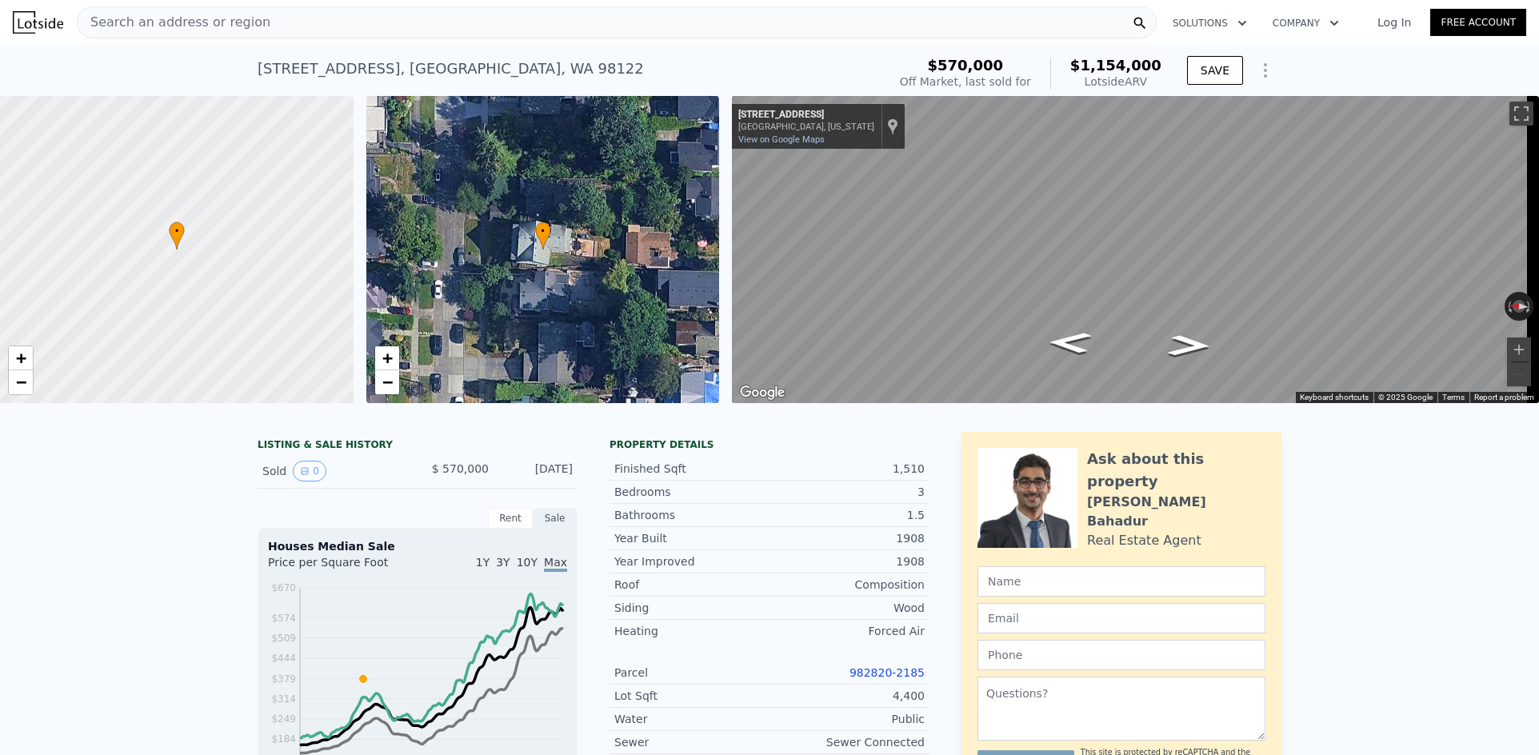
type input "429937"
type input "618552"
type input "$ 1,330,000"
type input "$ 686,171"
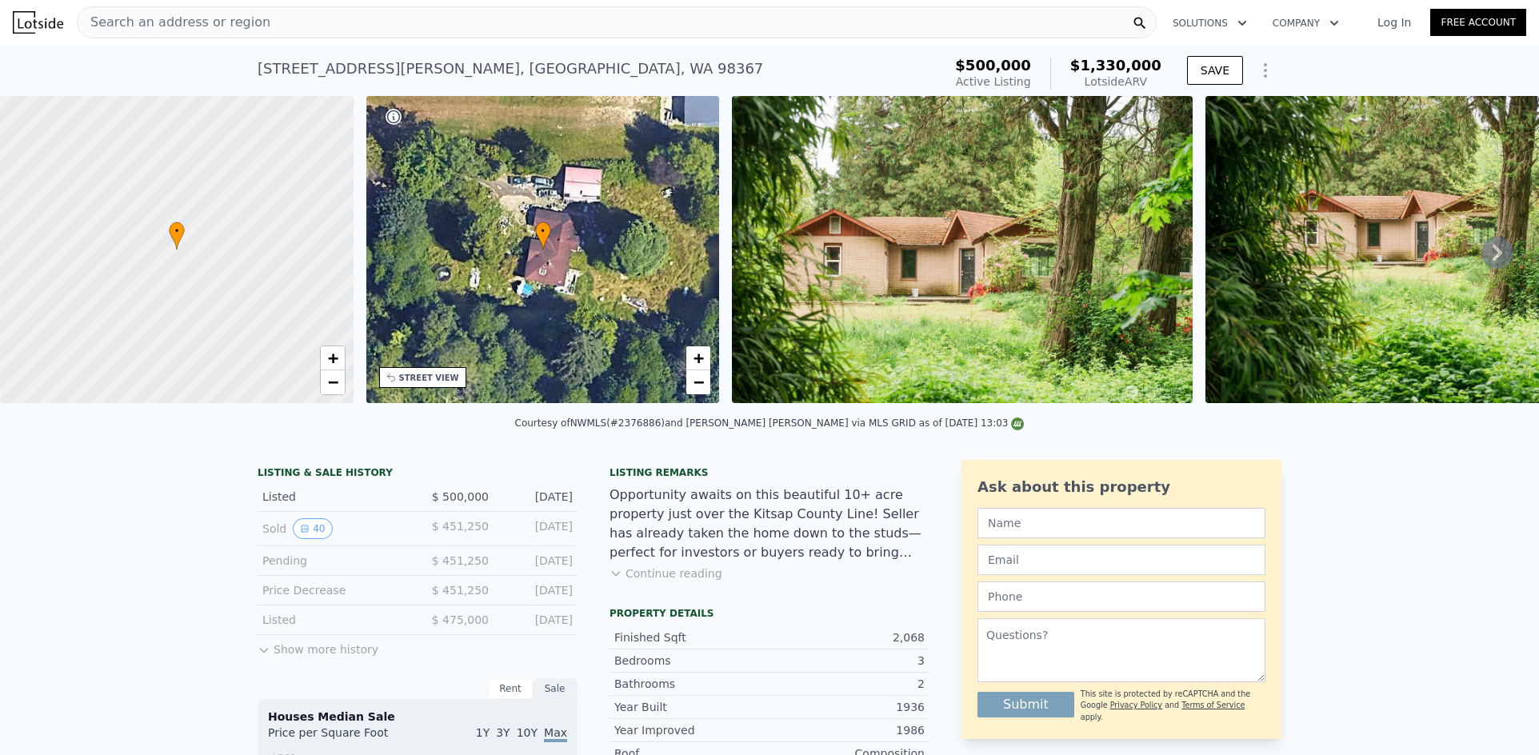
click at [306, 20] on div "Search an address or region" at bounding box center [617, 22] width 1080 height 32
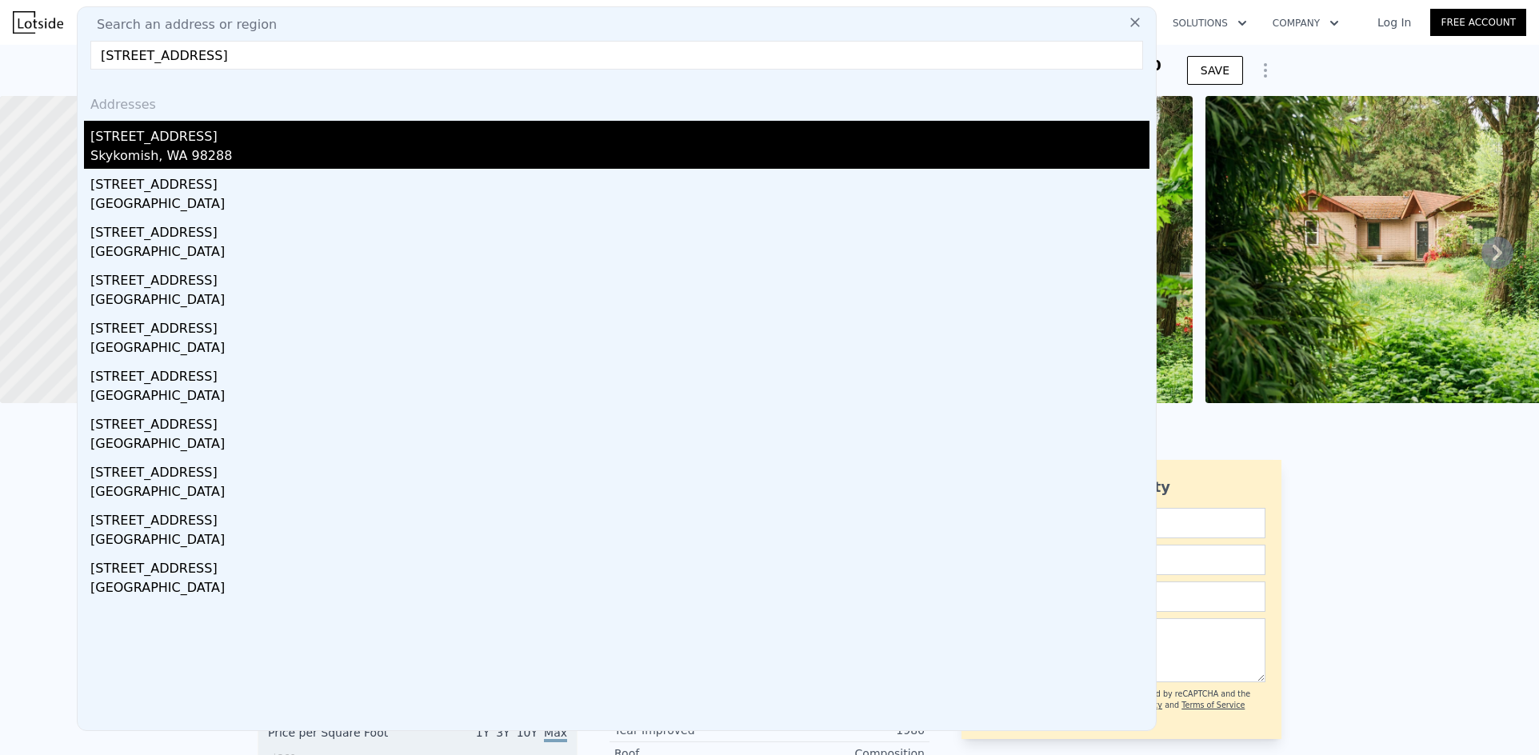
type input "[STREET_ADDRESS]"
click at [174, 154] on div "Skykomish, WA 98288" at bounding box center [619, 157] width 1059 height 22
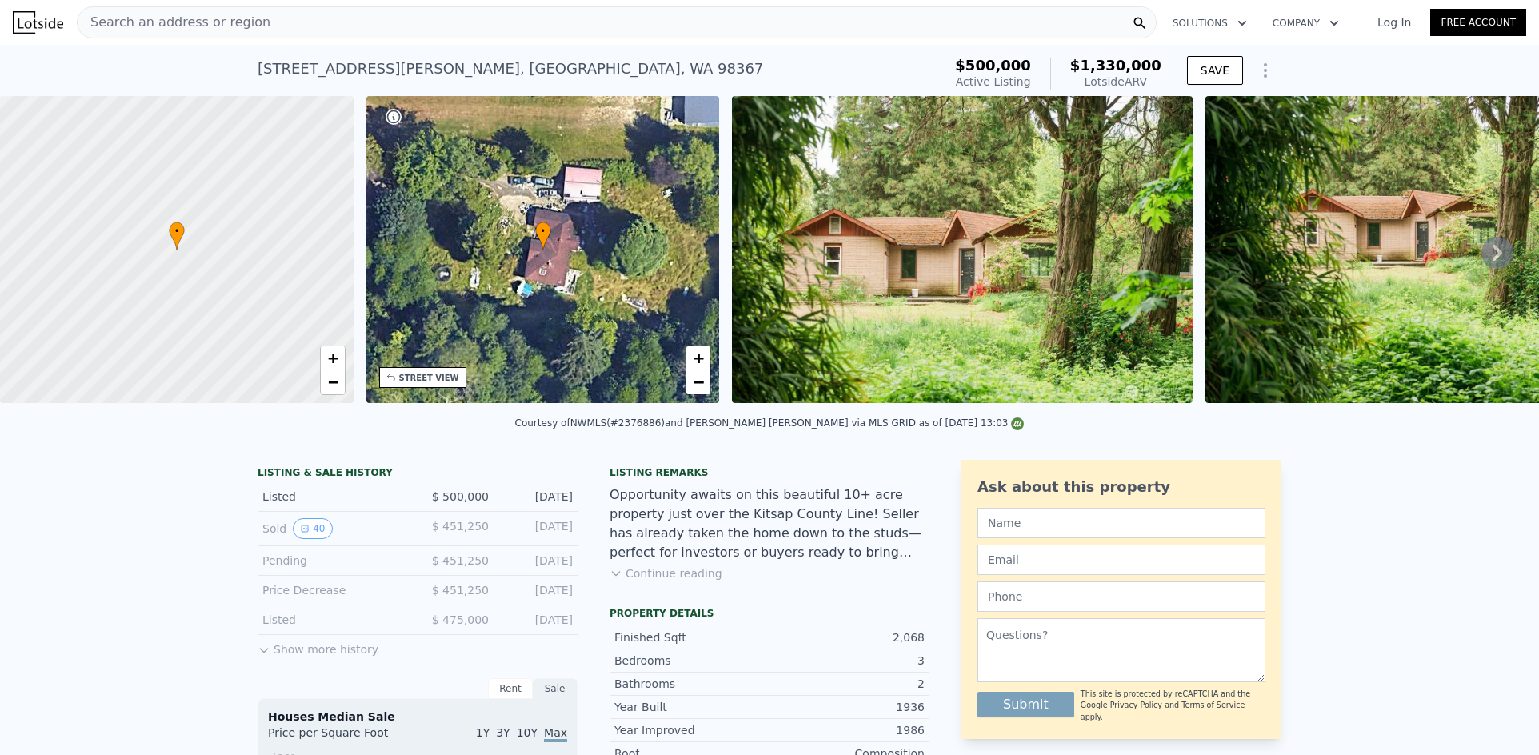
type input "1.75"
type input "2"
type input "1420"
type input "1590"
type input "11326"
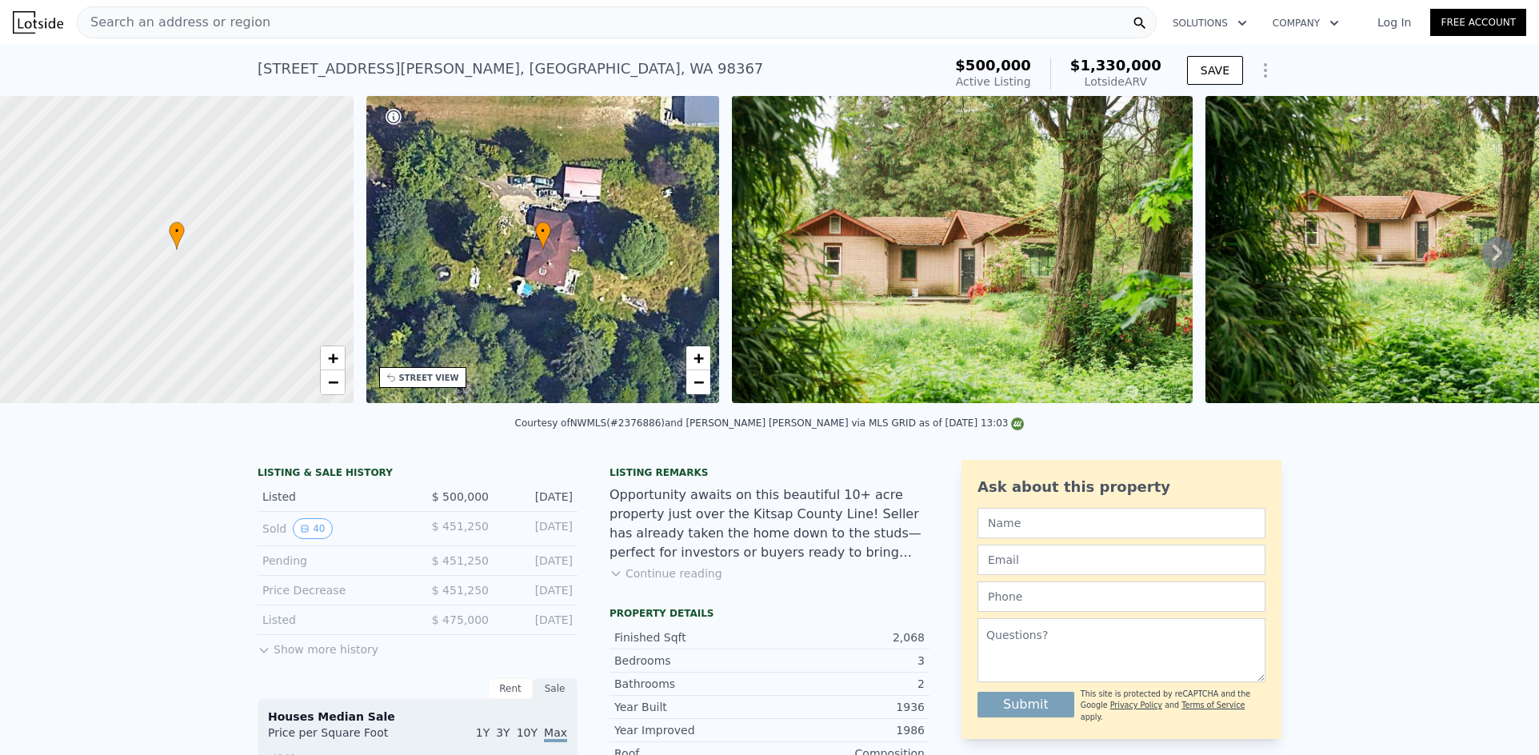
type input "59346"
type input "$ 642,000"
type input "6"
type input "$ 138,258"
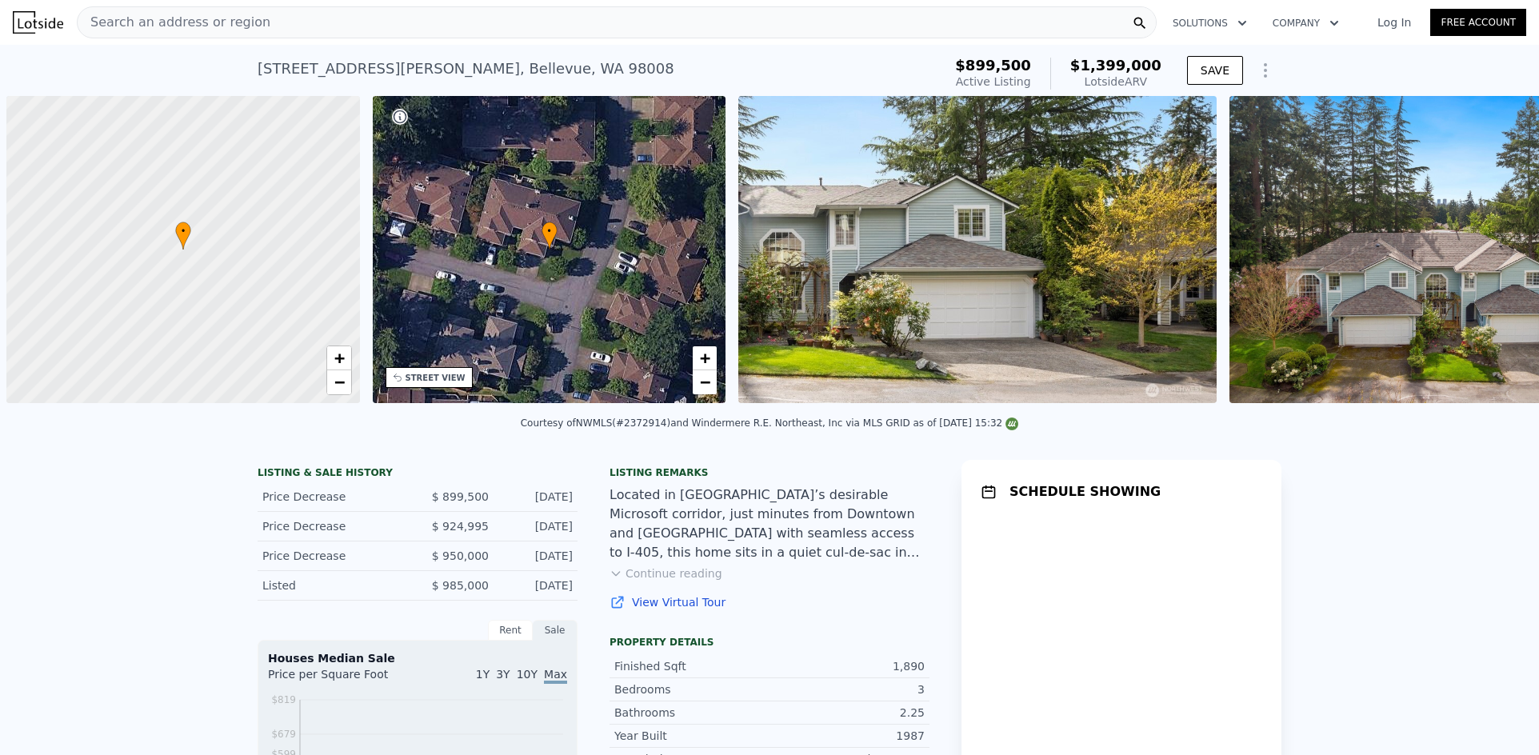
scroll to position [0, 6]
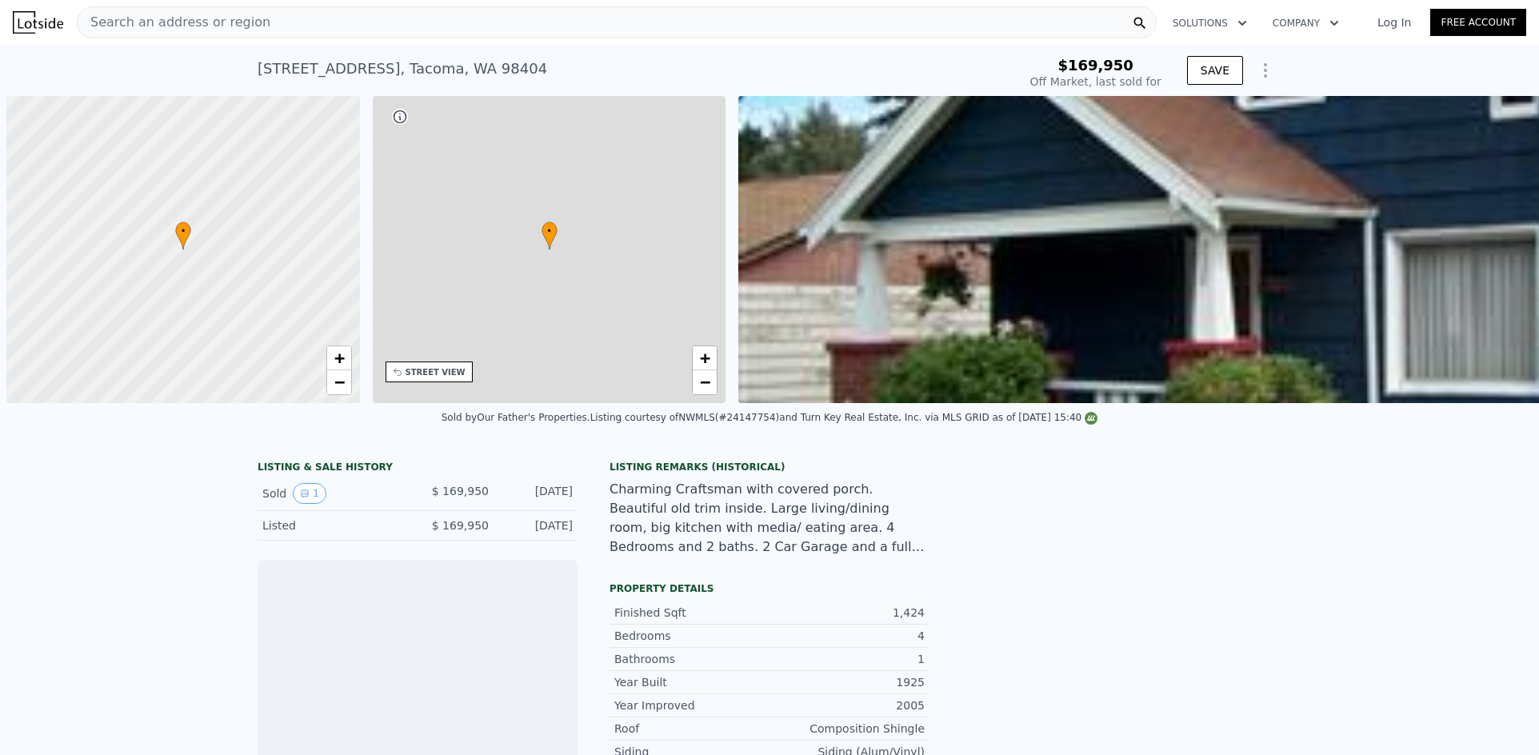
scroll to position [0, 6]
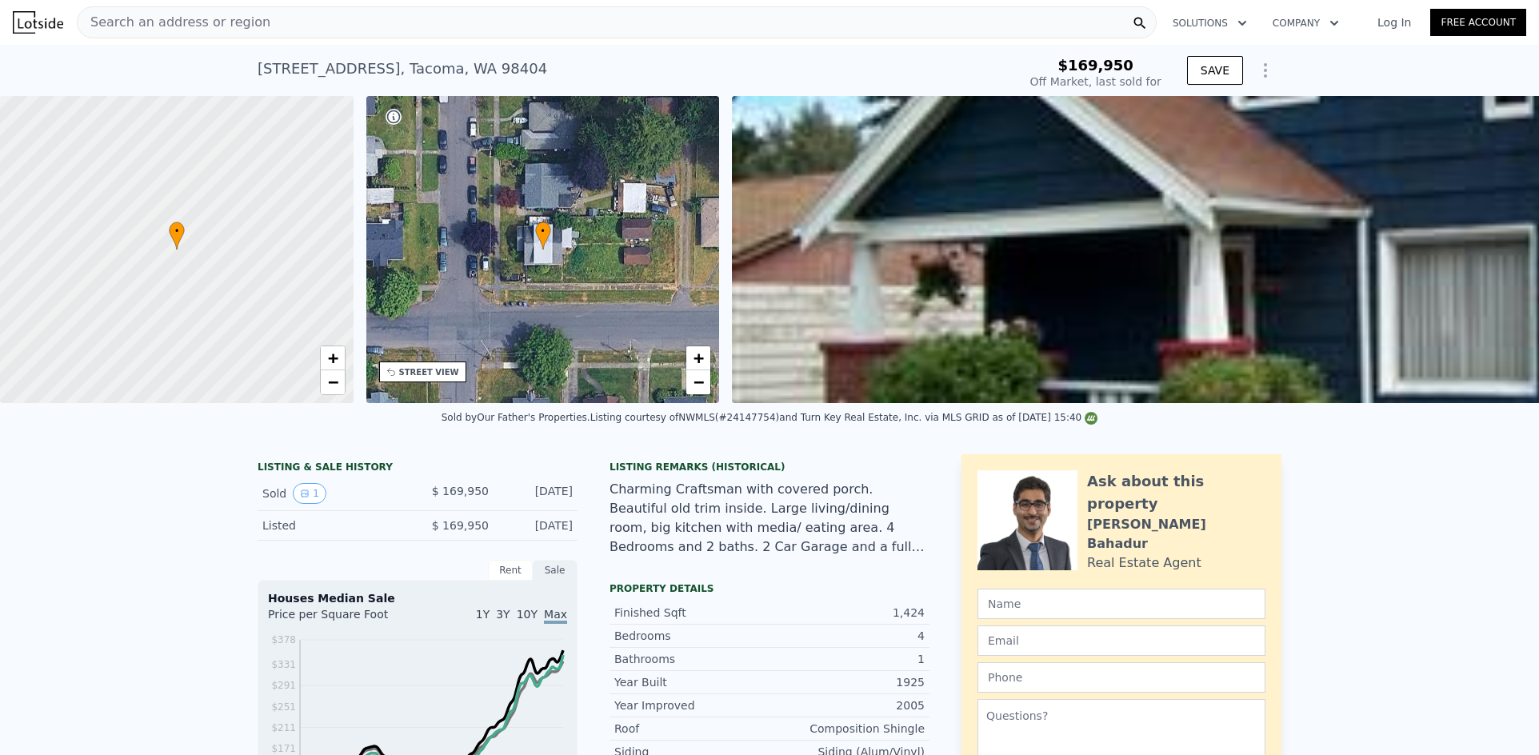
type input "$ 500,000"
type input "$ 278,138"
click at [199, 30] on span "Search an address or region" at bounding box center [174, 22] width 193 height 19
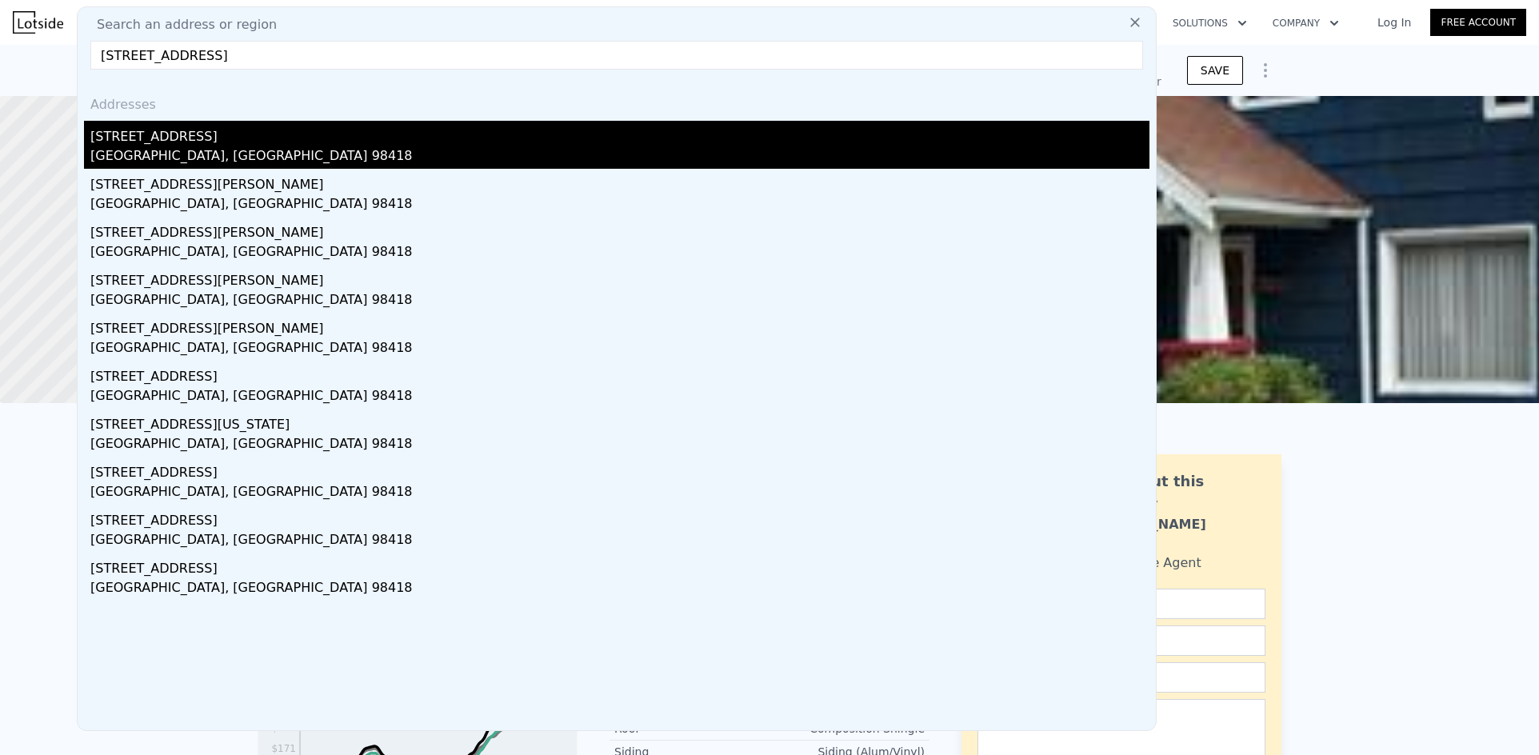
type input "3902 S Park Ave, Tacoma, WA 98418"
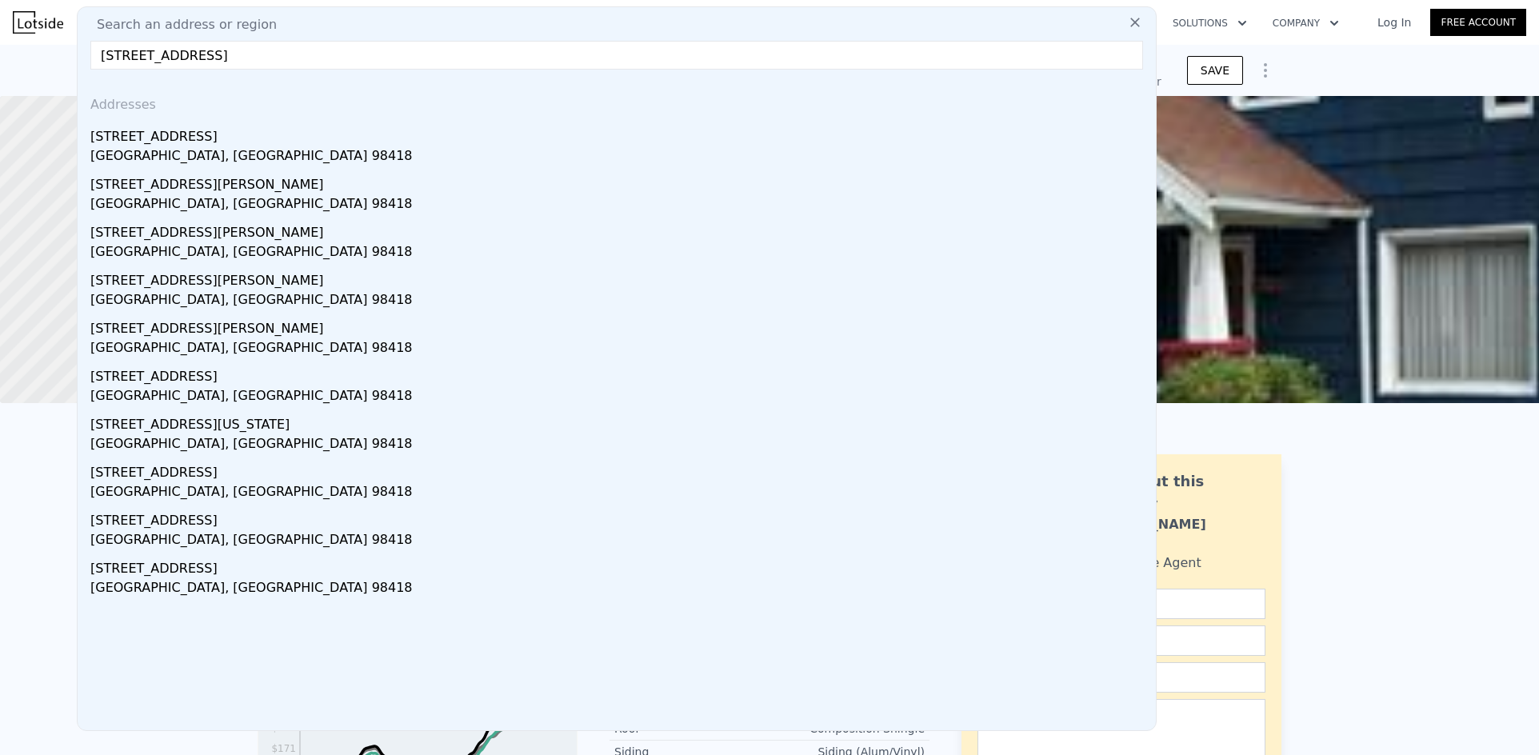
drag, startPoint x: 196, startPoint y: 135, endPoint x: 1210, endPoint y: 48, distance: 1017.9
click at [196, 135] on div "3902 S Park Ave" at bounding box center [619, 134] width 1059 height 26
